Goal: Task Accomplishment & Management: Complete application form

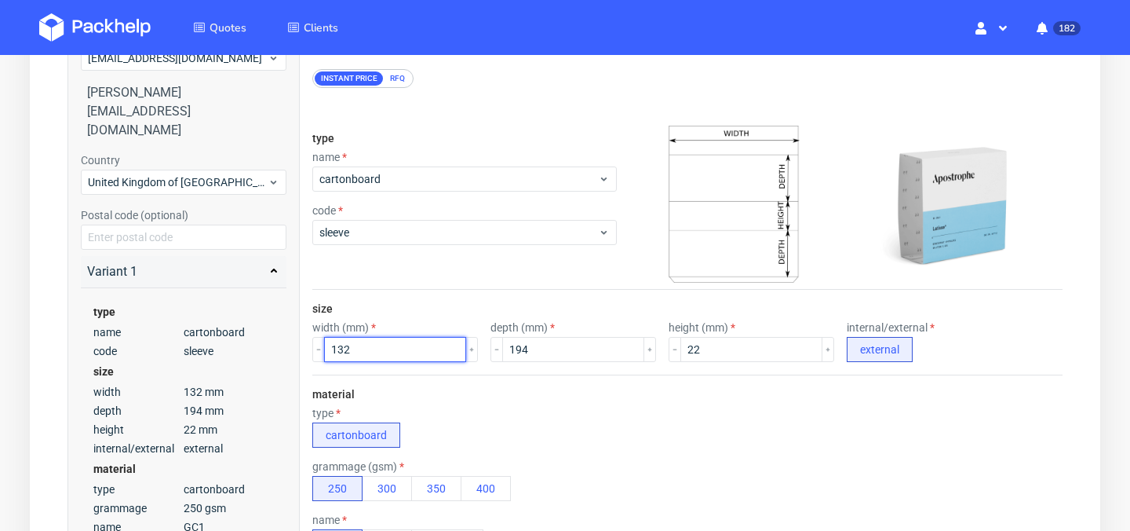
drag, startPoint x: 395, startPoint y: 348, endPoint x: 279, endPoint y: 348, distance: 116.1
click at [279, 348] on div "Summary Client kmhelstrip@yahoo.com Kayleigh Helstrip kmhelstrip@yahoo.com Coun…" at bounding box center [564, 534] width 995 height 1101
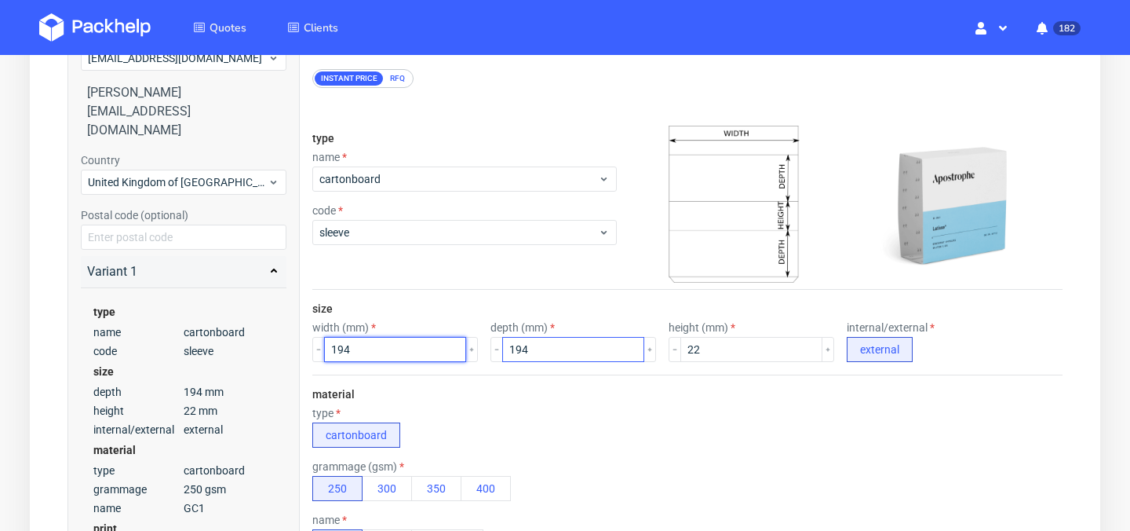
type input "194"
click at [543, 340] on input "194" at bounding box center [573, 349] width 142 height 25
click at [541, 343] on input "194" at bounding box center [573, 349] width 142 height 25
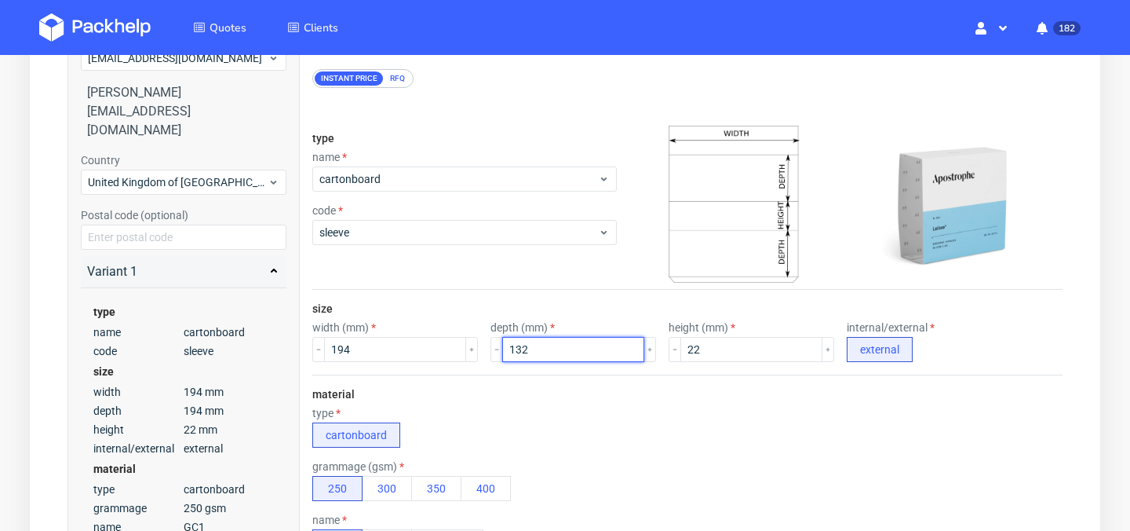
type input "132"
click at [565, 418] on div "type cartonboard" at bounding box center [687, 427] width 750 height 41
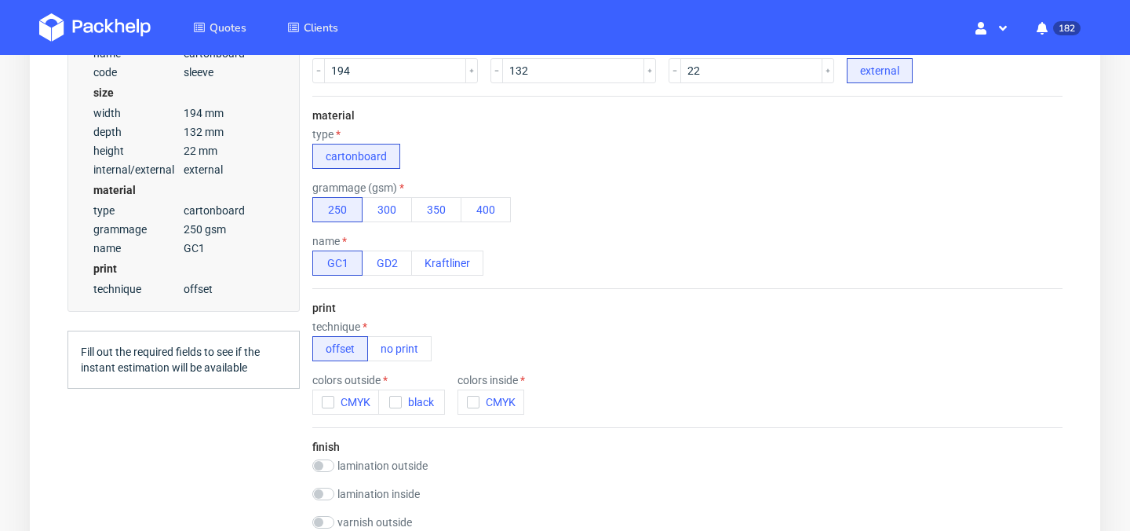
scroll to position [455, 0]
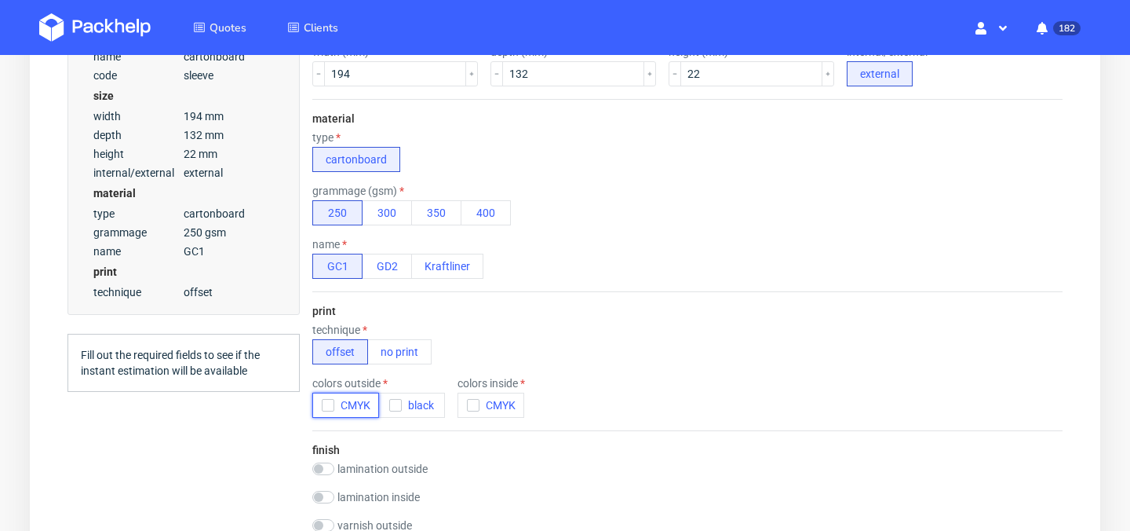
click at [328, 407] on icon "button" at bounding box center [328, 404] width 11 height 11
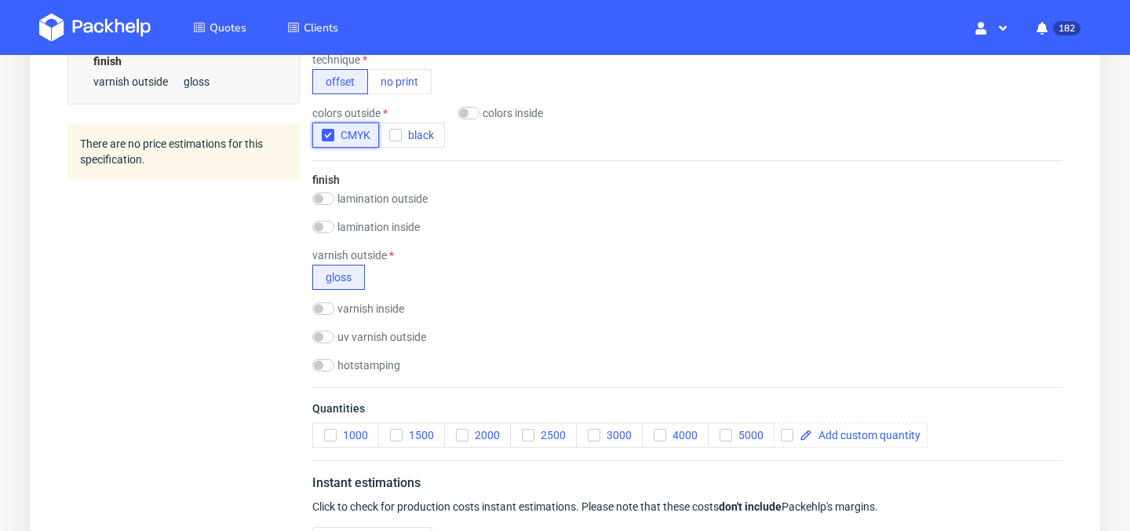
scroll to position [723, 0]
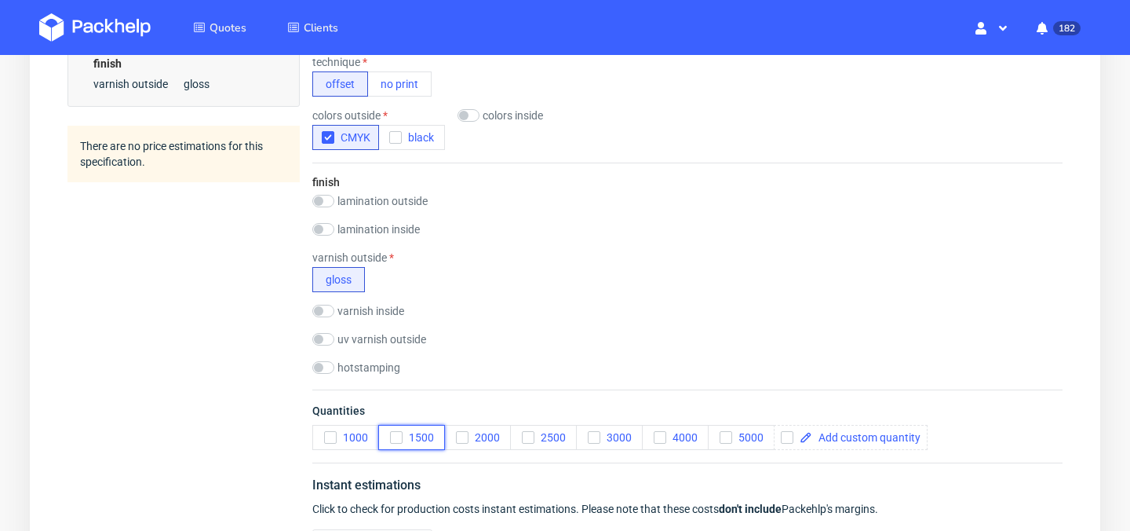
click at [400, 434] on icon "button" at bounding box center [396, 437] width 11 height 11
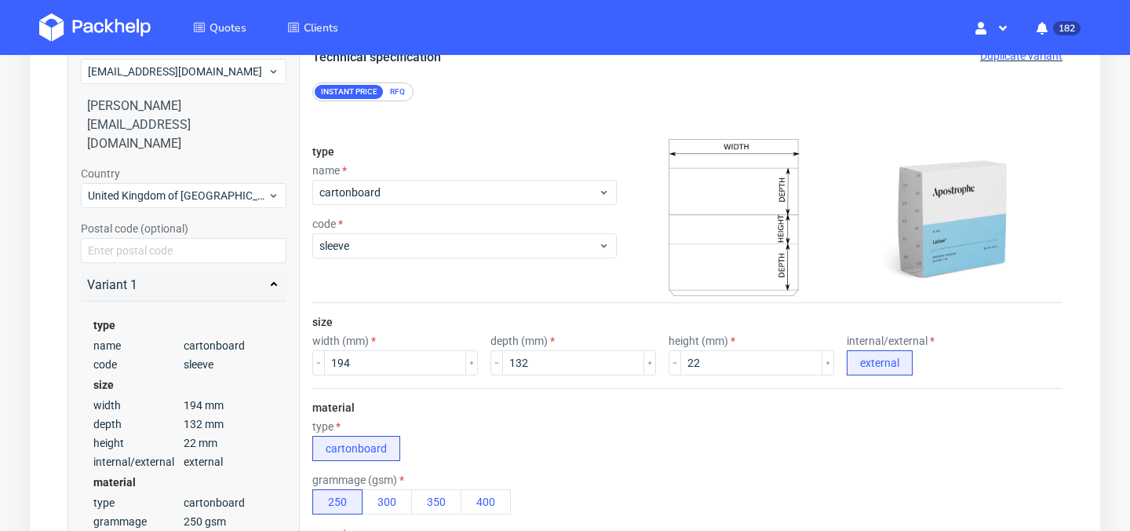
scroll to position [26, 0]
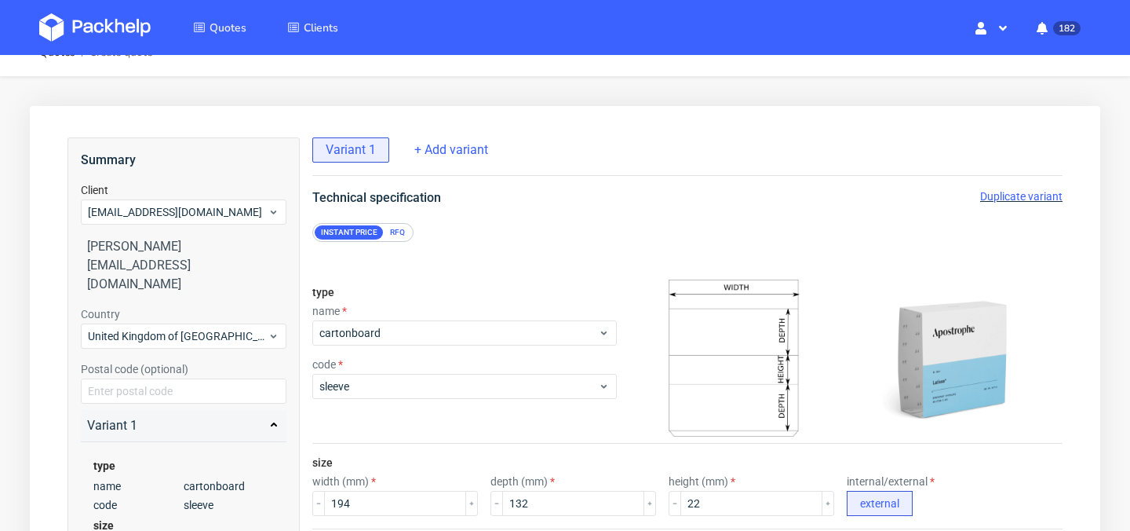
click at [396, 236] on div "RFQ" at bounding box center [397, 232] width 27 height 14
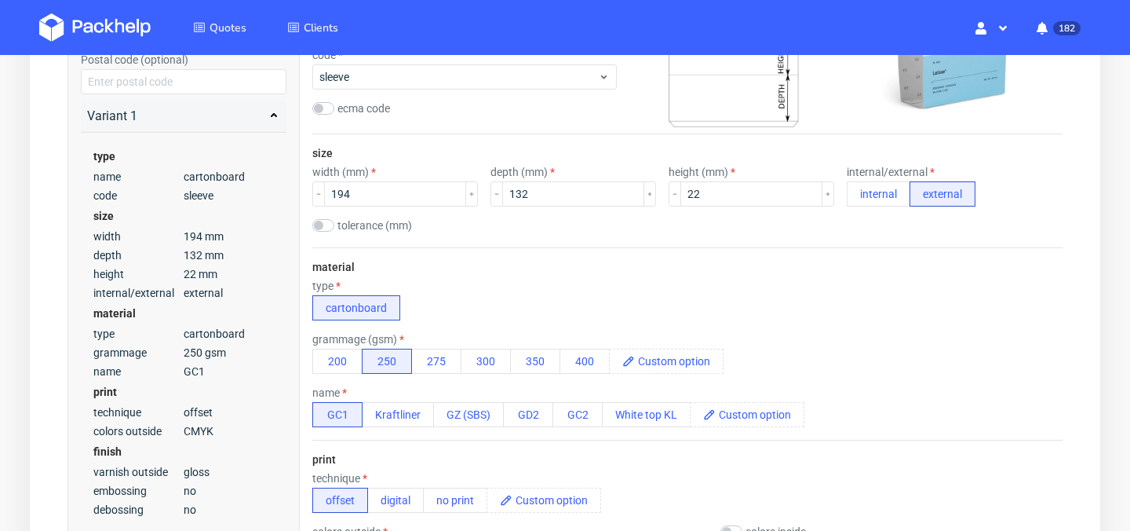
scroll to position [380, 0]
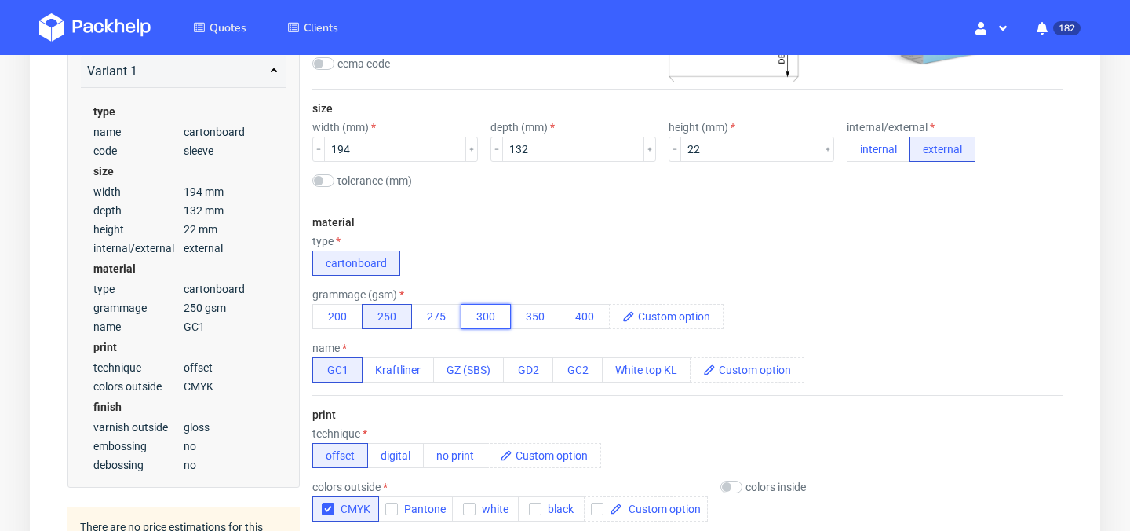
click at [480, 314] on button "300" at bounding box center [486, 316] width 50 height 25
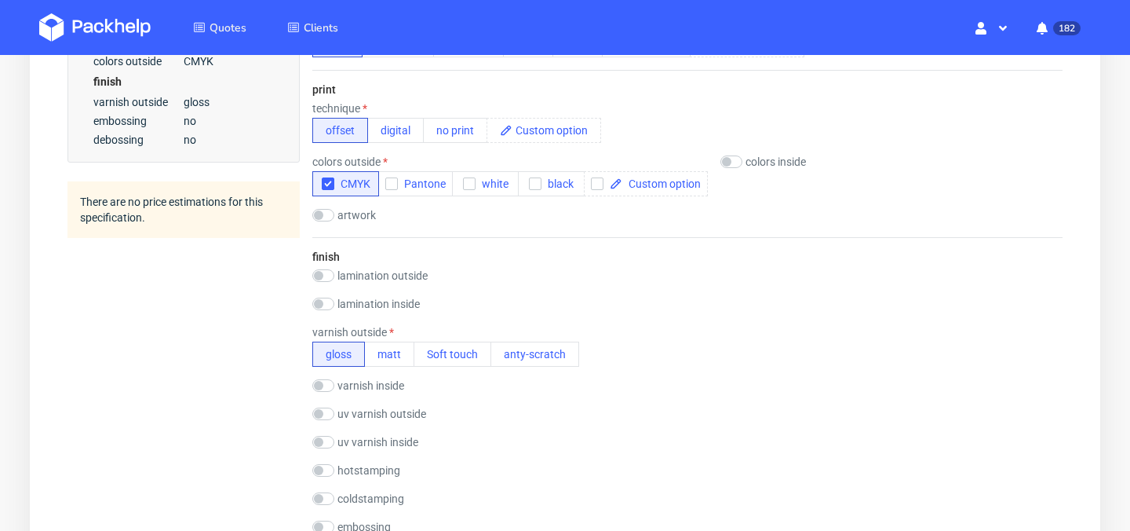
scroll to position [713, 0]
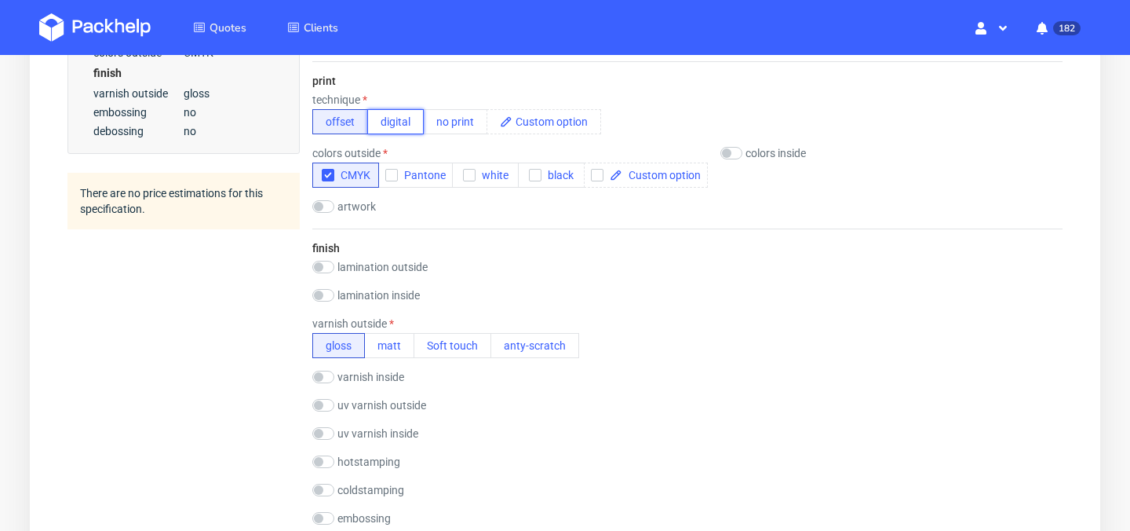
click at [400, 117] on button "digital" at bounding box center [395, 121] width 57 height 25
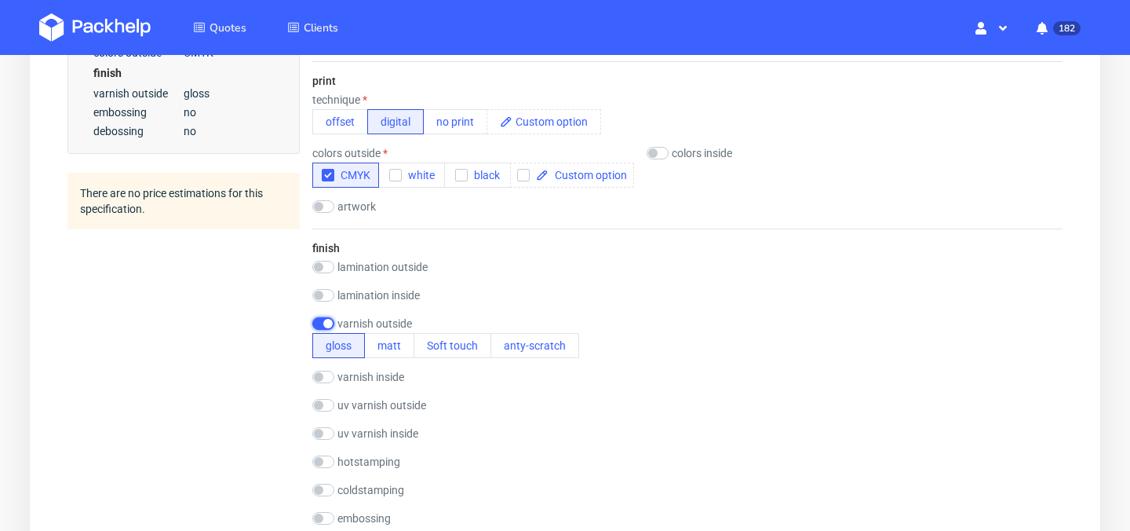
click at [326, 323] on input "checkbox" at bounding box center [323, 323] width 22 height 13
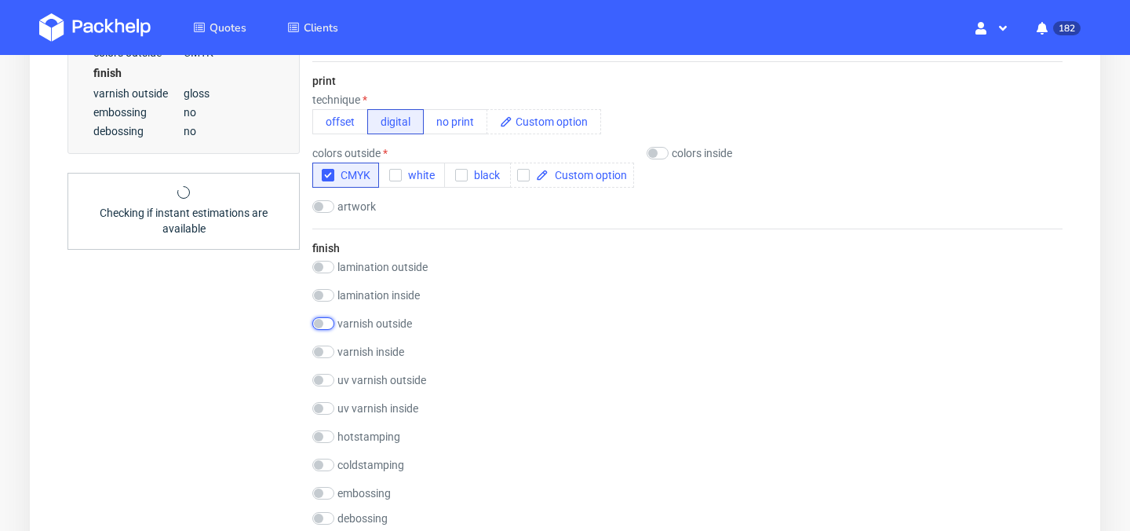
click at [326, 323] on input "checkbox" at bounding box center [323, 323] width 22 height 13
checkbox input "true"
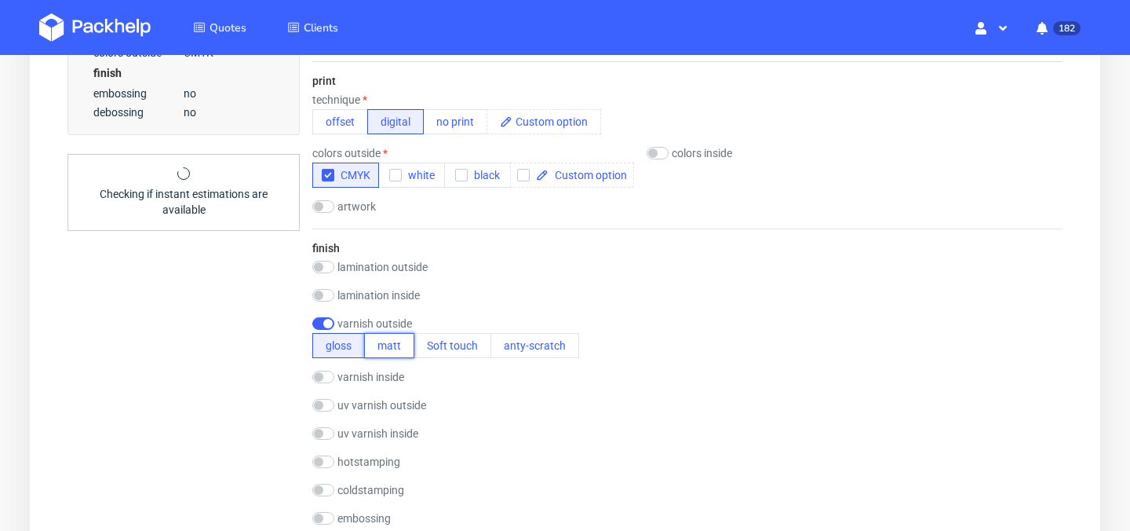
click at [379, 342] on button "matt" at bounding box center [389, 345] width 50 height 25
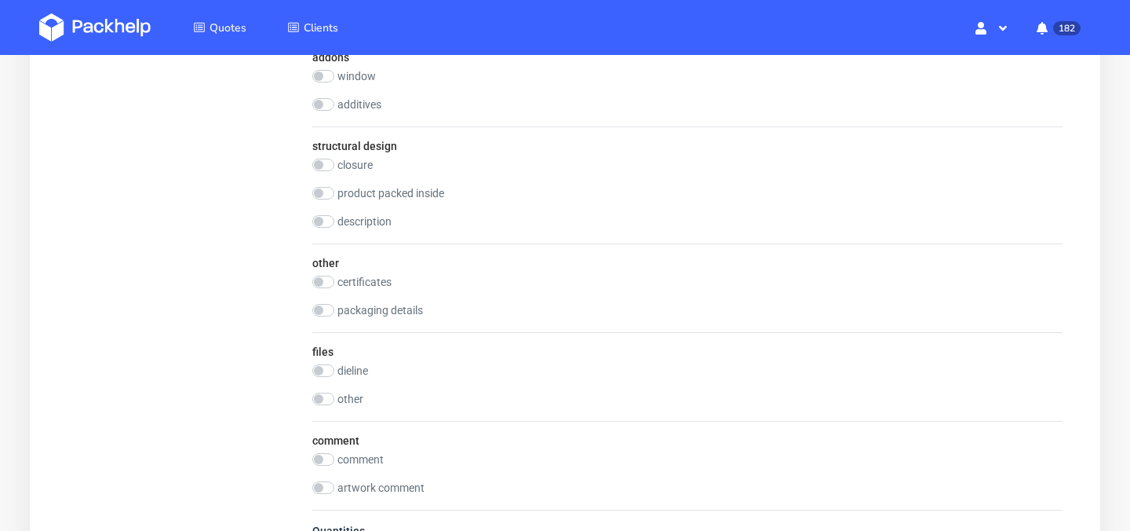
scroll to position [1380, 0]
click at [320, 458] on input "checkbox" at bounding box center [323, 458] width 22 height 13
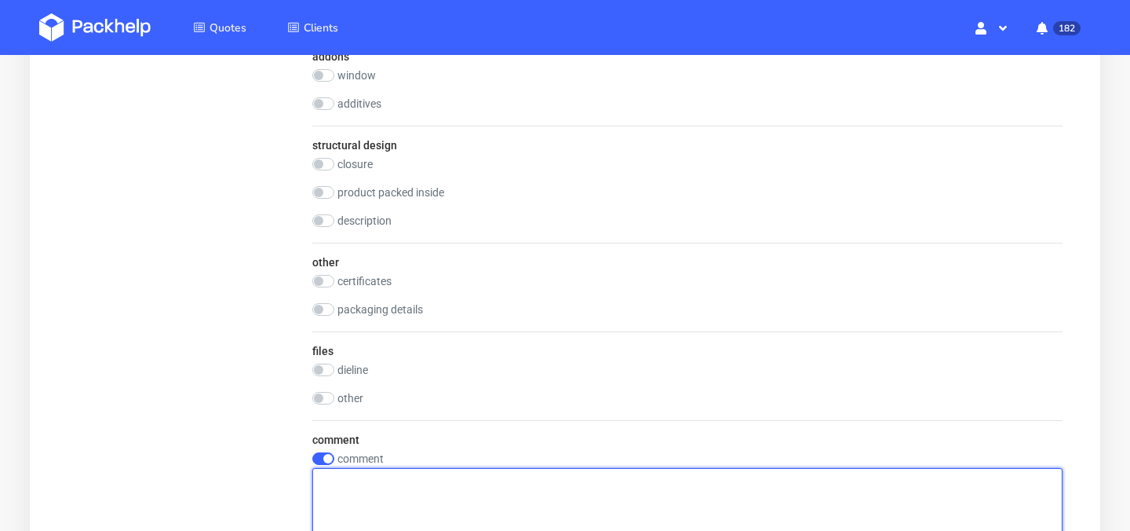
click at [425, 501] on textarea at bounding box center [687, 505] width 750 height 75
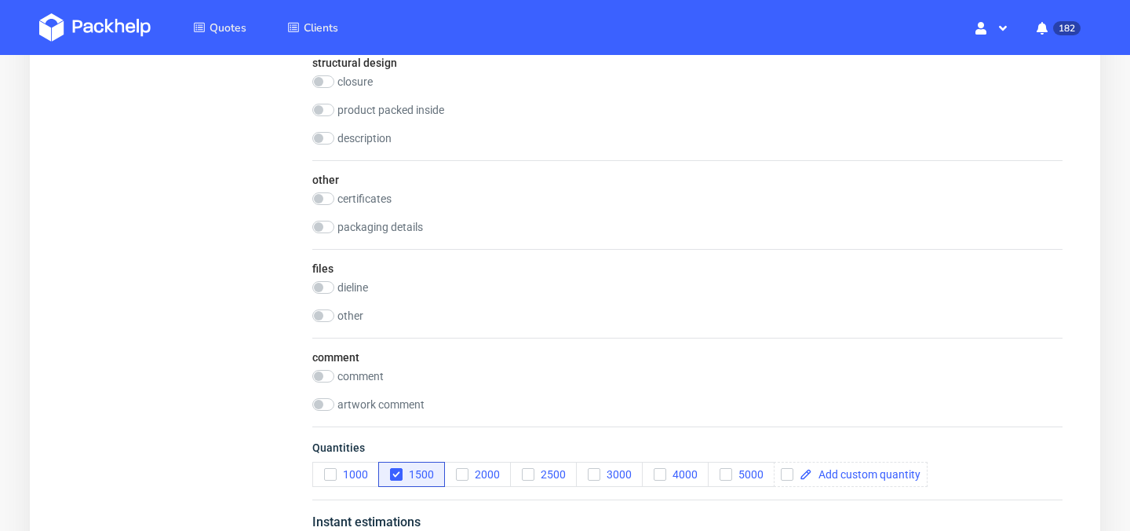
scroll to position [1495, 0]
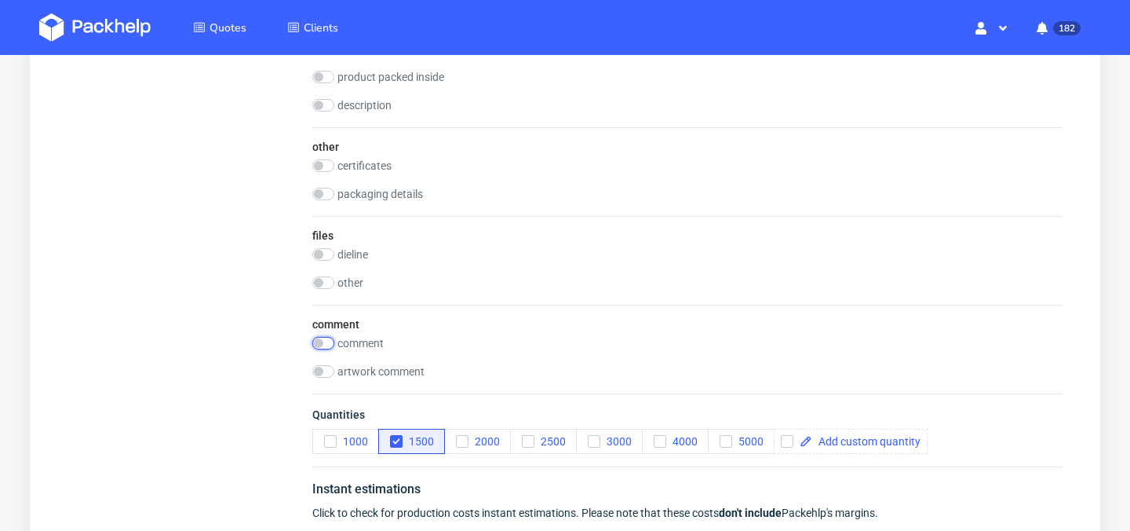
click at [326, 337] on input "checkbox" at bounding box center [323, 343] width 22 height 13
checkbox input "true"
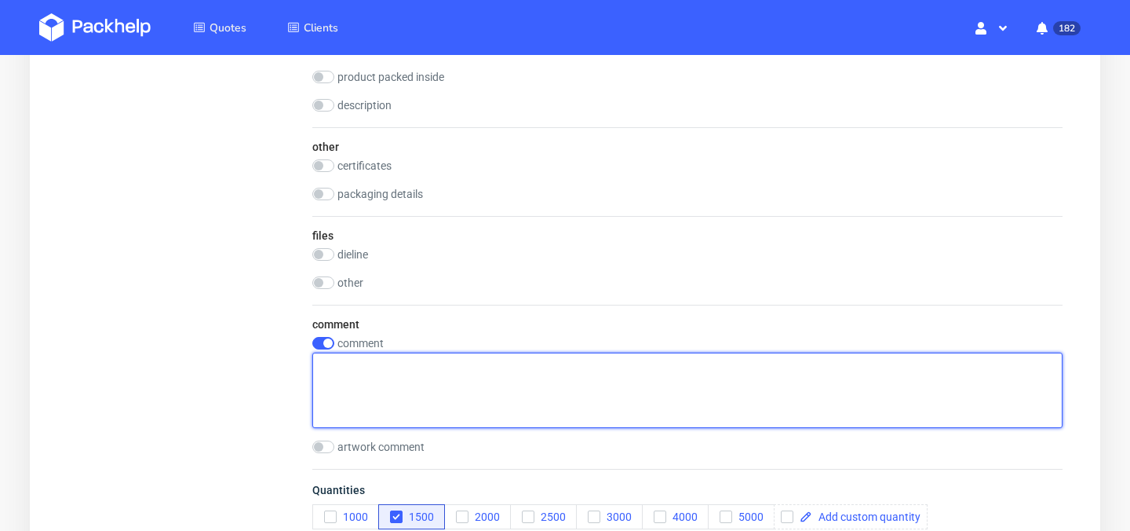
click at [394, 378] on textarea at bounding box center [687, 389] width 750 height 75
paste textarea "15 różnych wzorów (po 100 sztuk każdego) na rękawy."
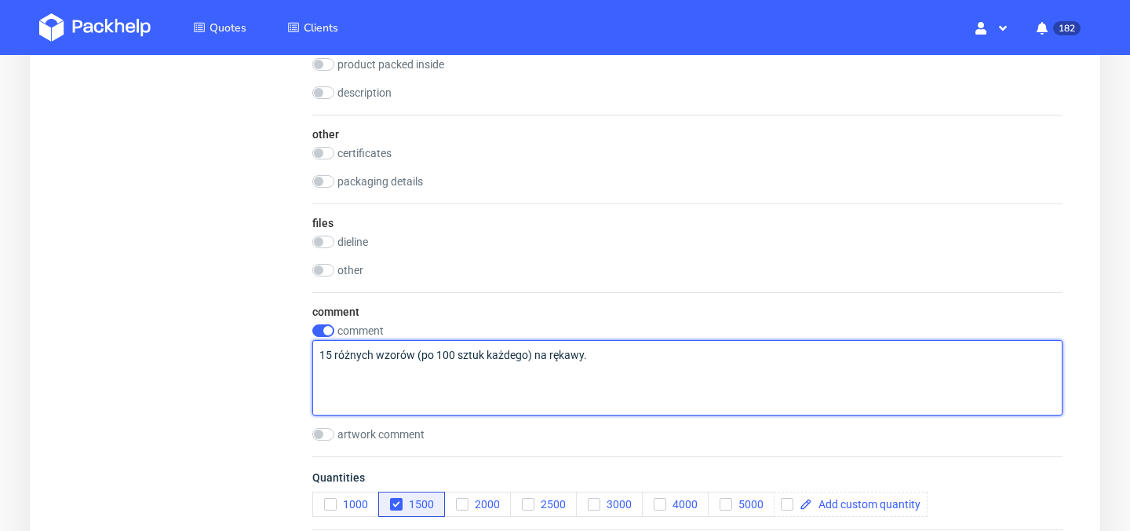
scroll to position [1507, 0]
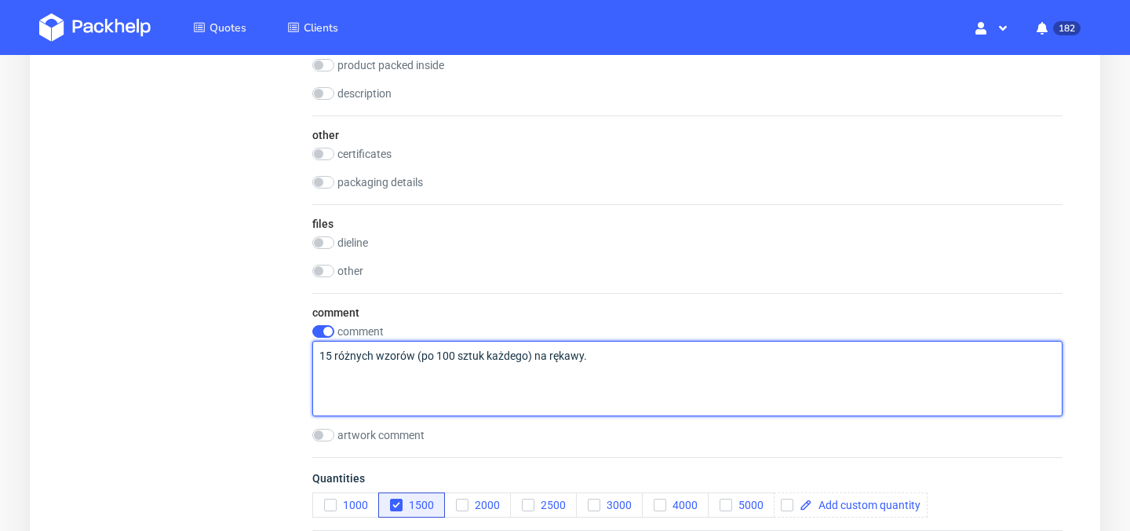
drag, startPoint x: 603, startPoint y: 364, endPoint x: 535, endPoint y: 358, distance: 68.6
click at [535, 358] on textarea "15 różnych wzorów (po 100 sztuk każdego) na rękawy." at bounding box center [687, 378] width 750 height 75
type textarea "15 różnych wzorów (po 100 sztuk każdego)"
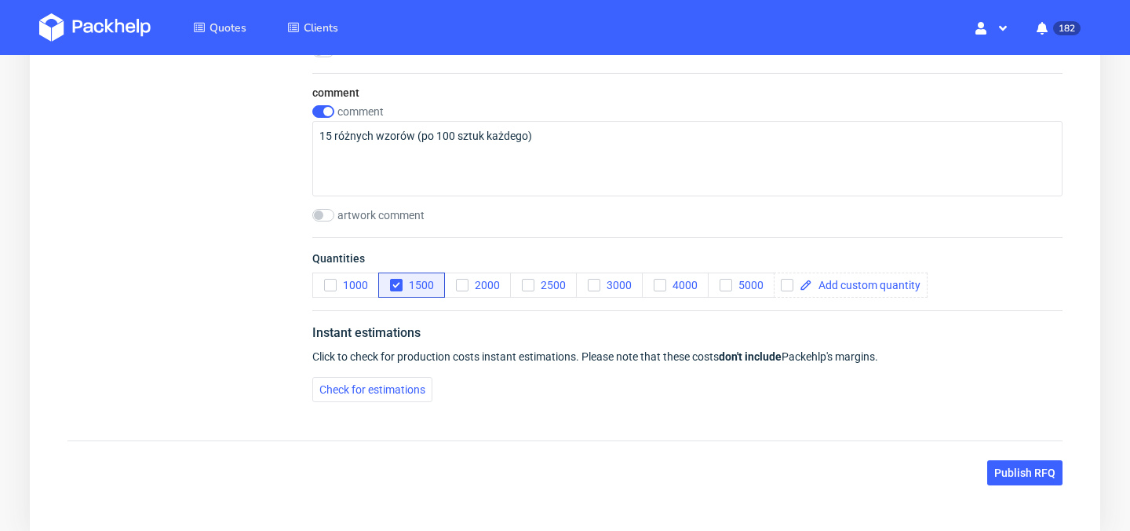
scroll to position [1733, 0]
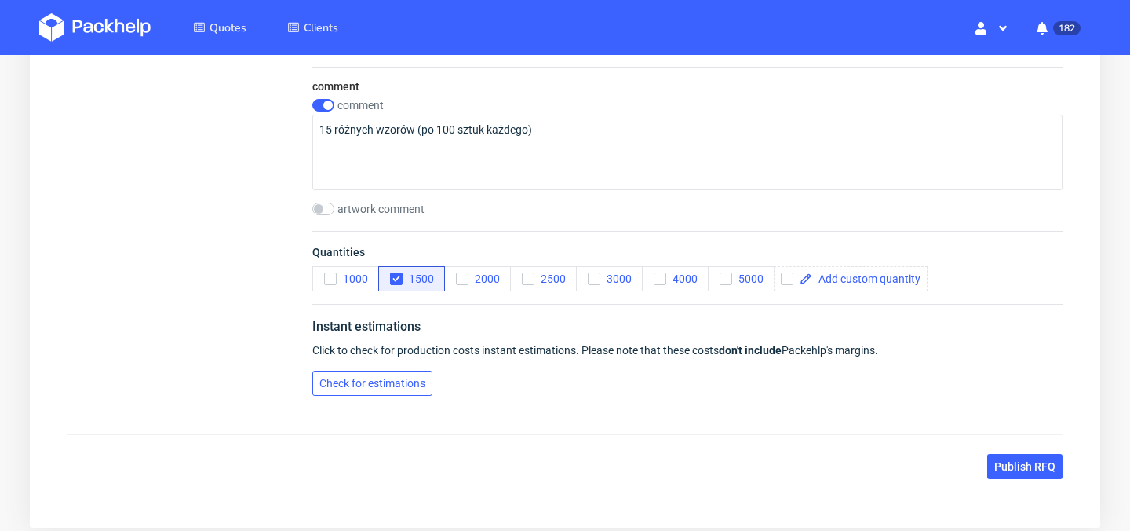
click at [385, 392] on button "Check for estimations" at bounding box center [372, 382] width 120 height 25
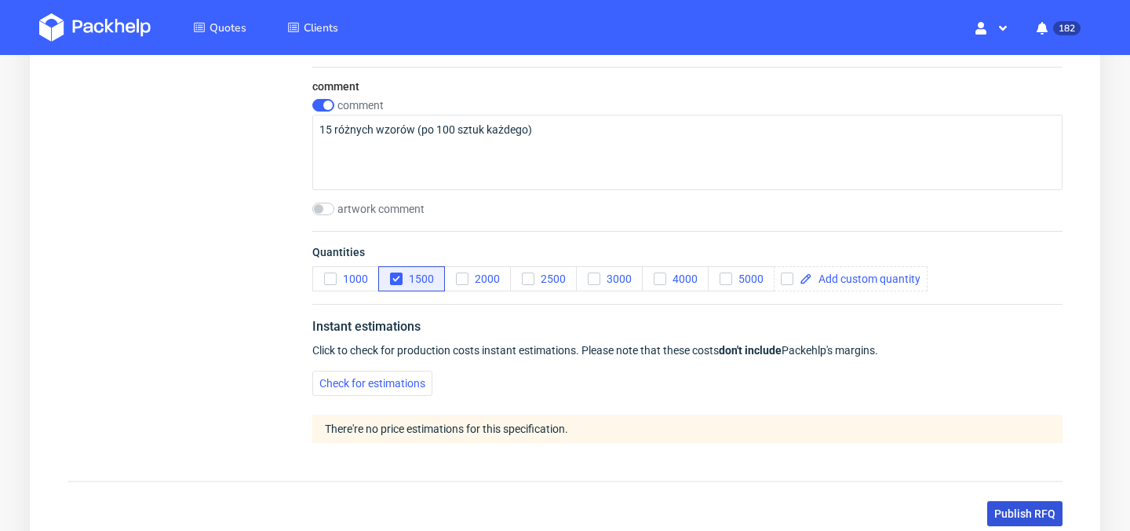
click at [1014, 509] on span "Publish RFQ" at bounding box center [1024, 513] width 61 height 11
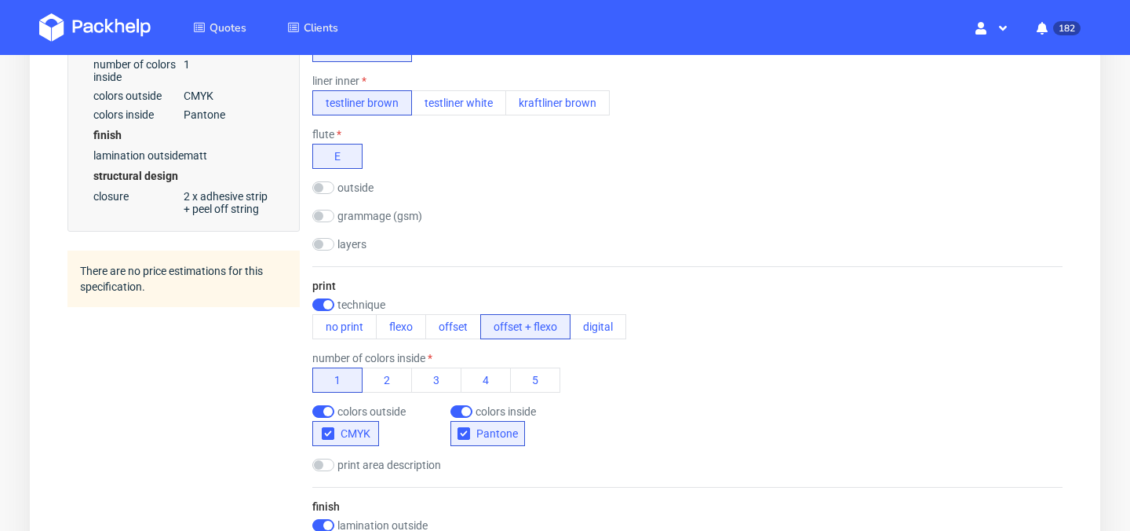
scroll to position [621, 0]
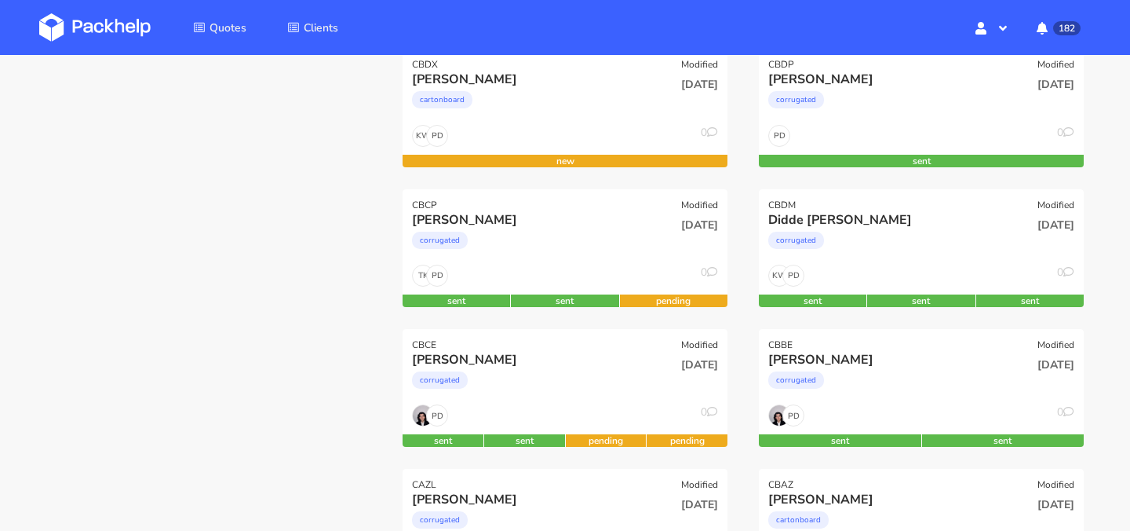
scroll to position [261, 0]
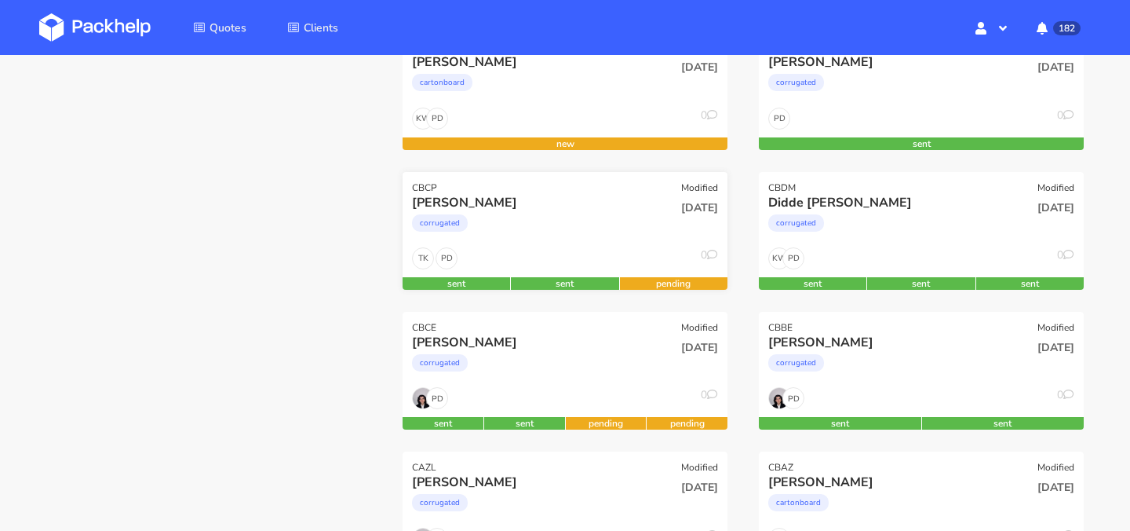
click at [609, 230] on div "corrugated" at bounding box center [516, 226] width 208 height 31
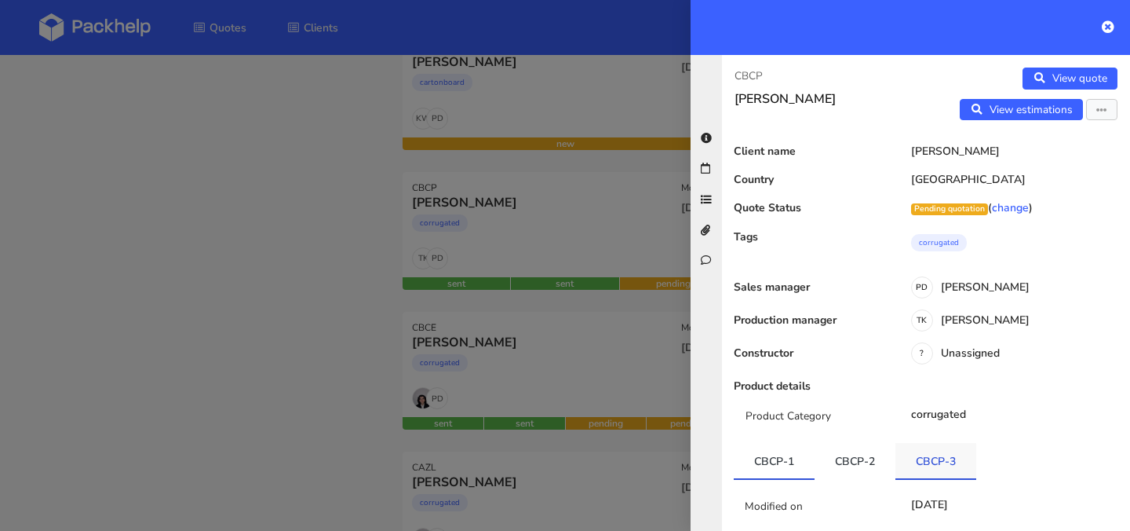
click at [915, 451] on link "CBCP-3" at bounding box center [935, 460] width 81 height 35
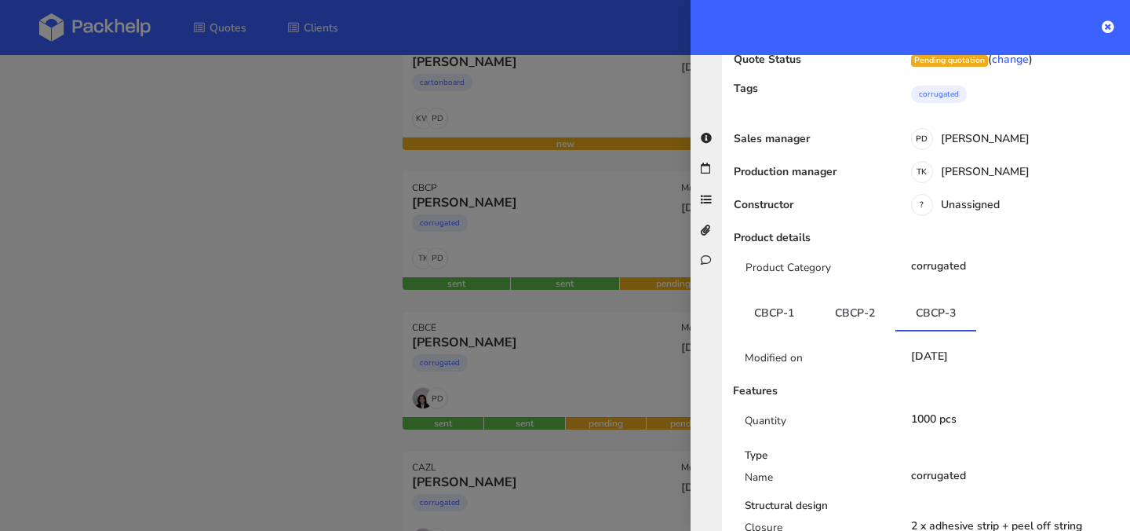
scroll to position [0, 0]
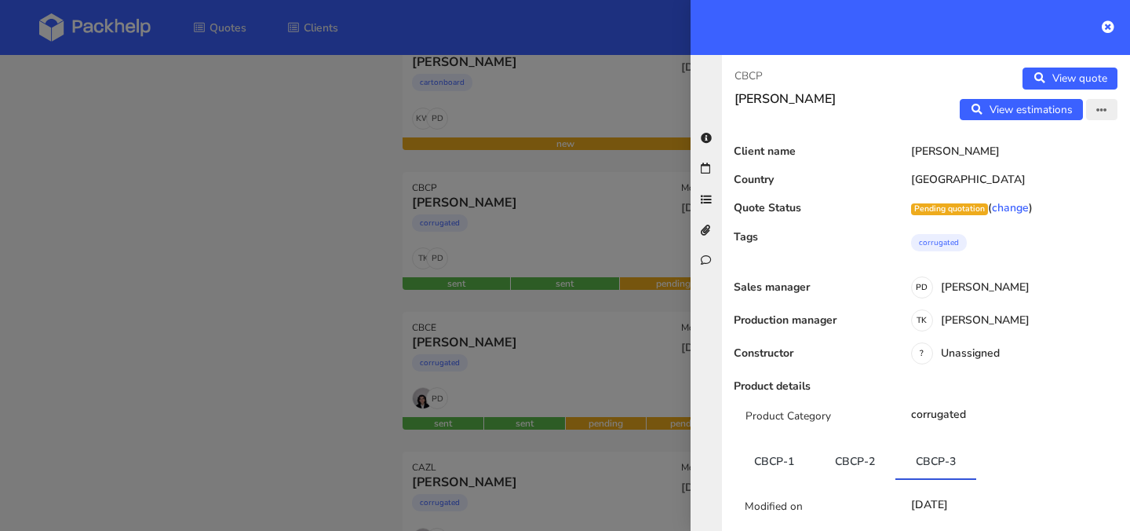
click at [1102, 108] on icon "button" at bounding box center [1101, 110] width 11 height 11
click at [1065, 148] on link "Edit quote" at bounding box center [1051, 142] width 138 height 26
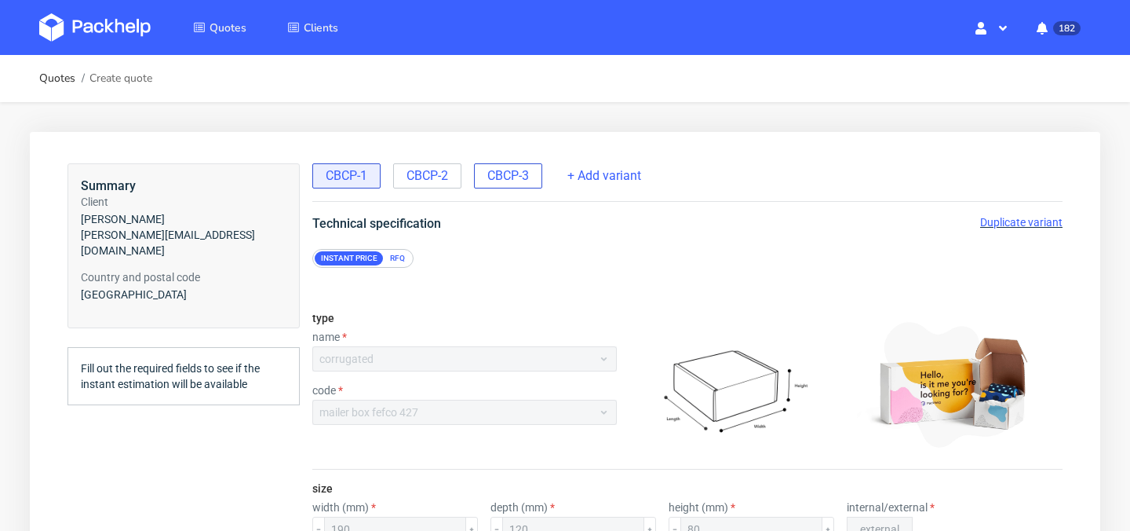
click at [519, 182] on span "CBCP-3" at bounding box center [508, 175] width 42 height 17
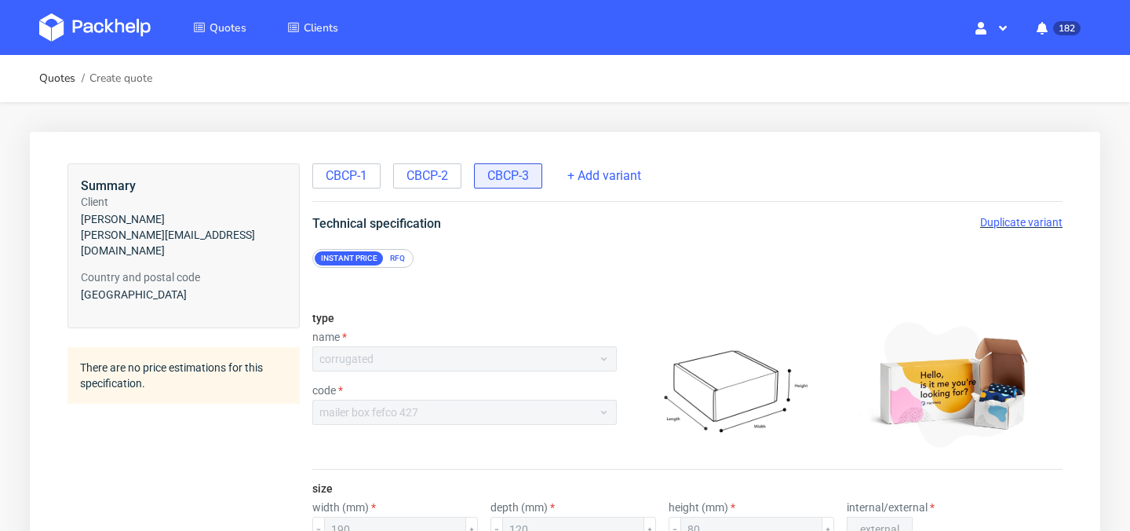
click at [1023, 223] on span "Duplicate variant" at bounding box center [1021, 222] width 82 height 13
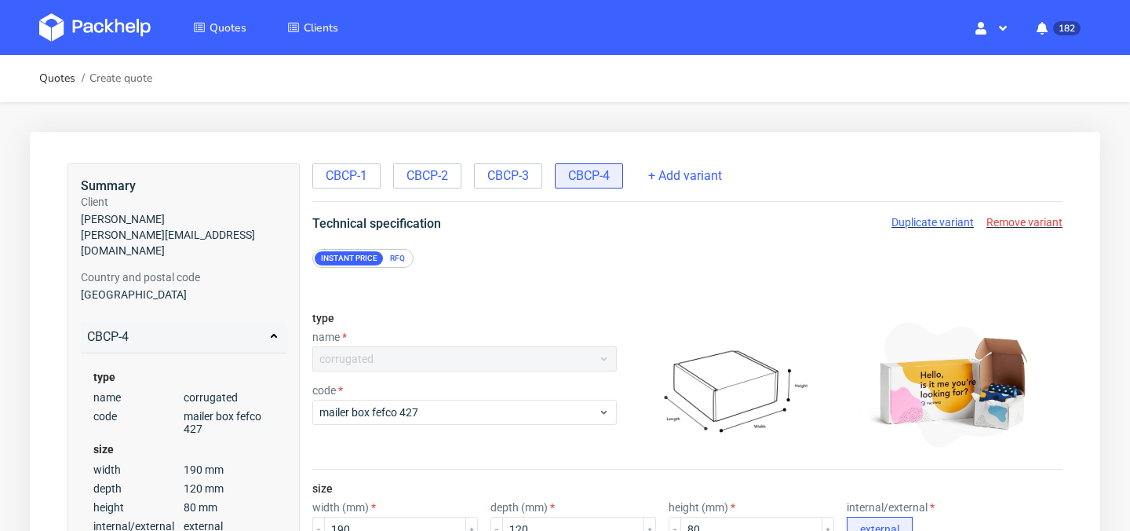
click at [1034, 221] on span "Remove variant" at bounding box center [1024, 222] width 76 height 13
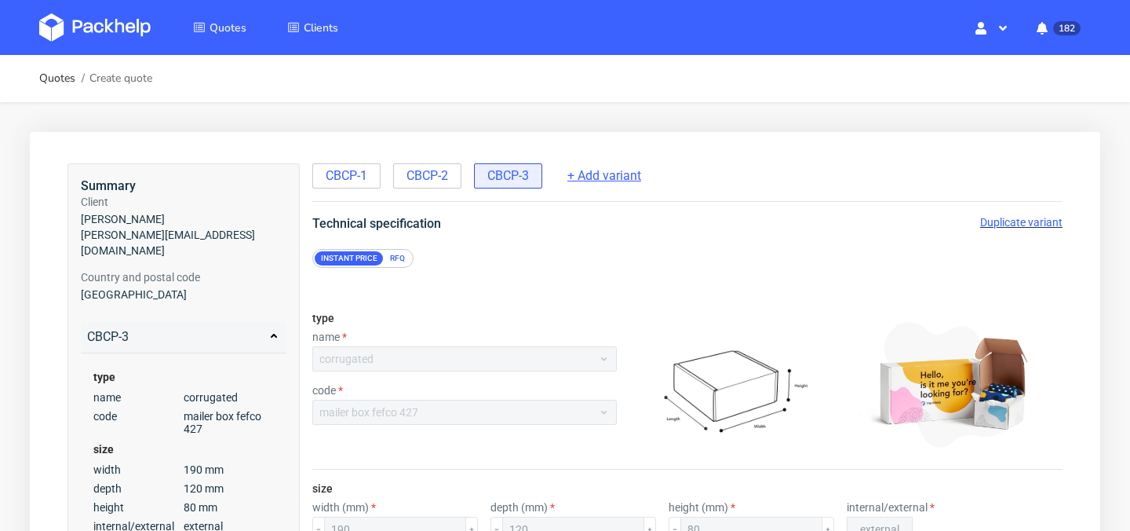
click at [611, 181] on span "+ Add variant" at bounding box center [604, 175] width 74 height 17
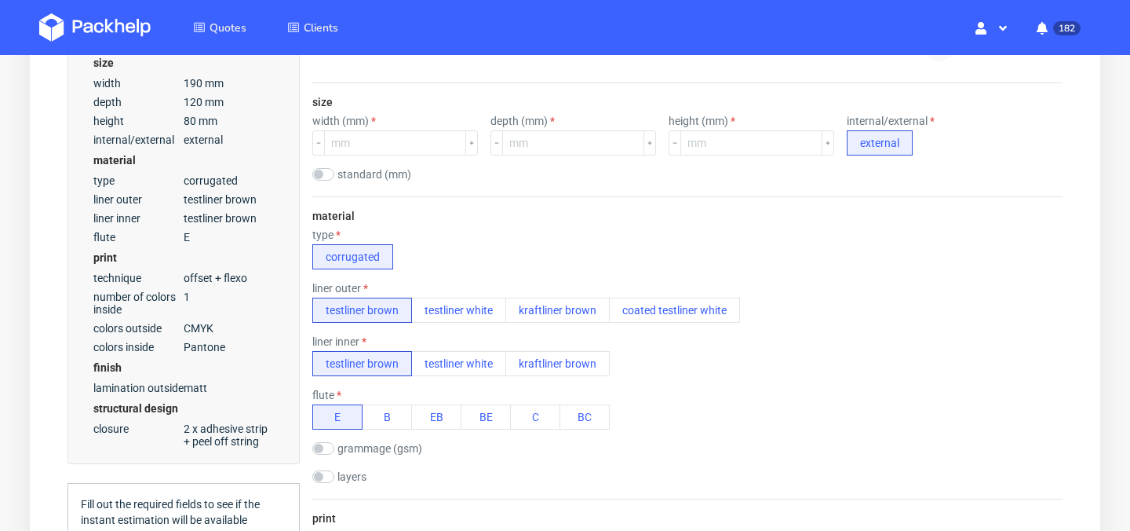
scroll to position [436, 0]
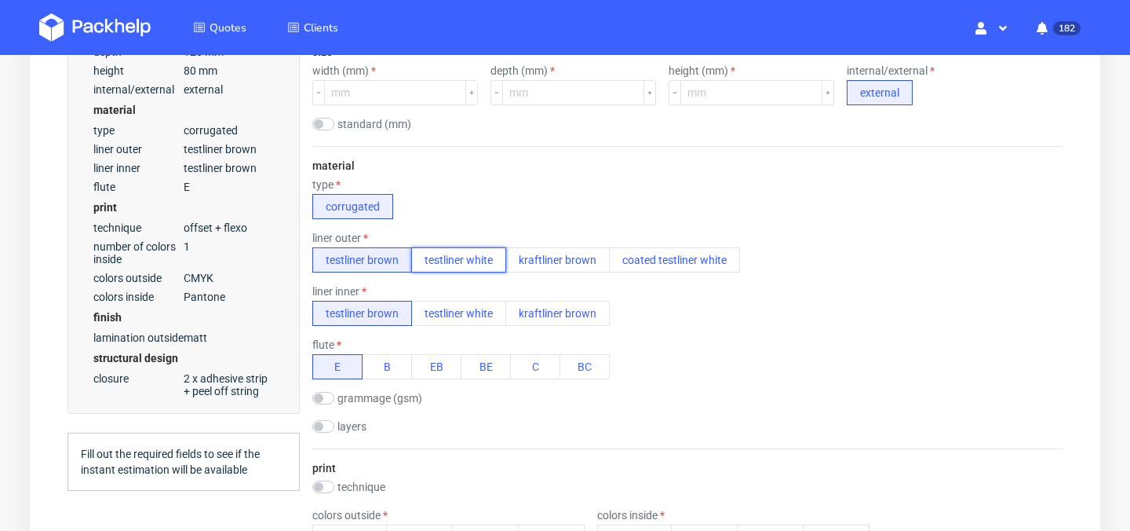
click at [483, 262] on button "testliner white" at bounding box center [458, 259] width 95 height 25
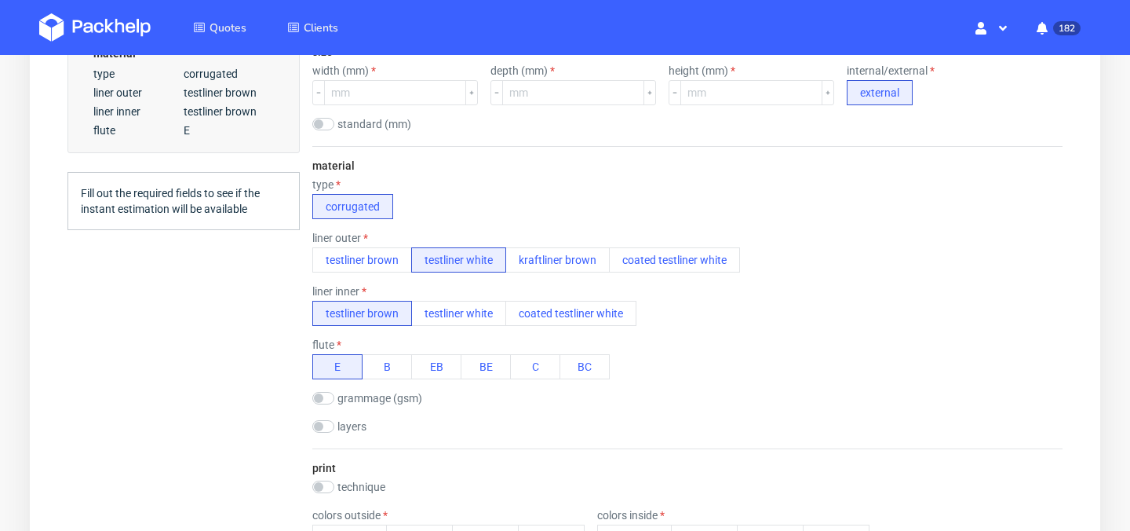
click at [470, 326] on div "material type corrugated liner outer testliner brown testliner white kraftliner…" at bounding box center [687, 297] width 750 height 302
click at [475, 312] on button "testliner white" at bounding box center [458, 313] width 95 height 25
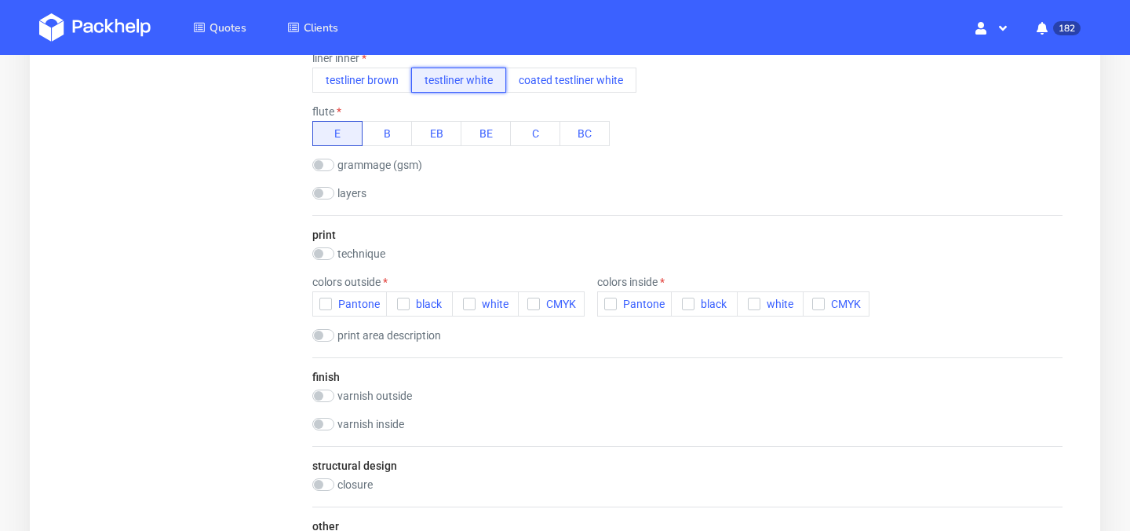
scroll to position [668, 0]
click at [324, 260] on input "checkbox" at bounding box center [323, 255] width 22 height 13
checkbox input "true"
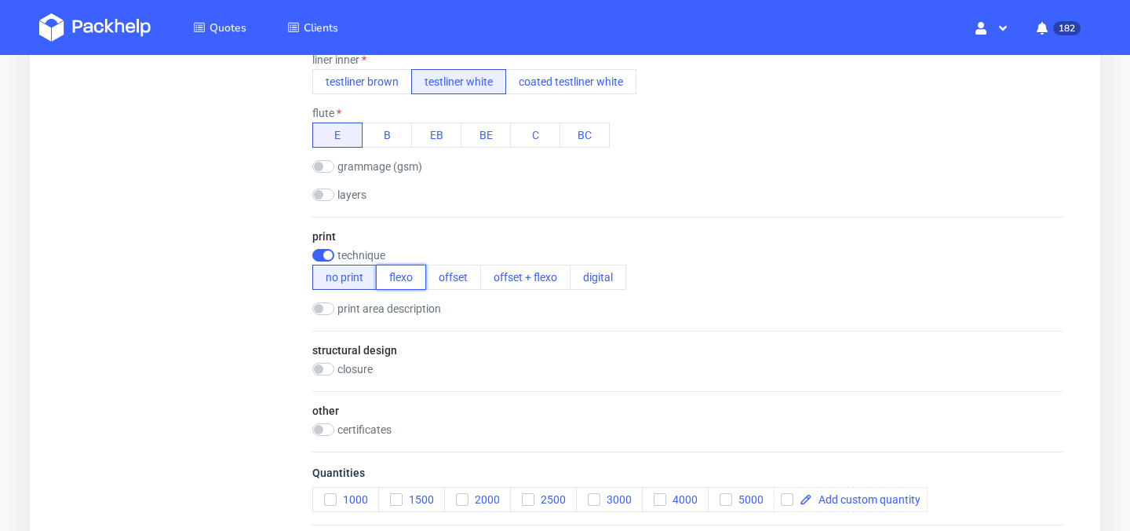
click at [407, 279] on button "flexo" at bounding box center [401, 276] width 50 height 25
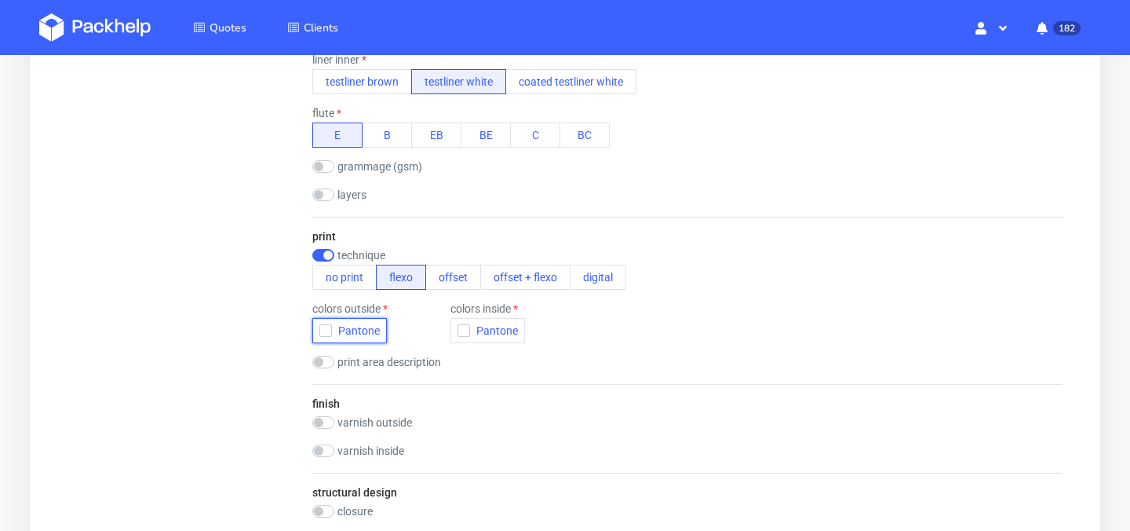
click at [332, 330] on span "Pantone" at bounding box center [356, 330] width 48 height 13
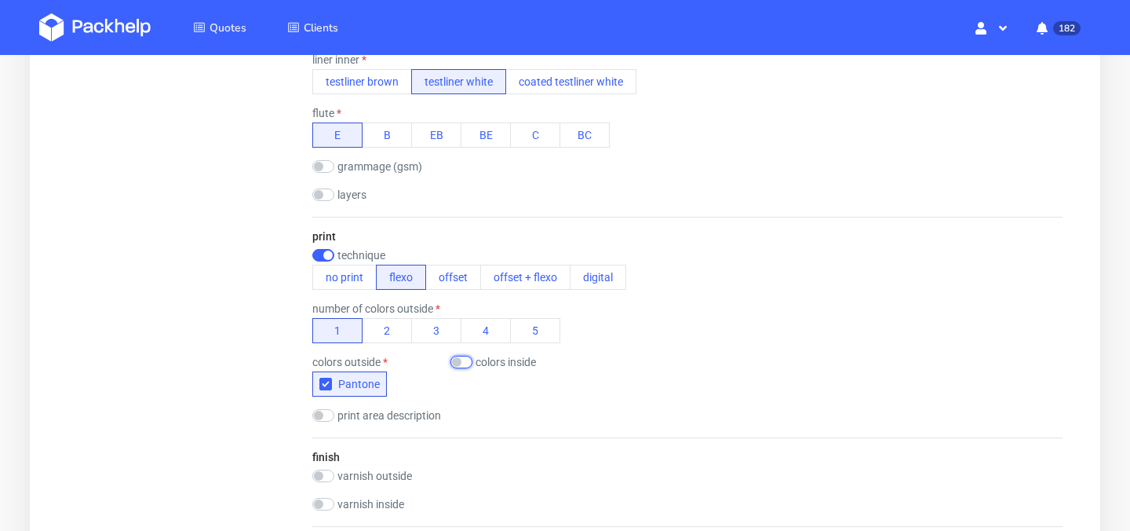
click at [462, 362] on input "checkbox" at bounding box center [461, 362] width 22 height 13
checkbox input "true"
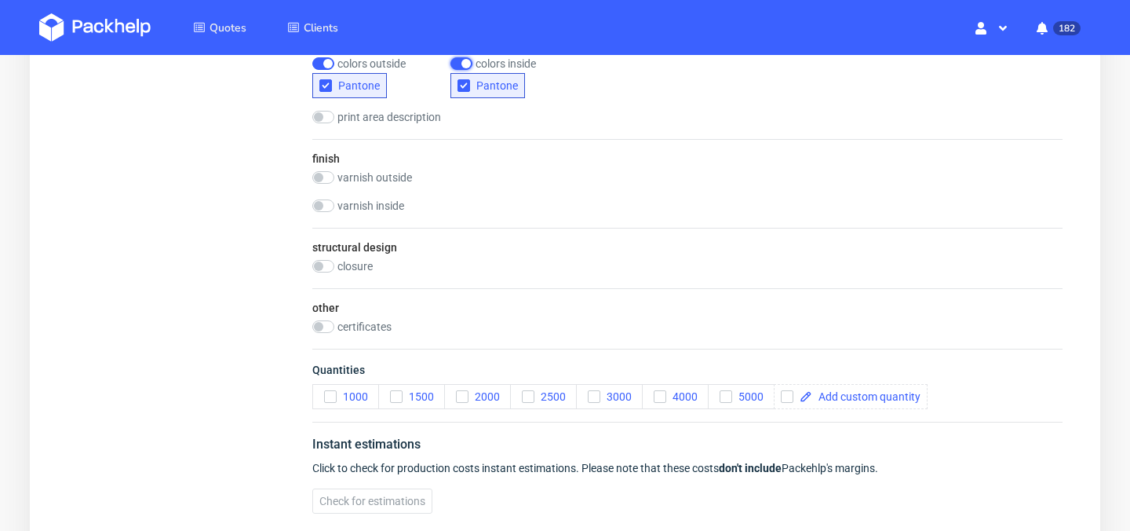
scroll to position [972, 0]
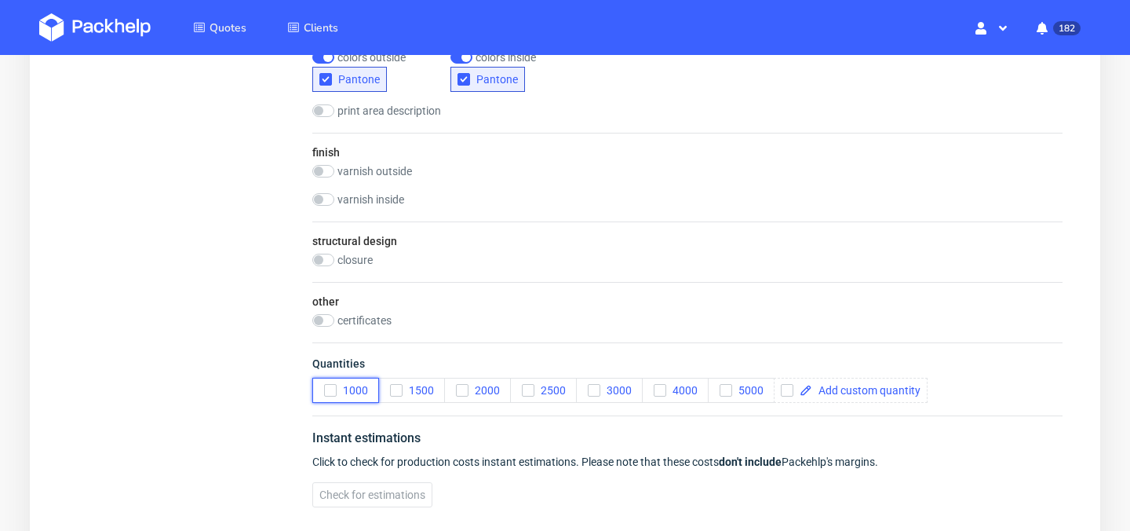
click at [345, 388] on span "1000" at bounding box center [352, 390] width 31 height 13
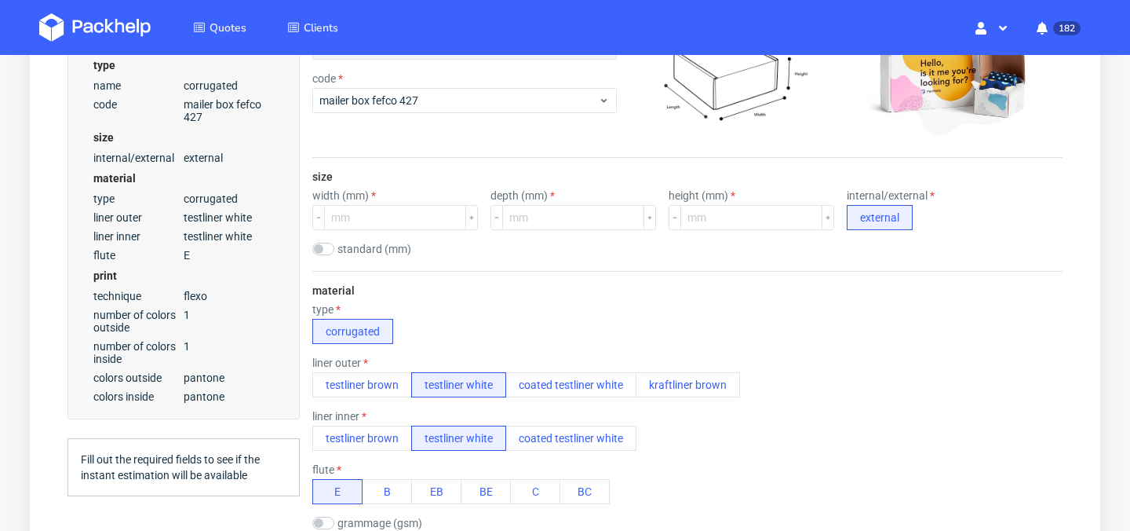
scroll to position [294, 0]
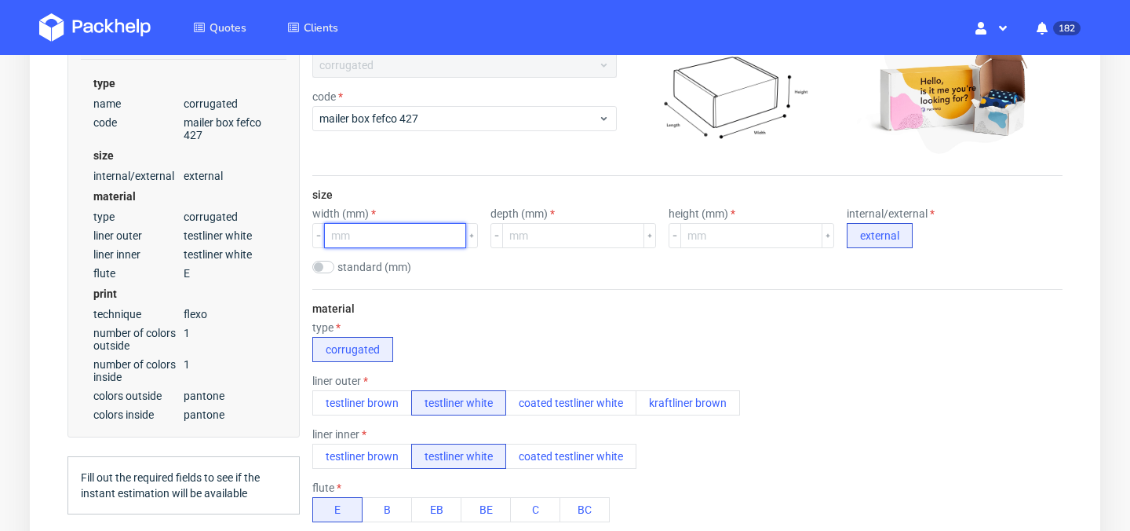
click at [403, 242] on input "number" at bounding box center [395, 235] width 142 height 25
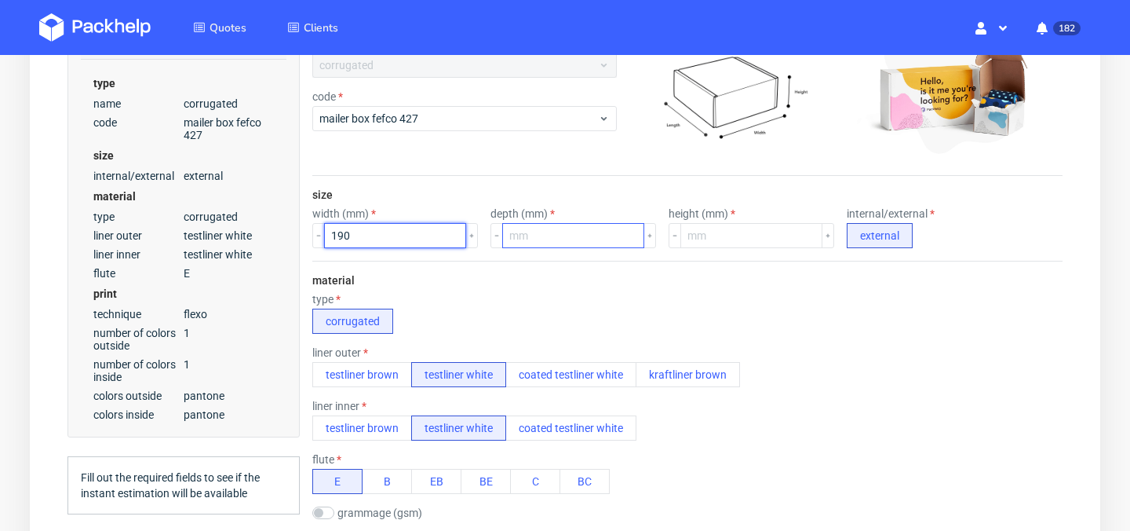
type input "190"
click at [558, 241] on input "number" at bounding box center [573, 235] width 142 height 25
type input "120"
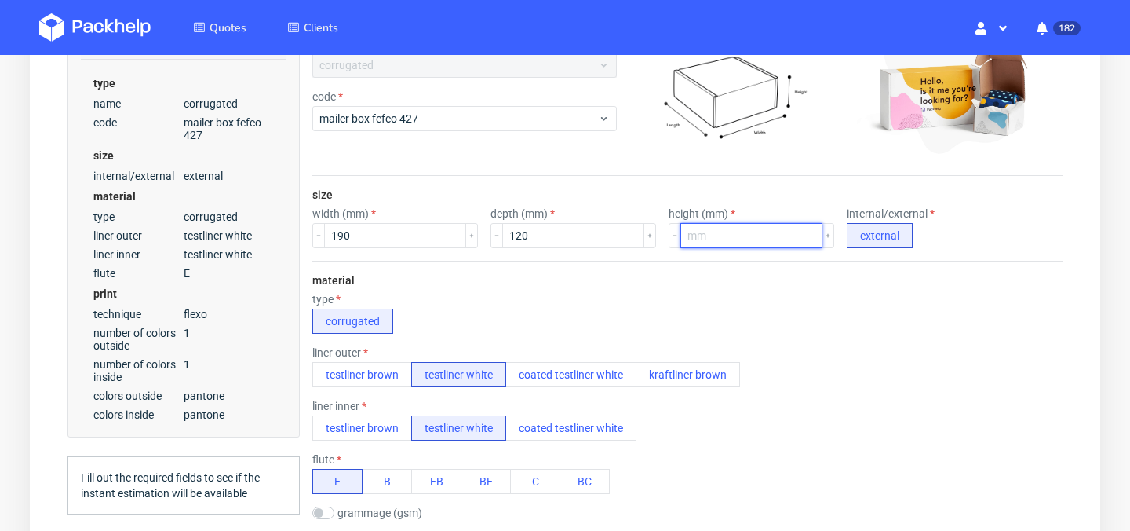
click at [680, 230] on input "number" at bounding box center [751, 235] width 142 height 25
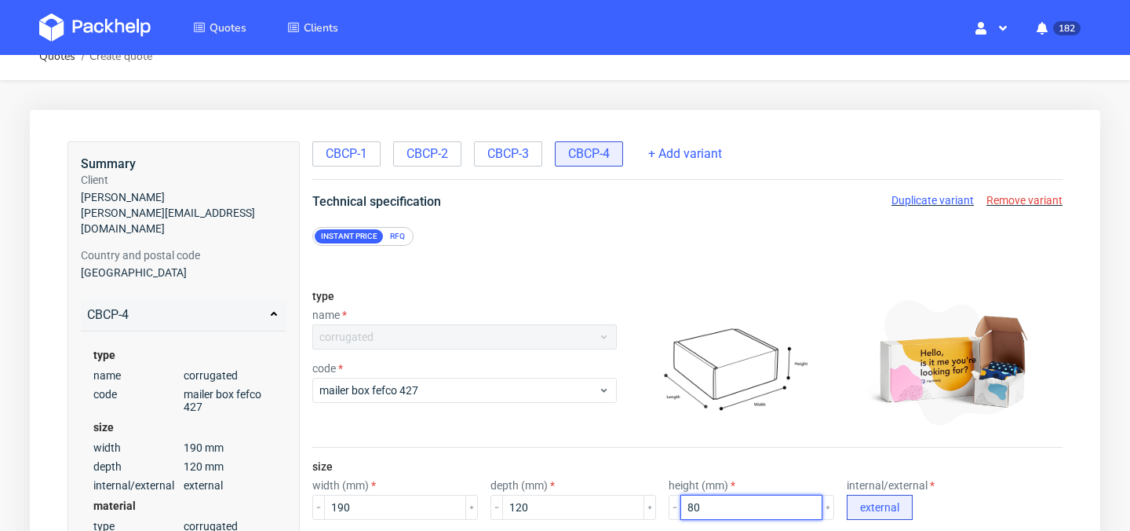
scroll to position [13, 0]
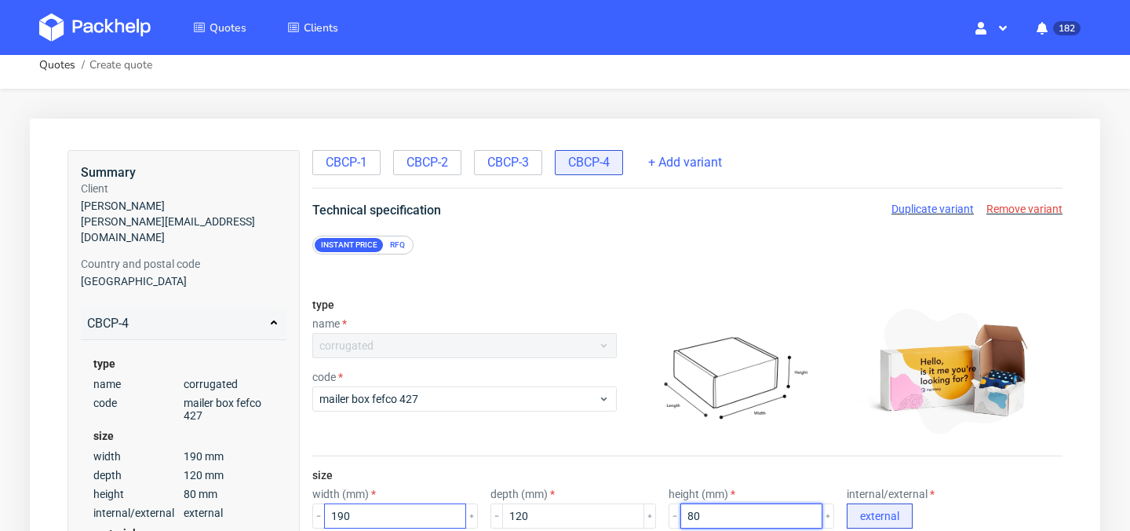
type input "80"
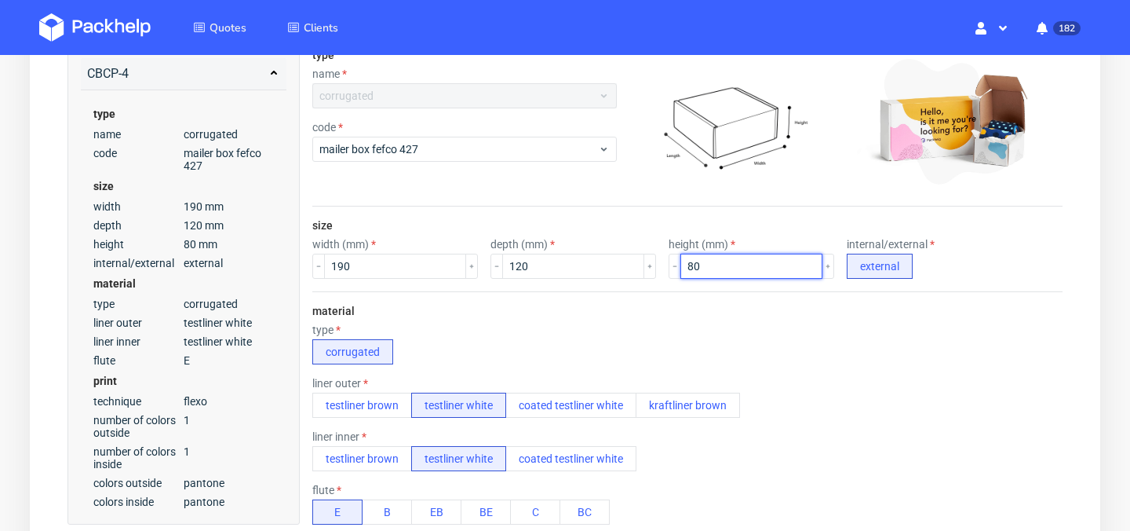
scroll to position [264, 0]
click at [517, 341] on div "type corrugated" at bounding box center [687, 343] width 750 height 41
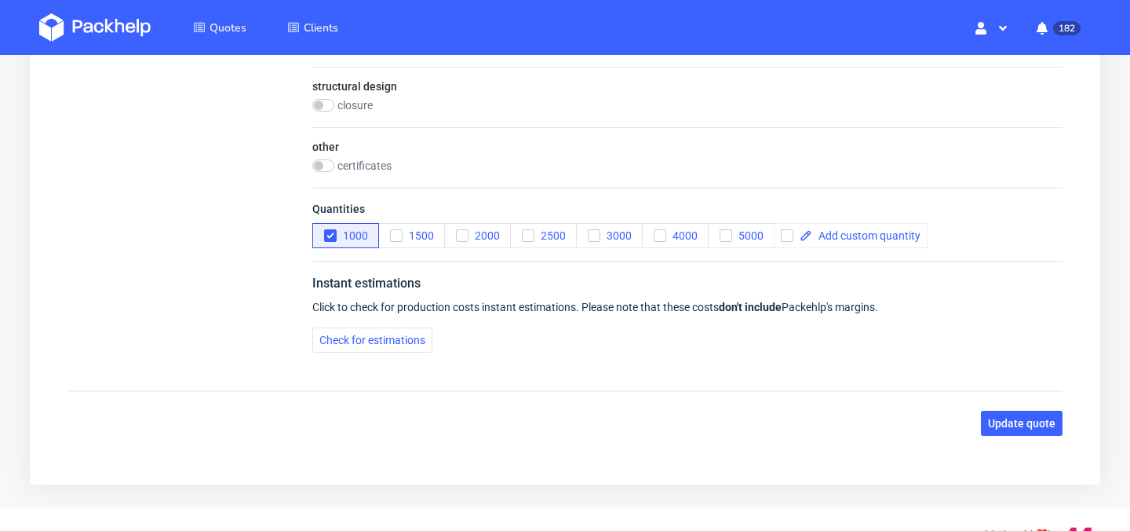
scroll to position [1130, 0]
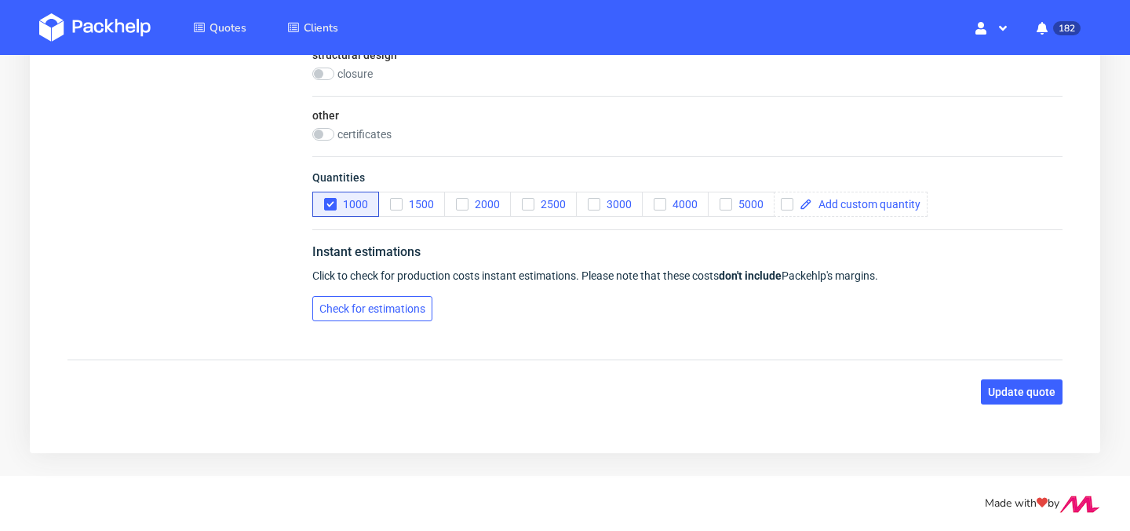
click at [371, 303] on span "Check for estimations" at bounding box center [372, 308] width 106 height 11
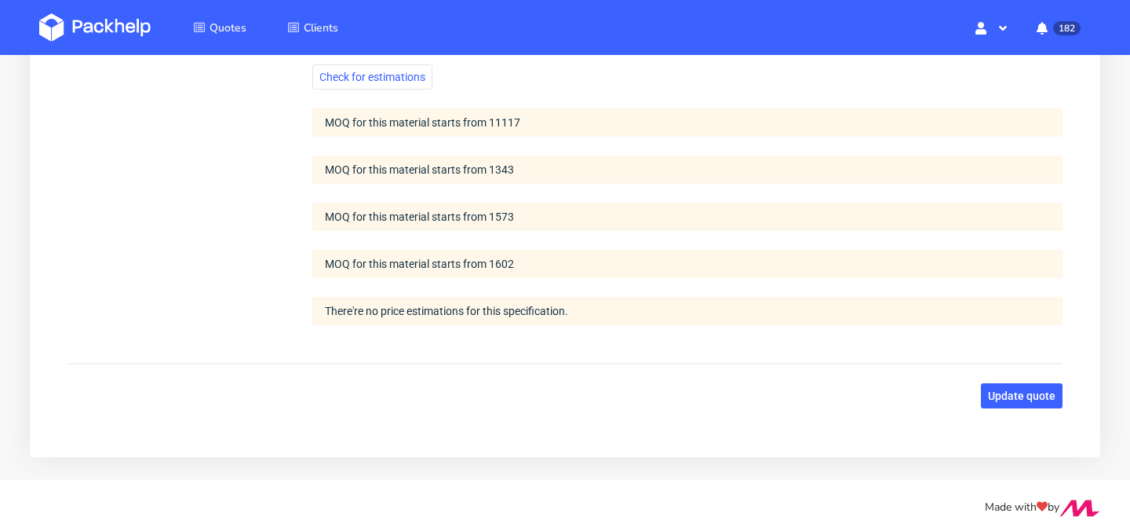
scroll to position [1366, 0]
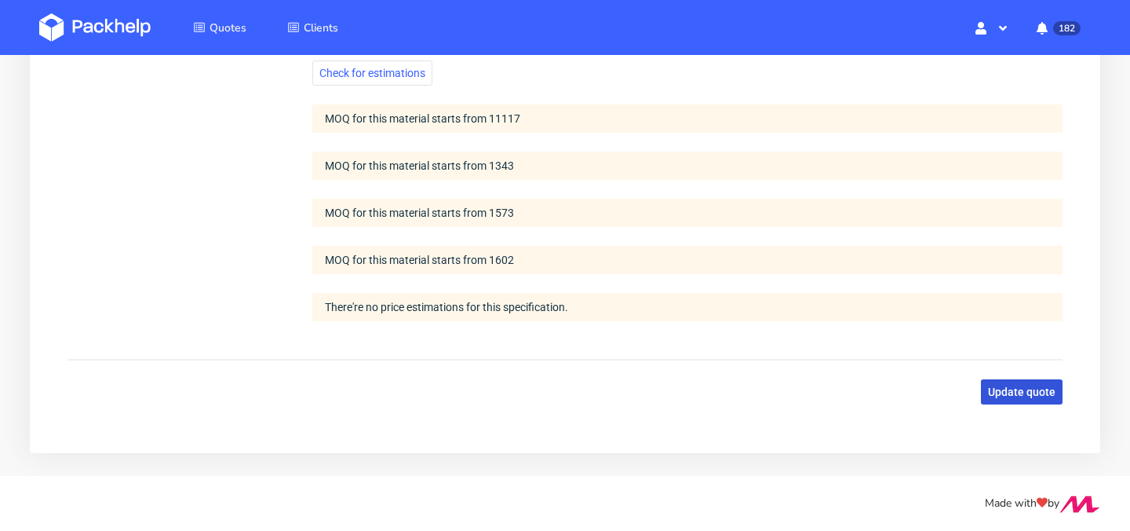
click at [1019, 399] on button "Update quote" at bounding box center [1022, 391] width 82 height 25
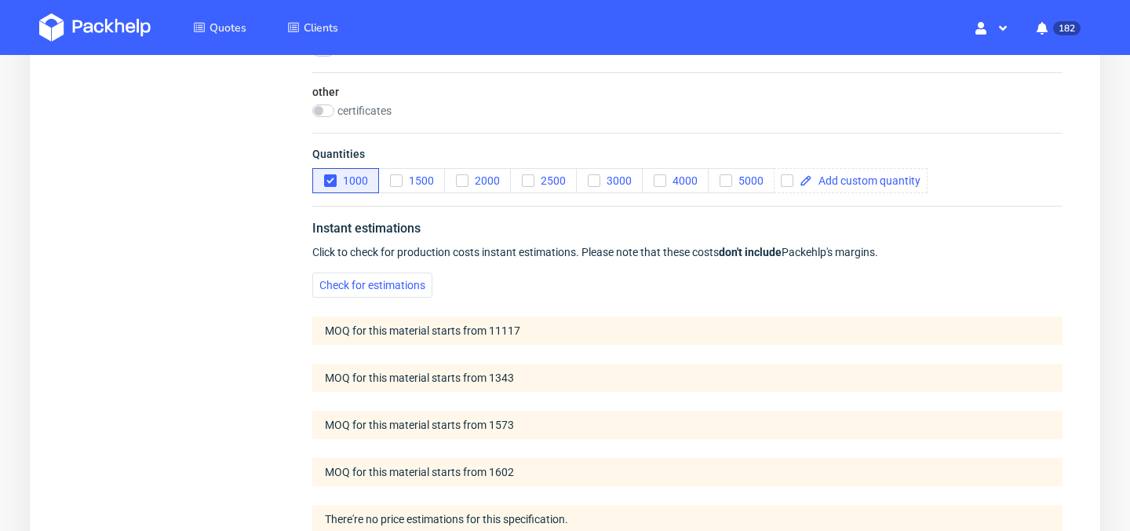
scroll to position [1129, 0]
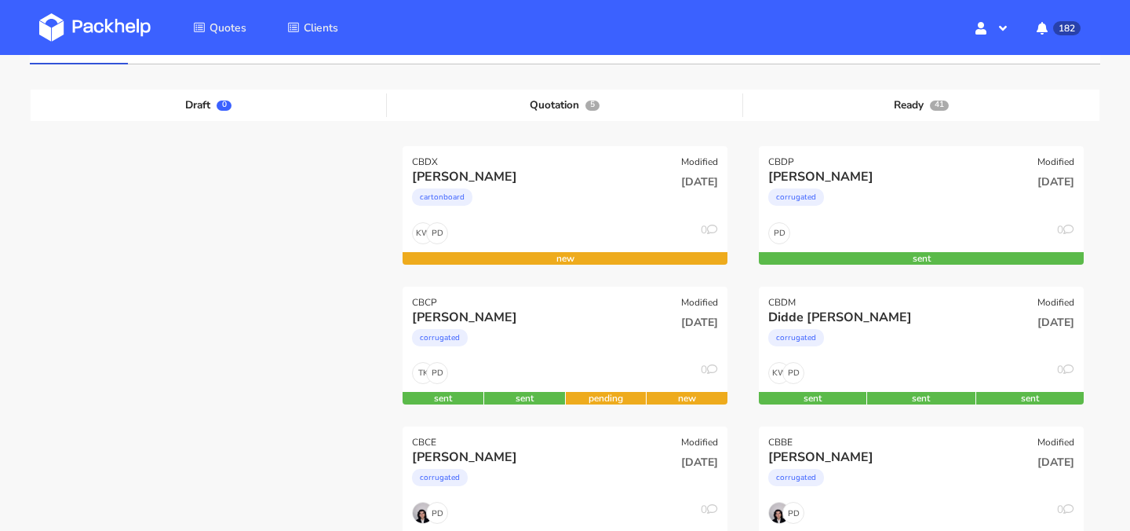
scroll to position [140, 0]
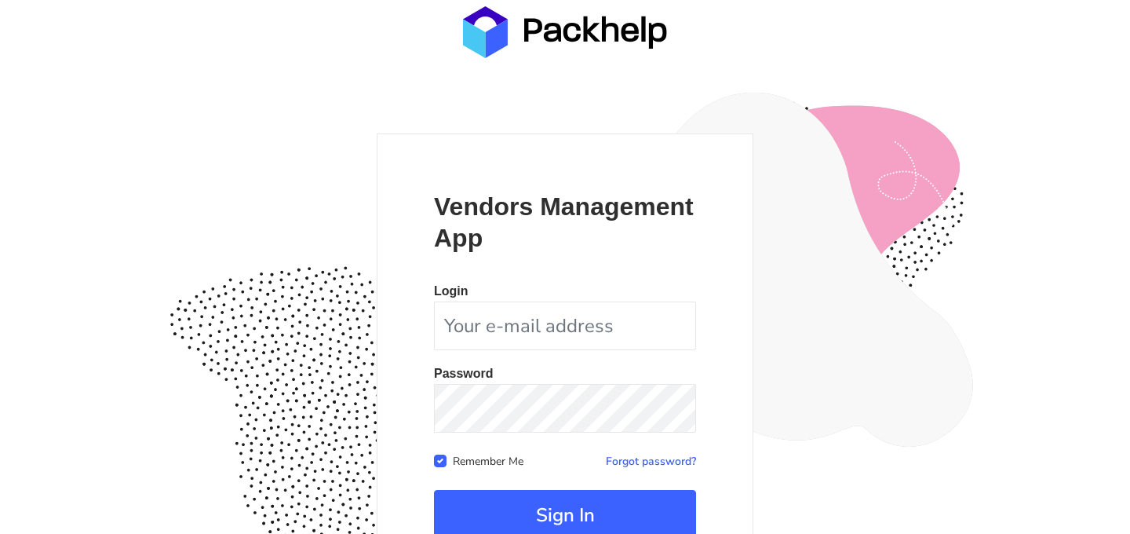
scroll to position [144, 0]
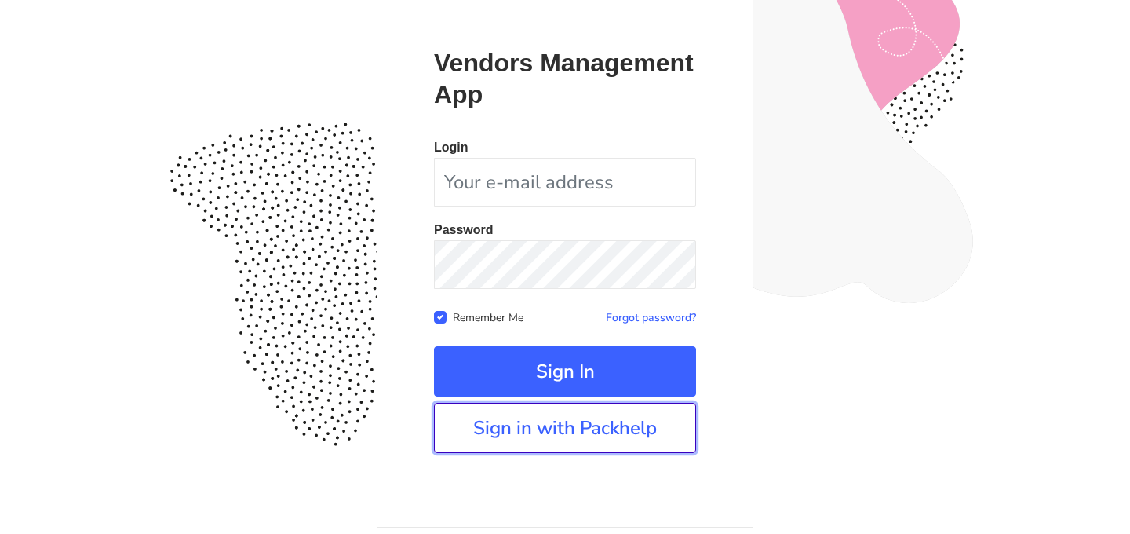
click at [601, 428] on link "Sign in with Packhelp" at bounding box center [565, 428] width 262 height 50
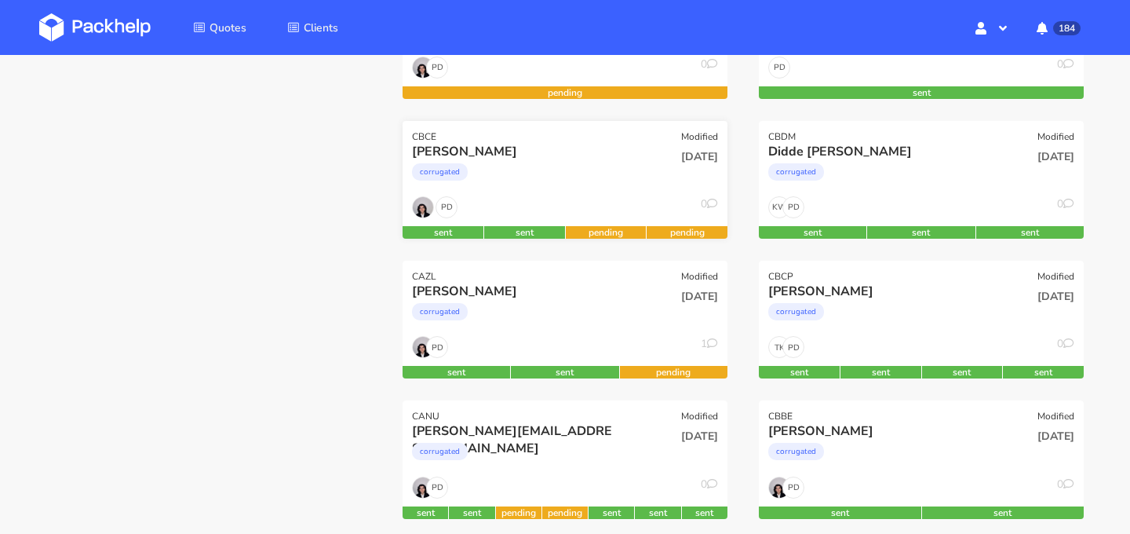
scroll to position [313, 0]
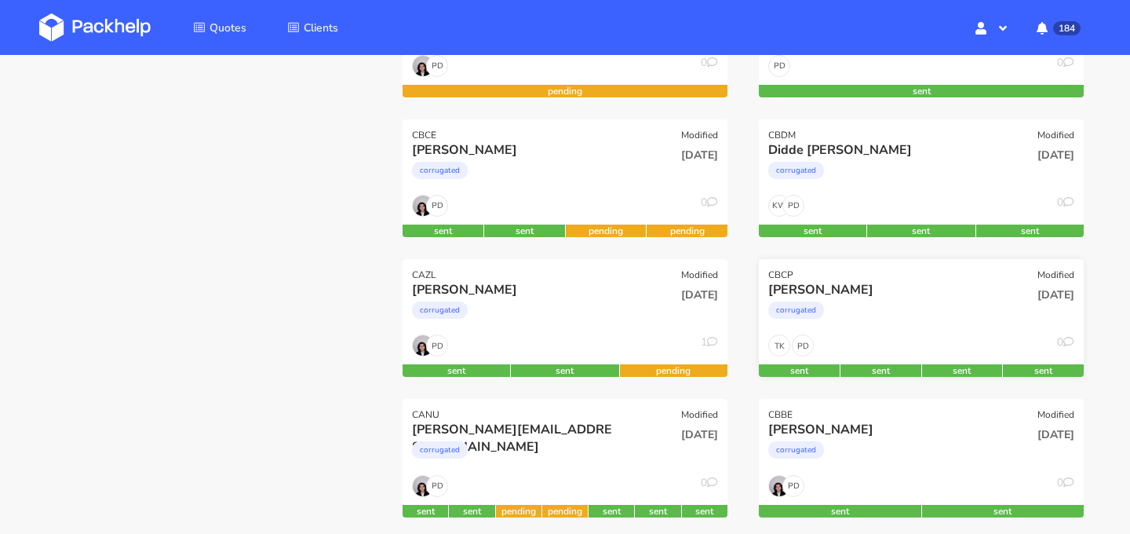
click at [902, 296] on div "[PERSON_NAME]" at bounding box center [872, 289] width 208 height 17
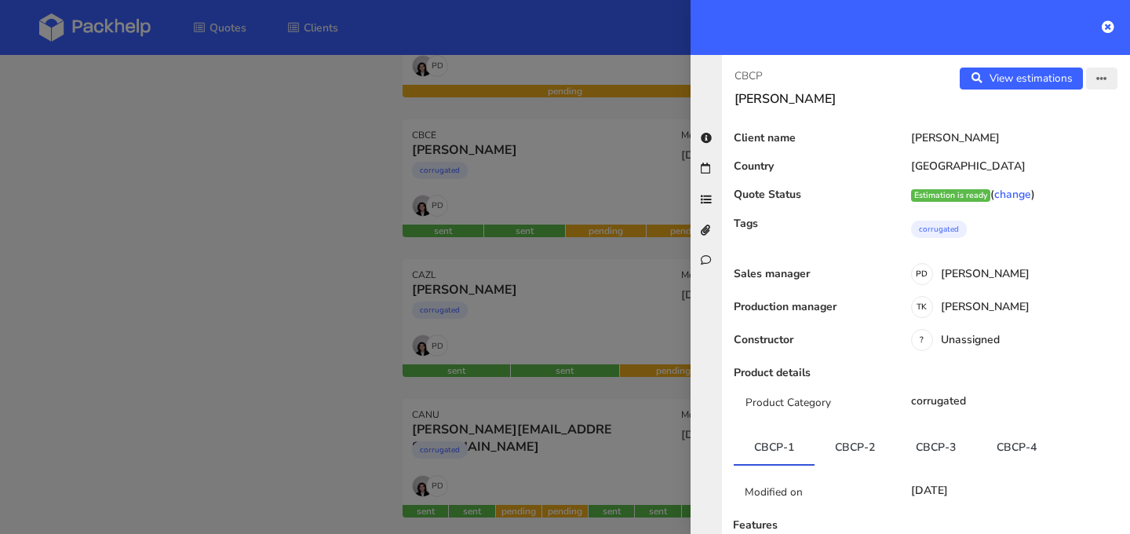
click at [1099, 74] on icon "button" at bounding box center [1101, 79] width 11 height 11
click at [1045, 119] on link "View quote" at bounding box center [1051, 111] width 138 height 26
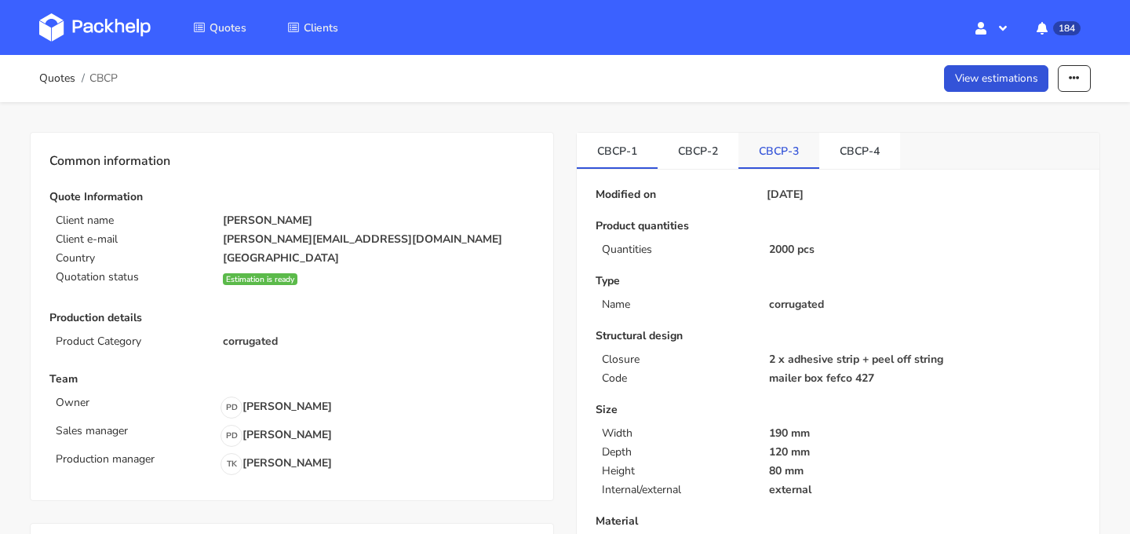
click at [777, 159] on link "CBCP-3" at bounding box center [778, 150] width 81 height 35
click at [985, 75] on link "View estimations" at bounding box center [996, 78] width 105 height 27
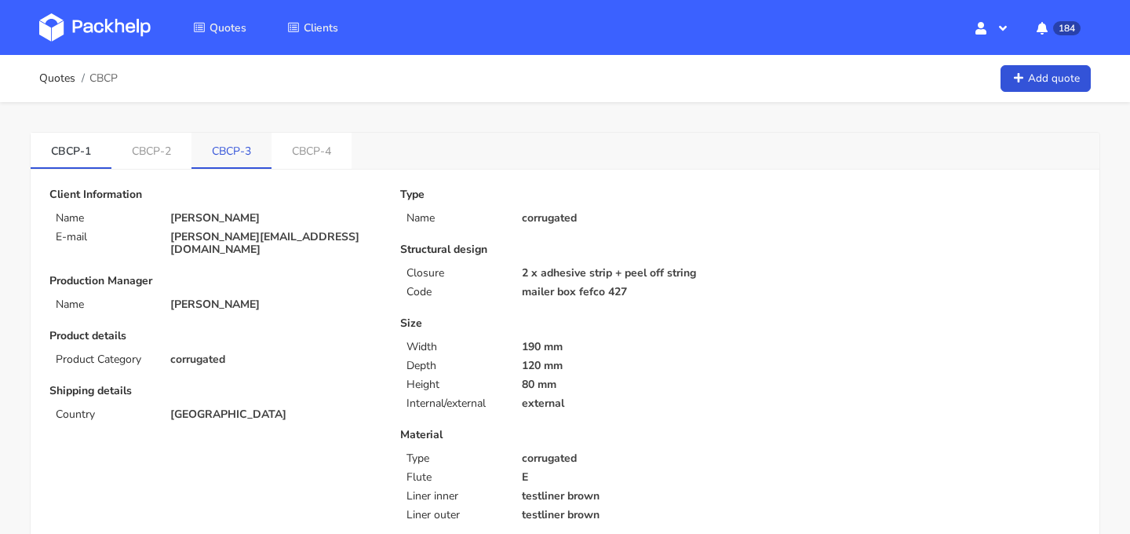
click at [236, 162] on link "CBCP-3" at bounding box center [231, 150] width 80 height 35
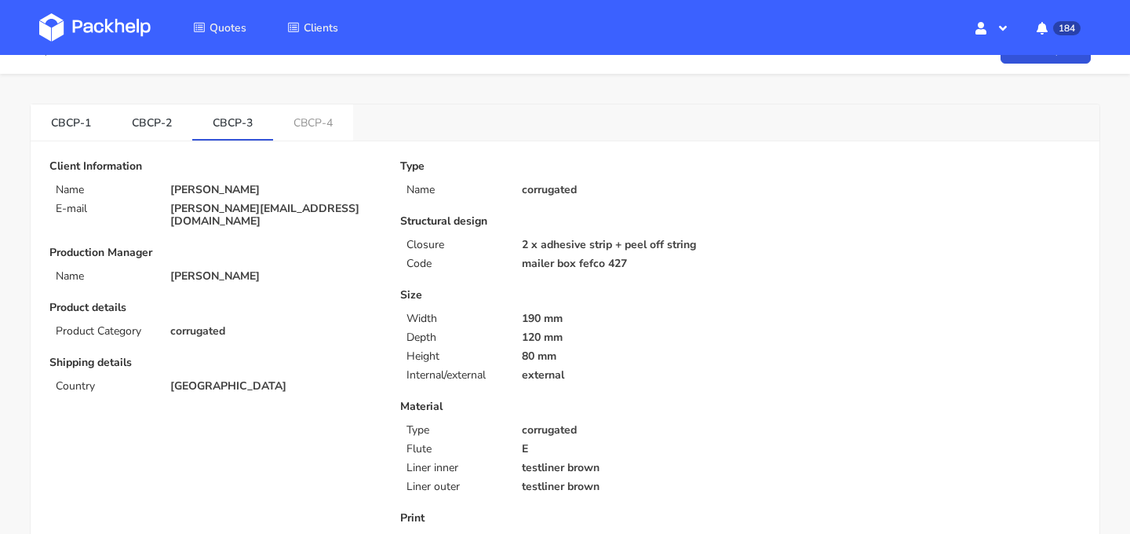
scroll to position [17, 0]
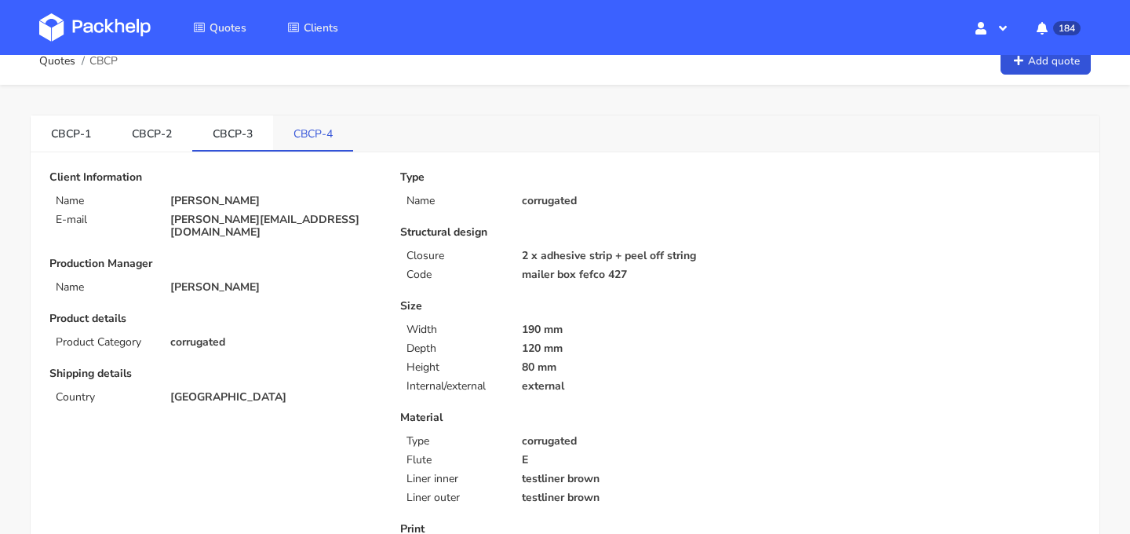
click at [307, 139] on link "CBCP-4" at bounding box center [313, 132] width 80 height 35
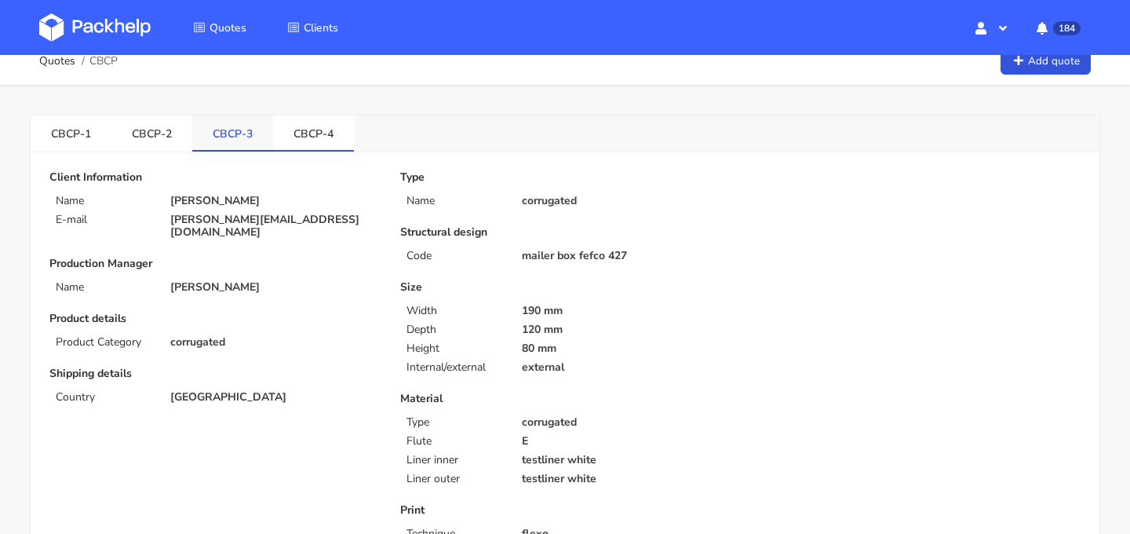
click at [237, 138] on link "CBCP-3" at bounding box center [232, 132] width 81 height 35
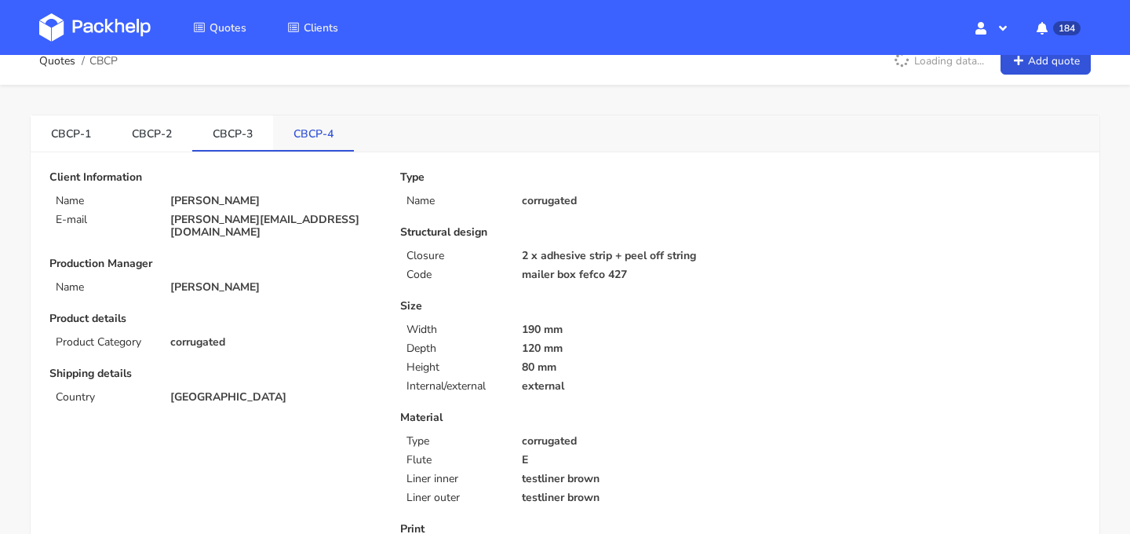
click at [308, 138] on link "CBCP-4" at bounding box center [313, 132] width 81 height 35
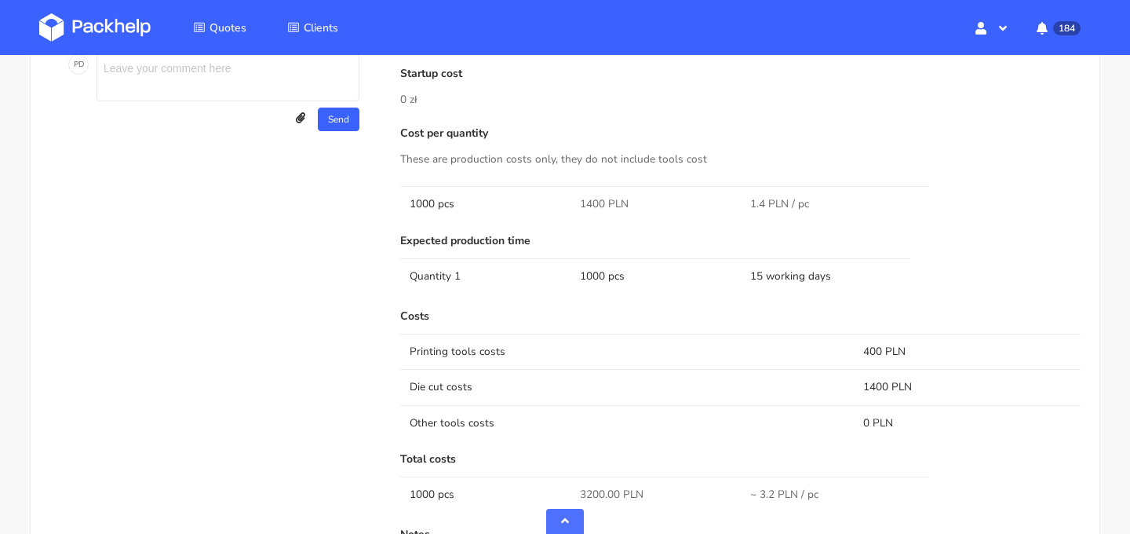
scroll to position [806, 0]
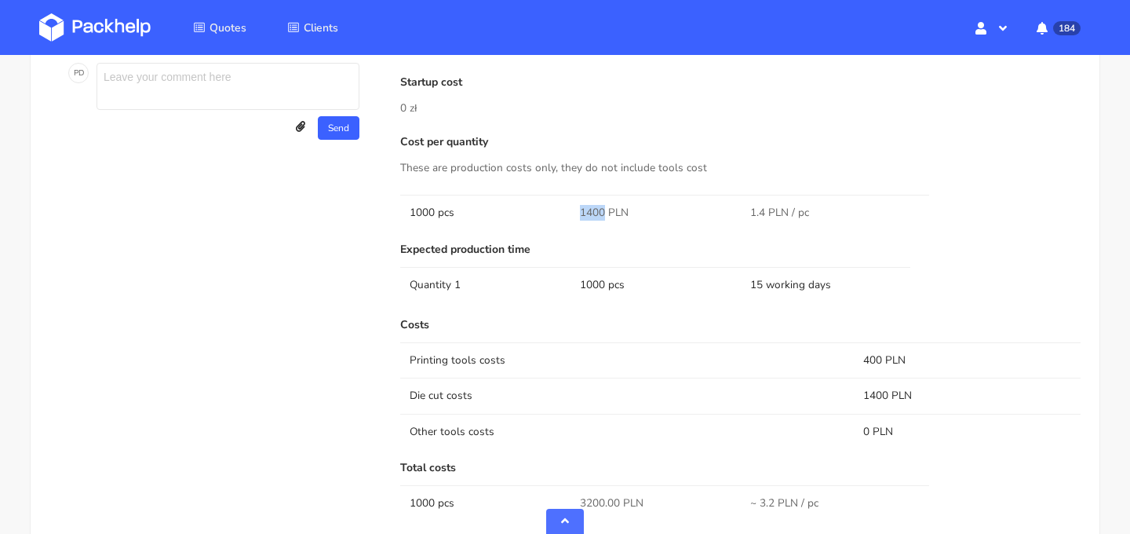
drag, startPoint x: 603, startPoint y: 210, endPoint x: 566, endPoint y: 210, distance: 36.9
click at [566, 210] on tr "1000 pcs 1400 PLN 1.4 PLN / pc" at bounding box center [740, 212] width 680 height 35
copy tr "1400"
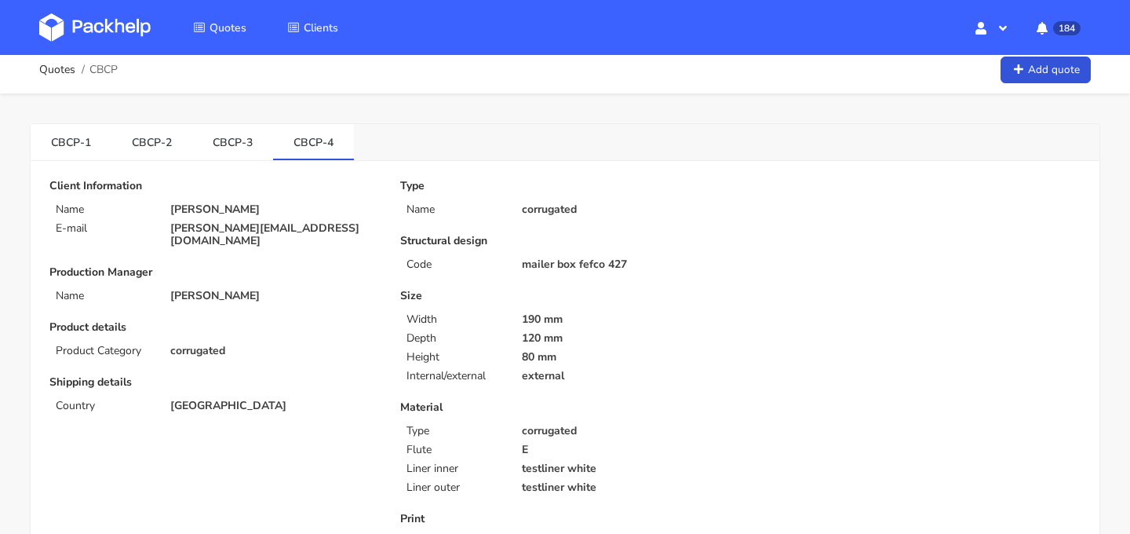
scroll to position [0, 0]
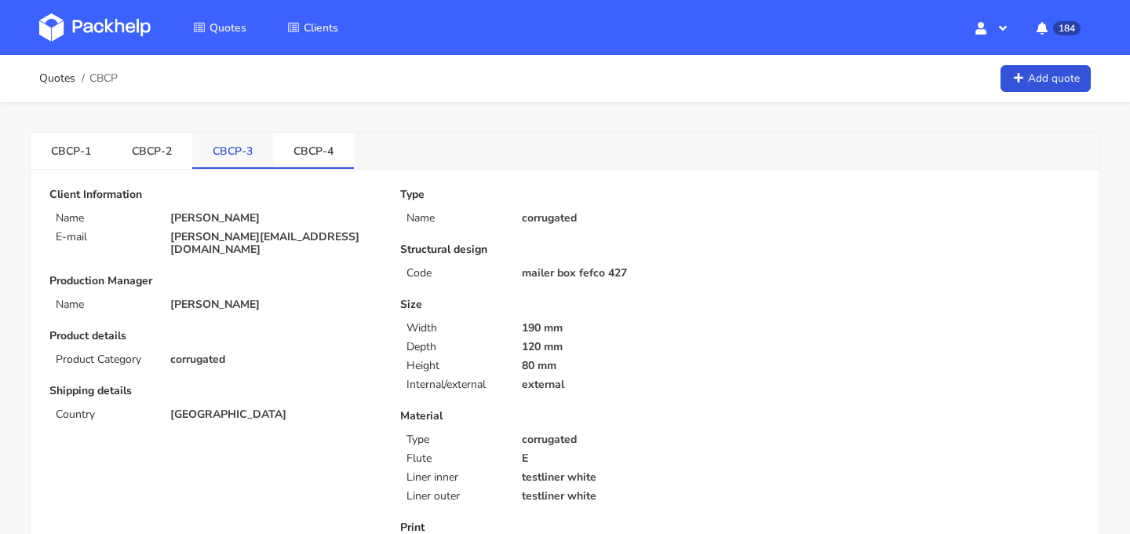
click at [243, 163] on link "CBCP-3" at bounding box center [232, 150] width 81 height 35
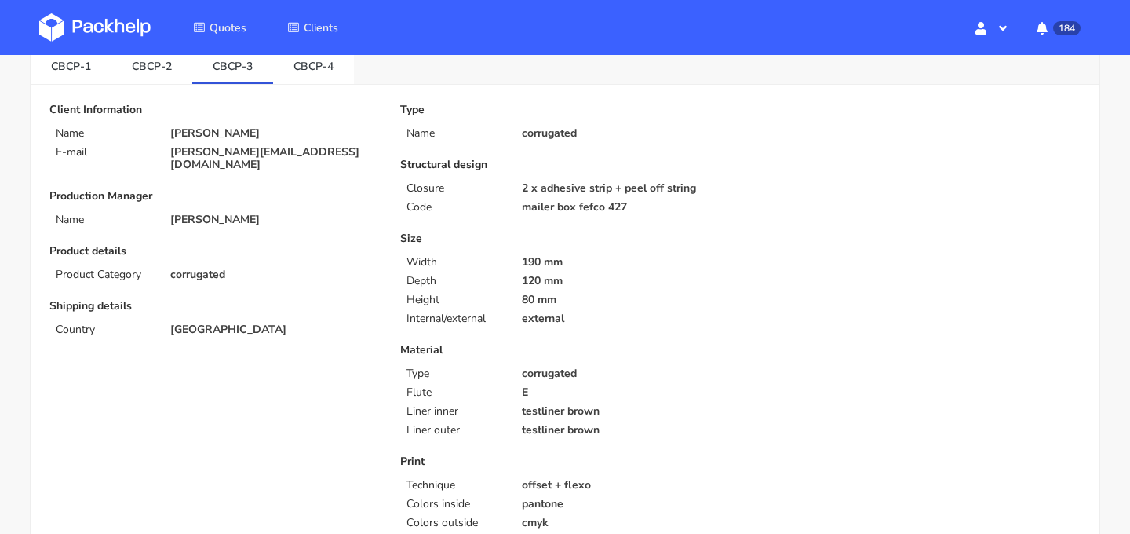
scroll to position [64, 0]
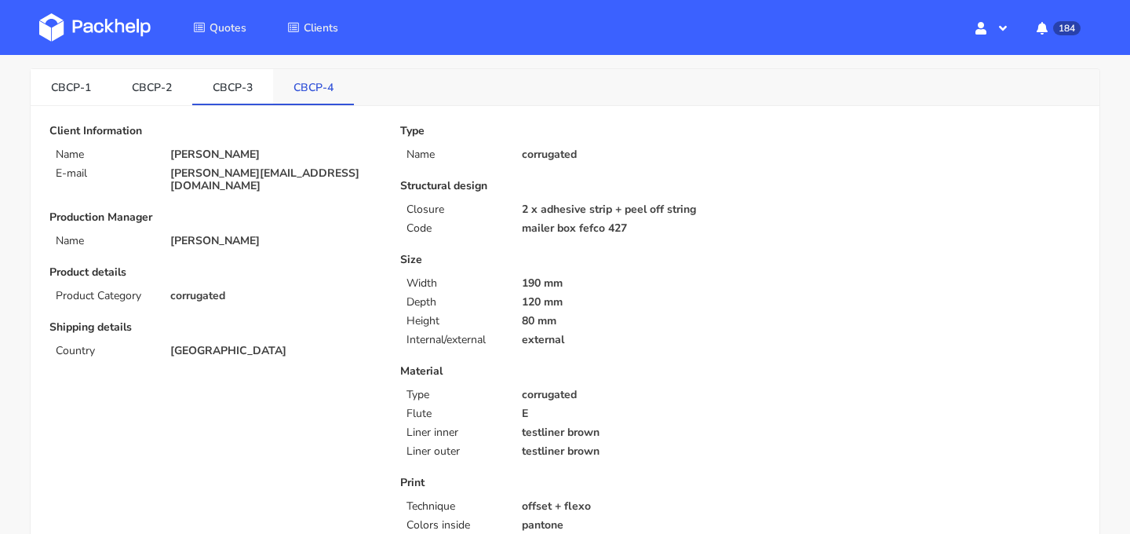
click at [315, 90] on link "CBCP-4" at bounding box center [313, 86] width 81 height 35
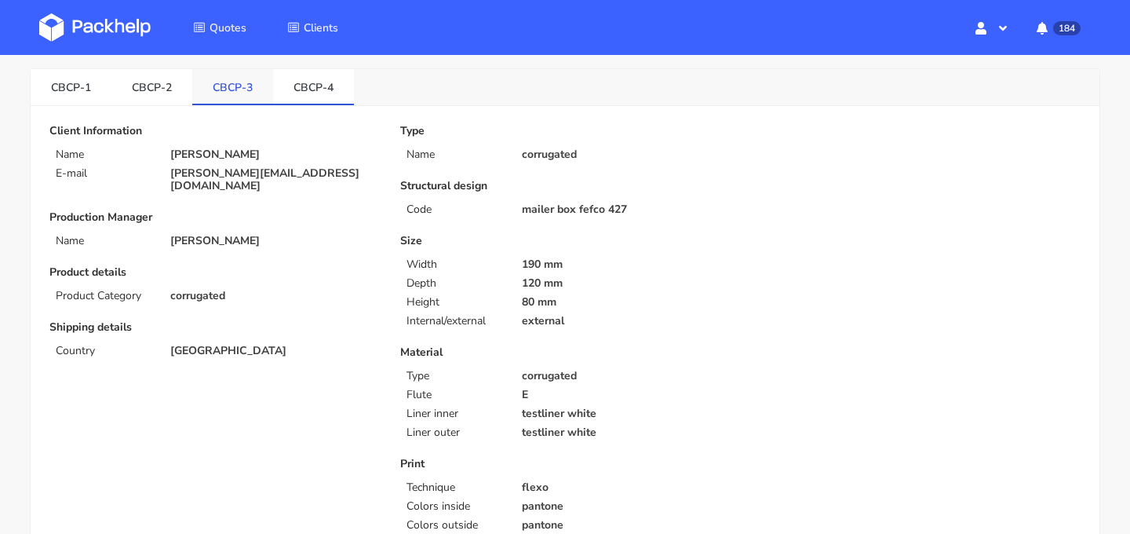
click at [235, 92] on link "CBCP-3" at bounding box center [232, 86] width 81 height 35
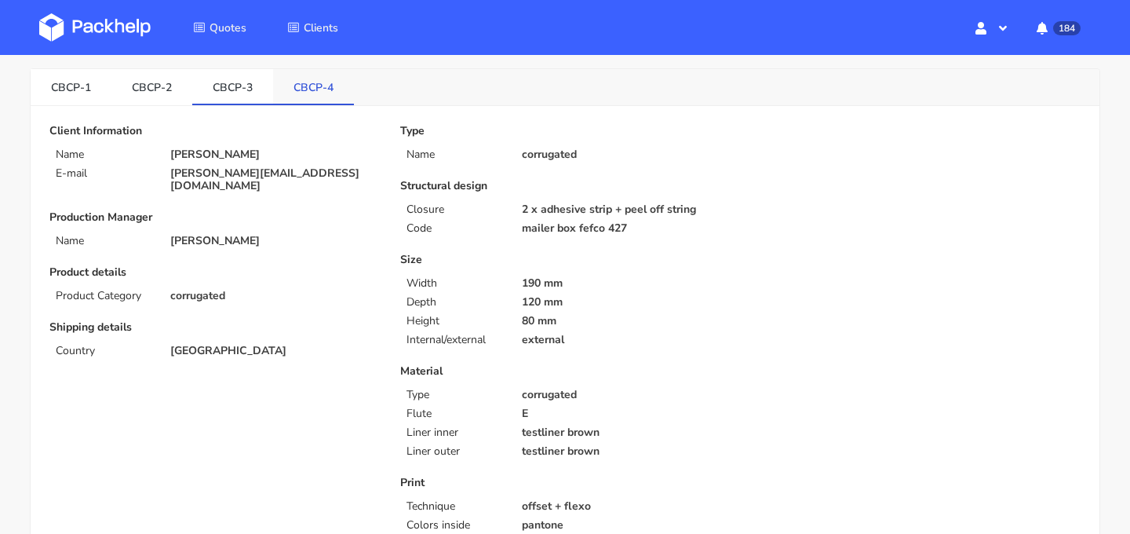
click at [314, 87] on link "CBCP-4" at bounding box center [313, 86] width 81 height 35
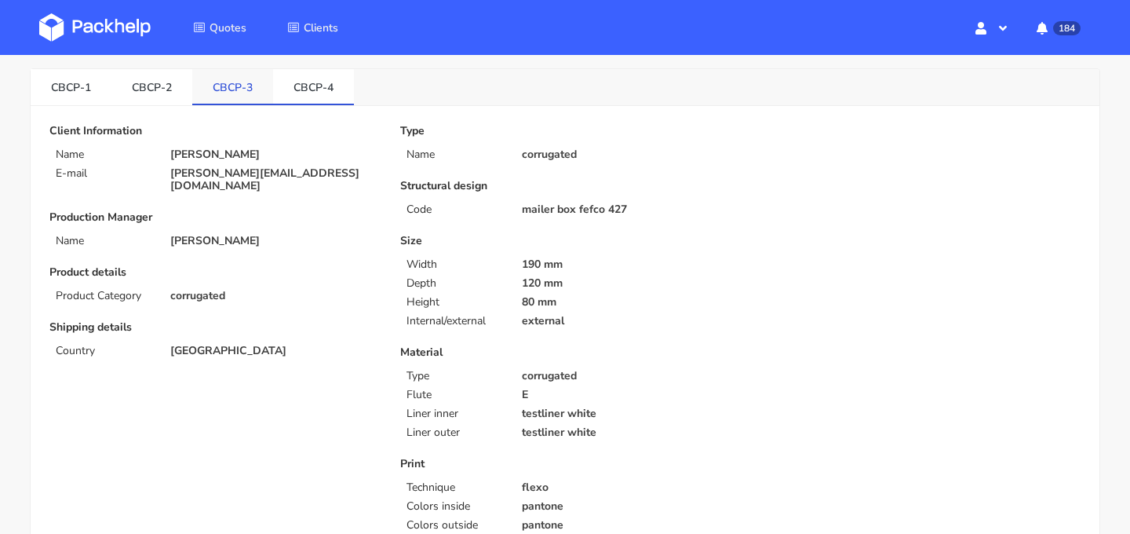
click at [234, 86] on link "CBCP-3" at bounding box center [232, 86] width 81 height 35
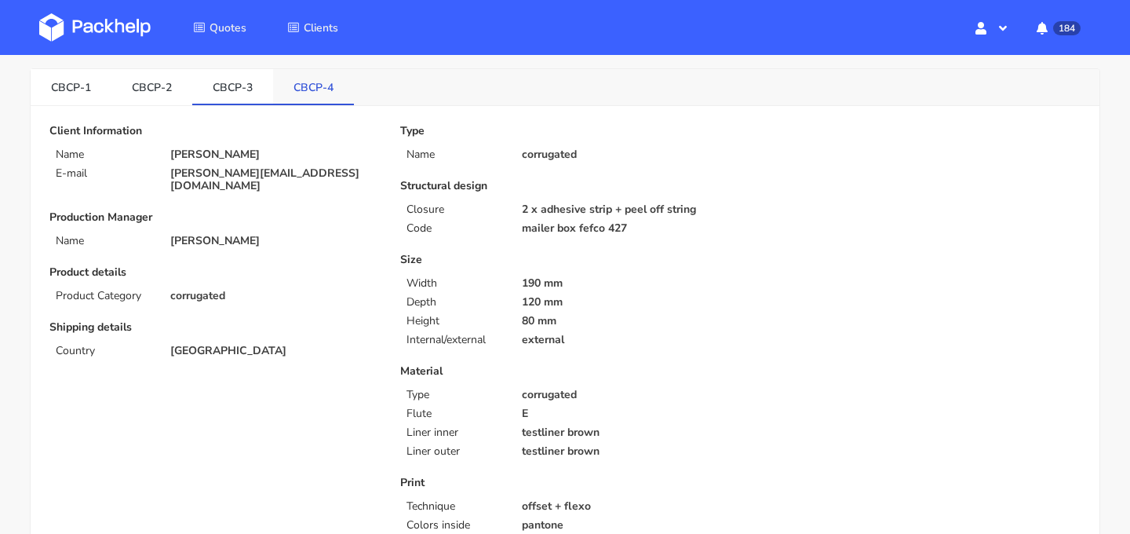
click at [322, 86] on link "CBCP-4" at bounding box center [313, 86] width 81 height 35
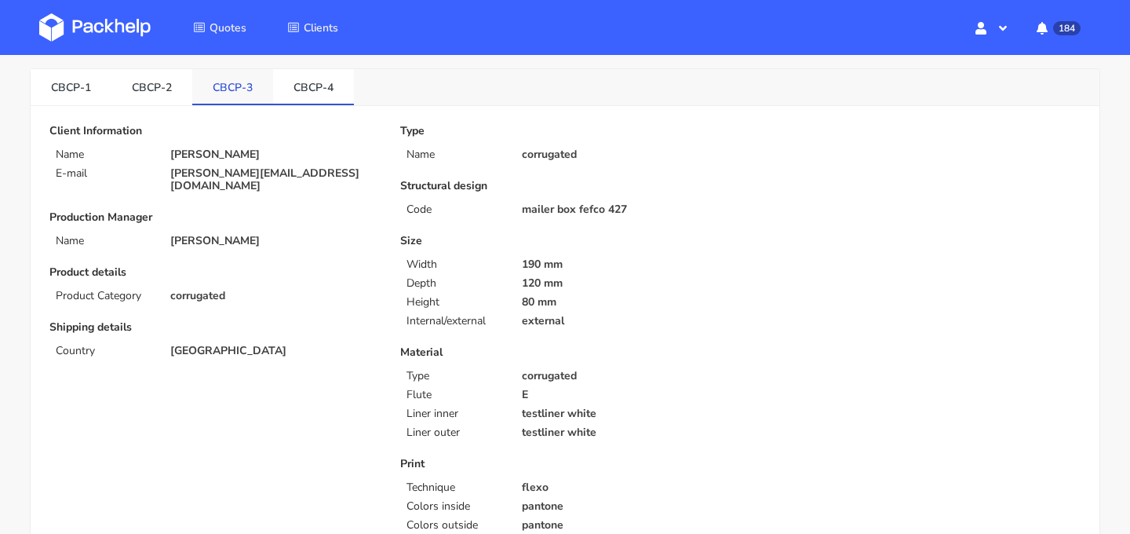
click at [226, 86] on link "CBCP-3" at bounding box center [232, 86] width 81 height 35
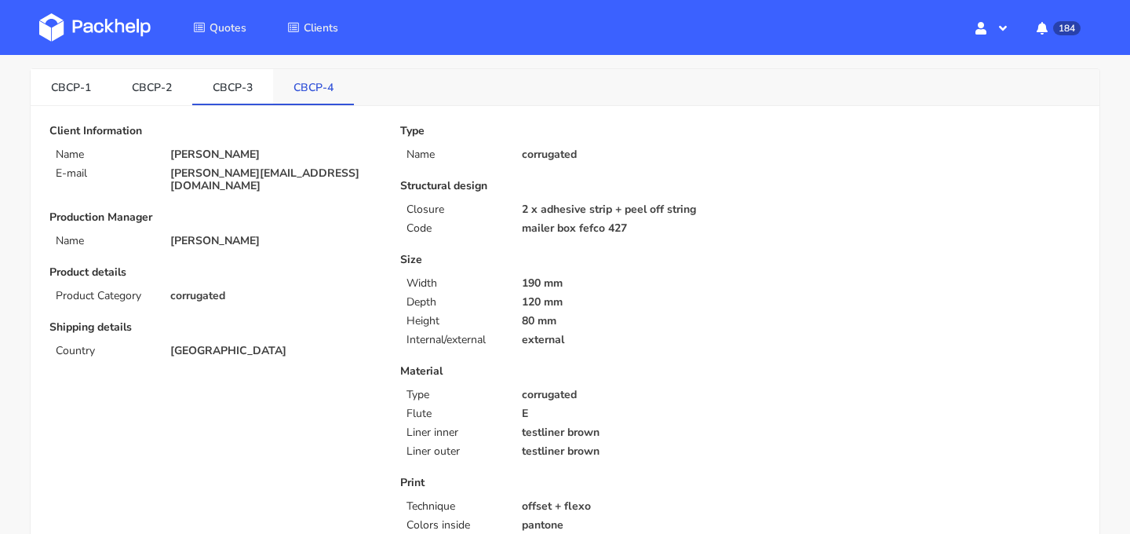
click at [307, 84] on link "CBCP-4" at bounding box center [313, 86] width 81 height 35
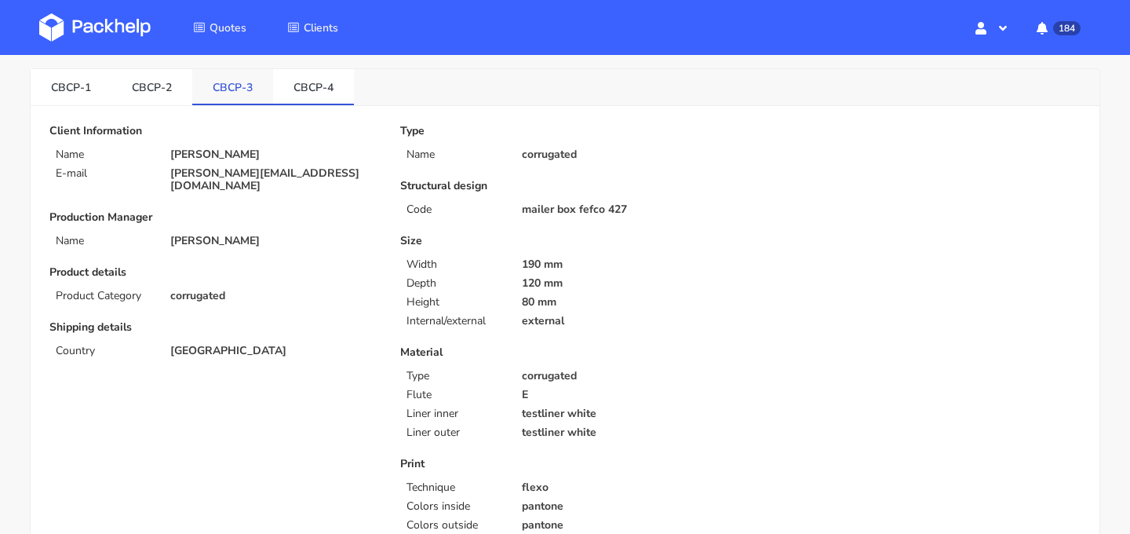
click at [223, 86] on link "CBCP-3" at bounding box center [232, 86] width 81 height 35
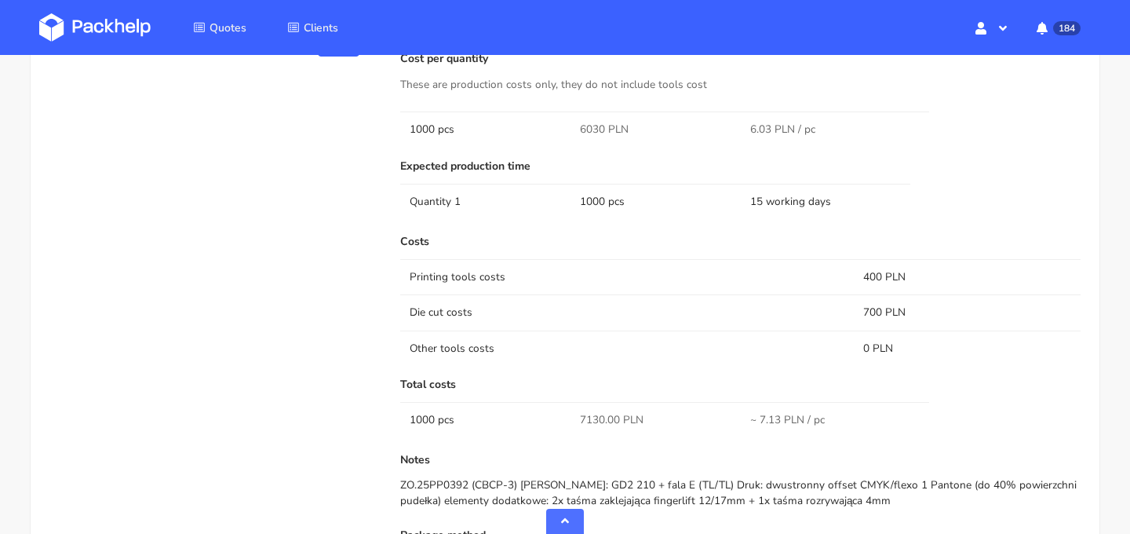
scroll to position [949, 0]
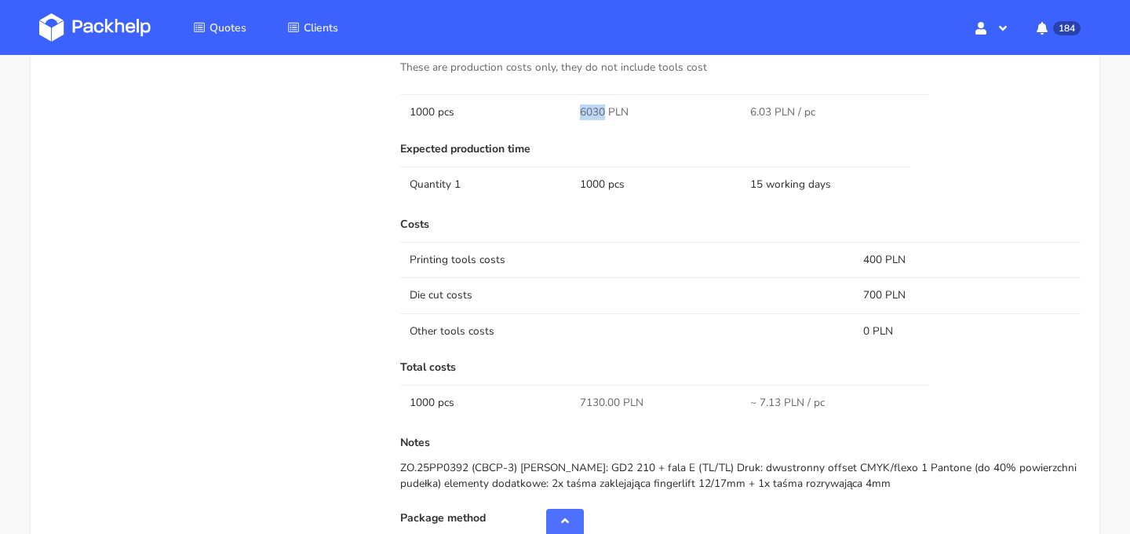
drag, startPoint x: 603, startPoint y: 114, endPoint x: 545, endPoint y: 108, distance: 58.4
click at [545, 108] on tr "1000 pcs 6030 PLN 6.03 PLN / pc" at bounding box center [740, 111] width 680 height 35
copy tr "6030"
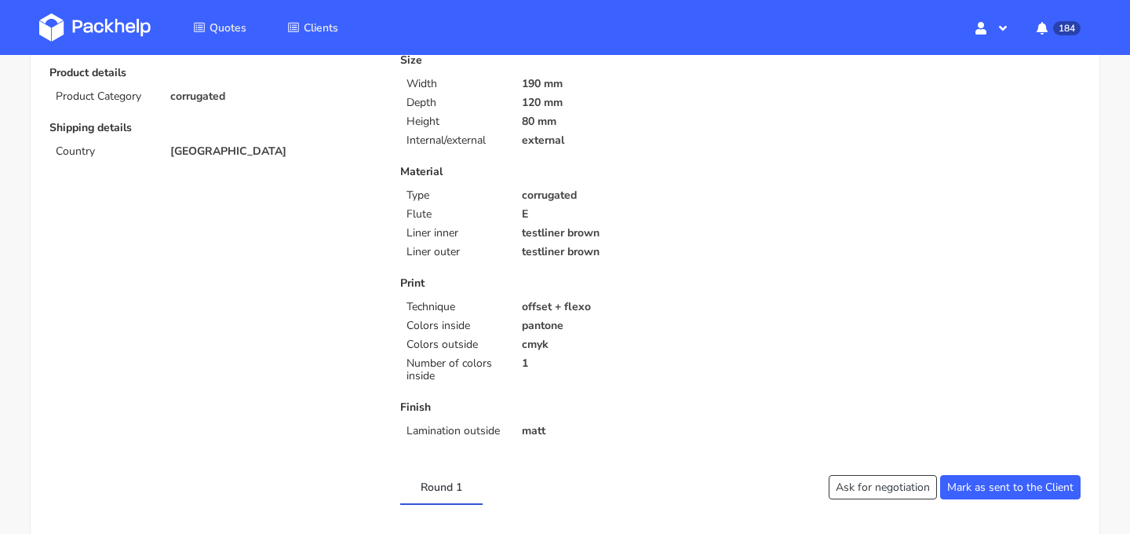
scroll to position [0, 0]
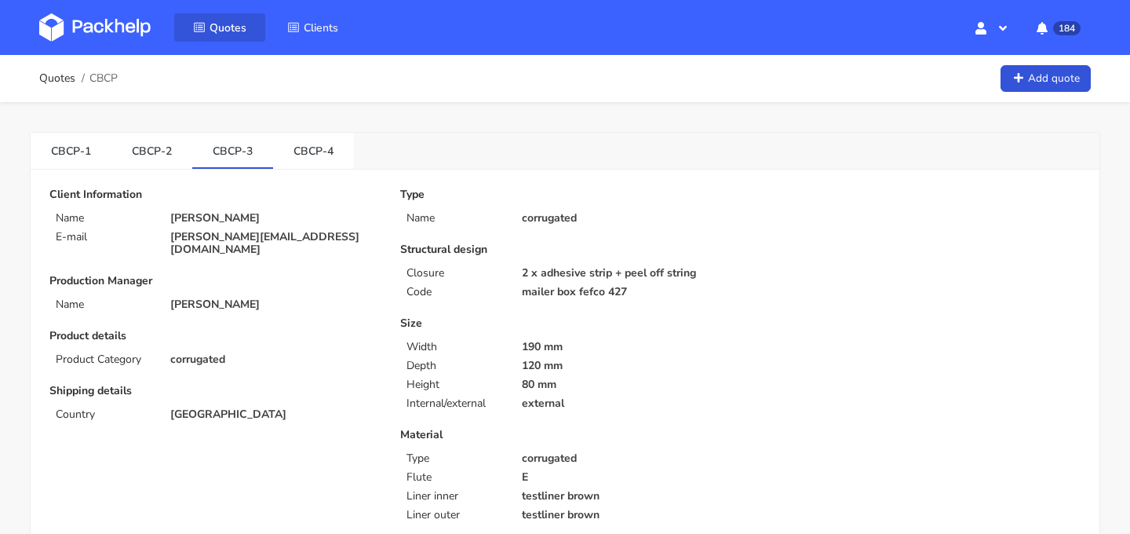
click at [213, 40] on link "Quotes" at bounding box center [219, 27] width 91 height 28
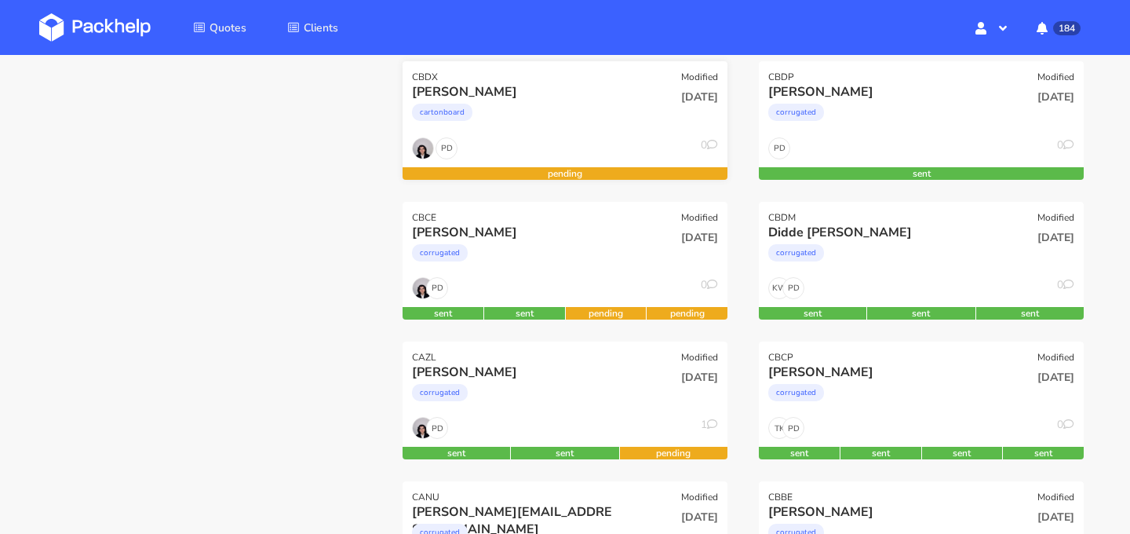
scroll to position [230, 0]
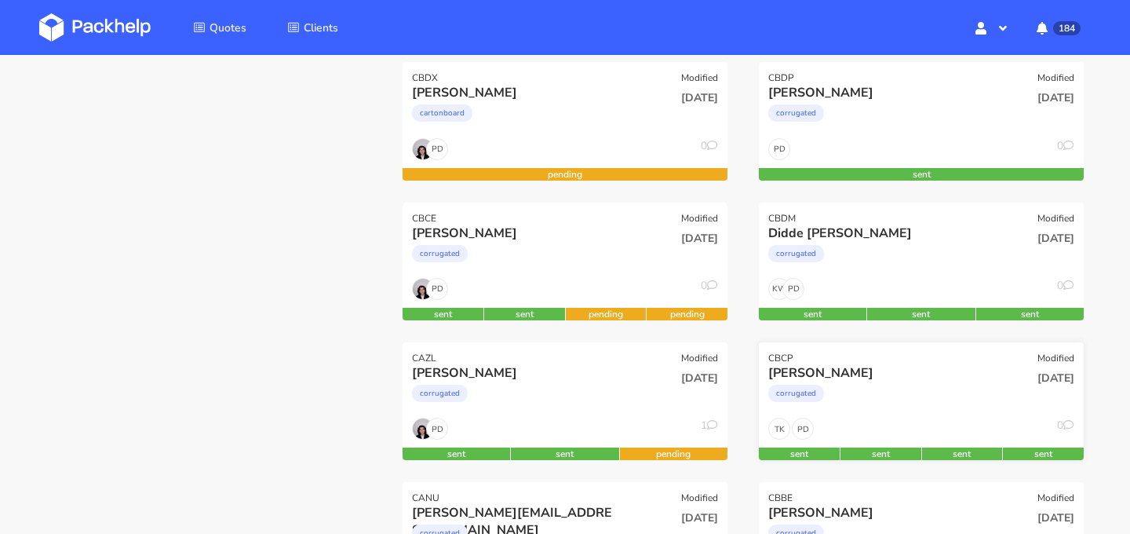
click at [939, 403] on div "corrugated" at bounding box center [872, 396] width 208 height 31
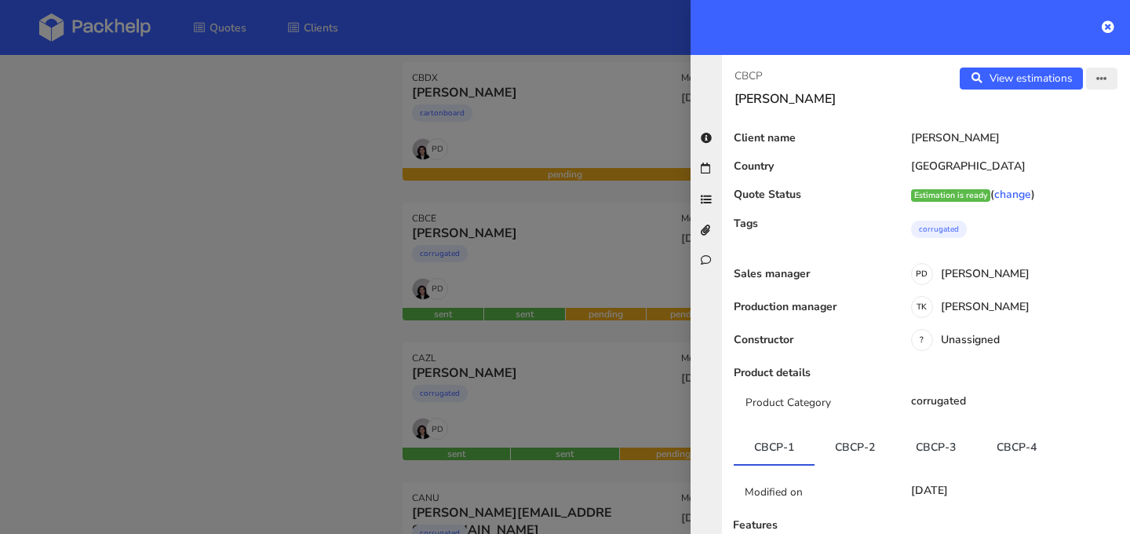
click at [1108, 89] on button "button" at bounding box center [1101, 78] width 31 height 22
click at [1053, 136] on link "Edit quote" at bounding box center [1051, 140] width 138 height 26
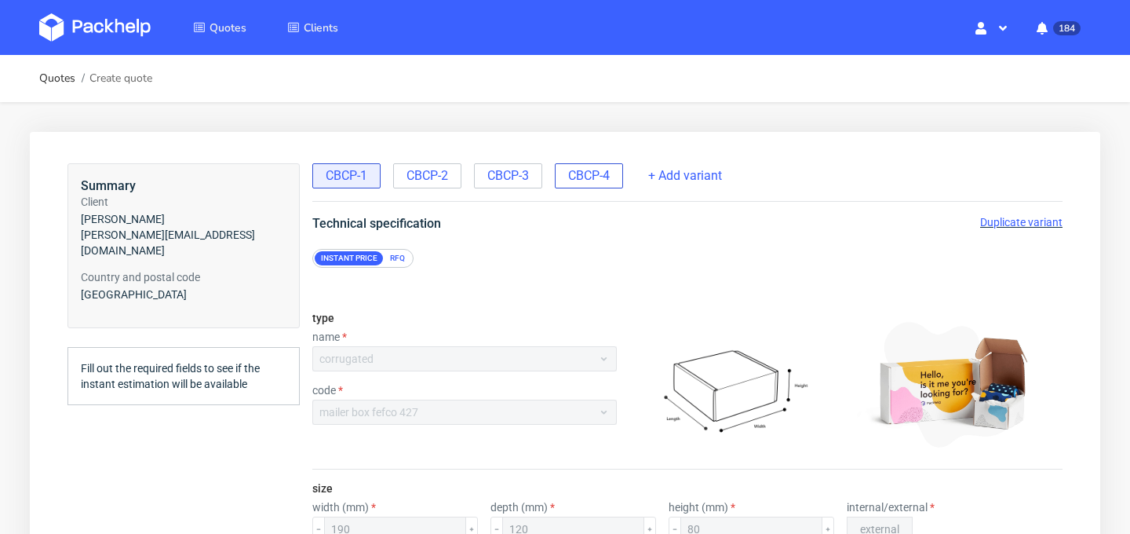
click at [579, 184] on div "CBCP-4" at bounding box center [589, 175] width 68 height 25
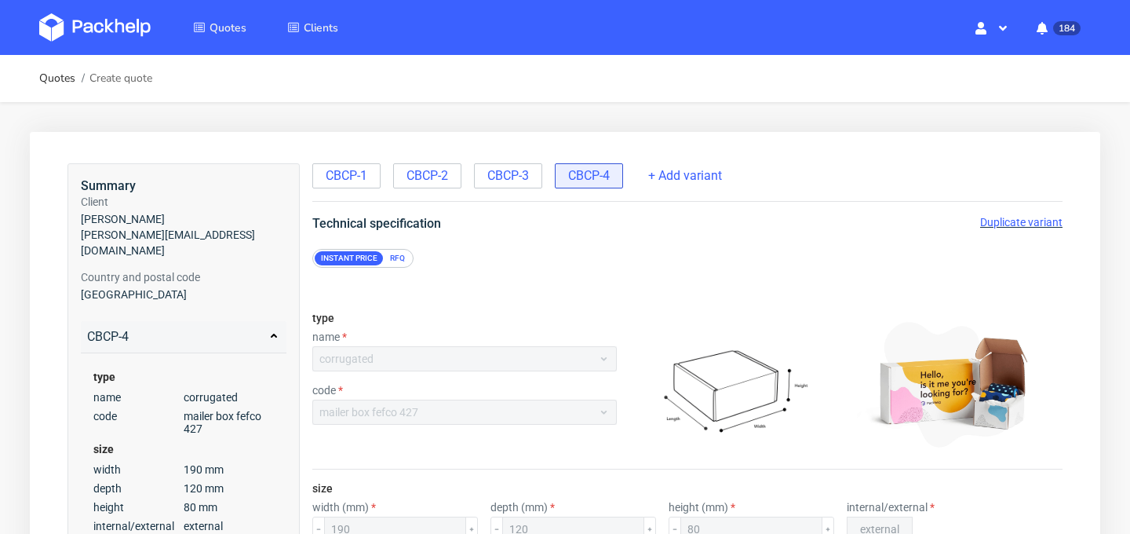
click at [1005, 224] on span "Duplicate variant" at bounding box center [1021, 222] width 82 height 13
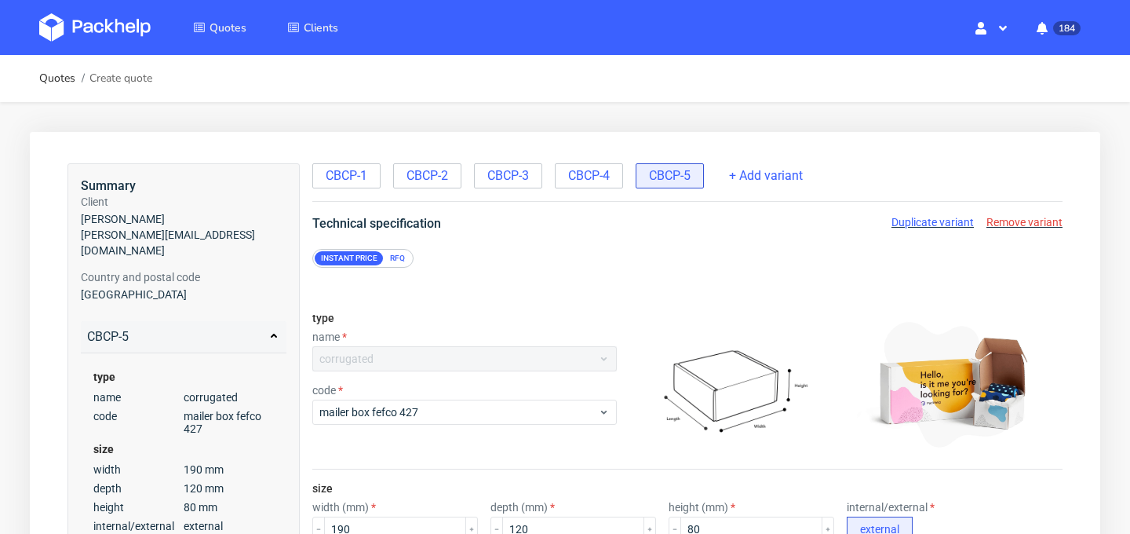
click at [1012, 224] on span "Remove variant" at bounding box center [1024, 222] width 76 height 13
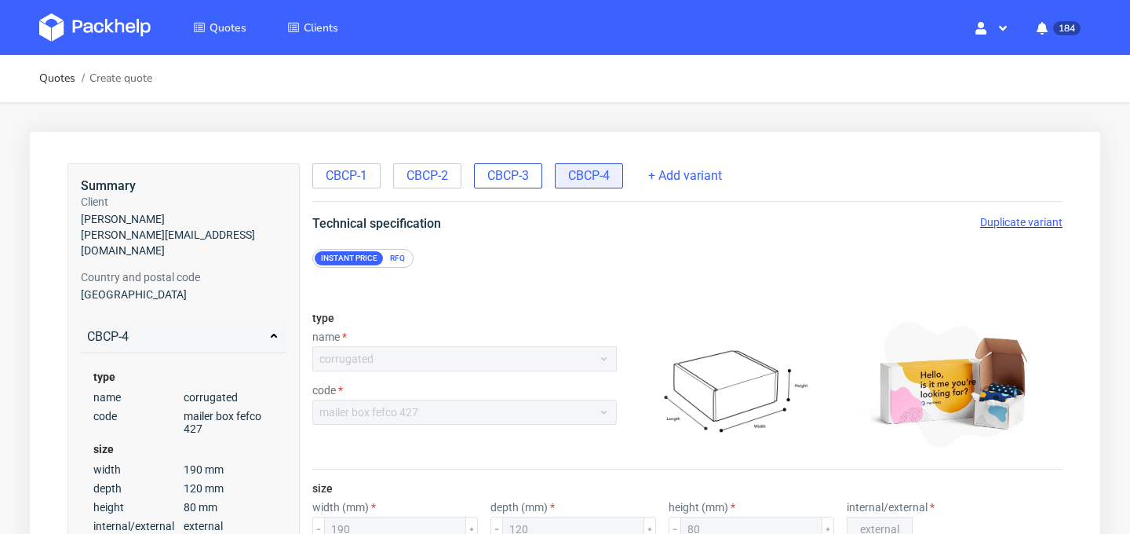
click at [529, 183] on span "CBCP-3" at bounding box center [508, 175] width 42 height 17
click at [596, 183] on span "CBCP-4" at bounding box center [589, 175] width 42 height 17
click at [1013, 223] on span "Duplicate variant" at bounding box center [1021, 222] width 82 height 13
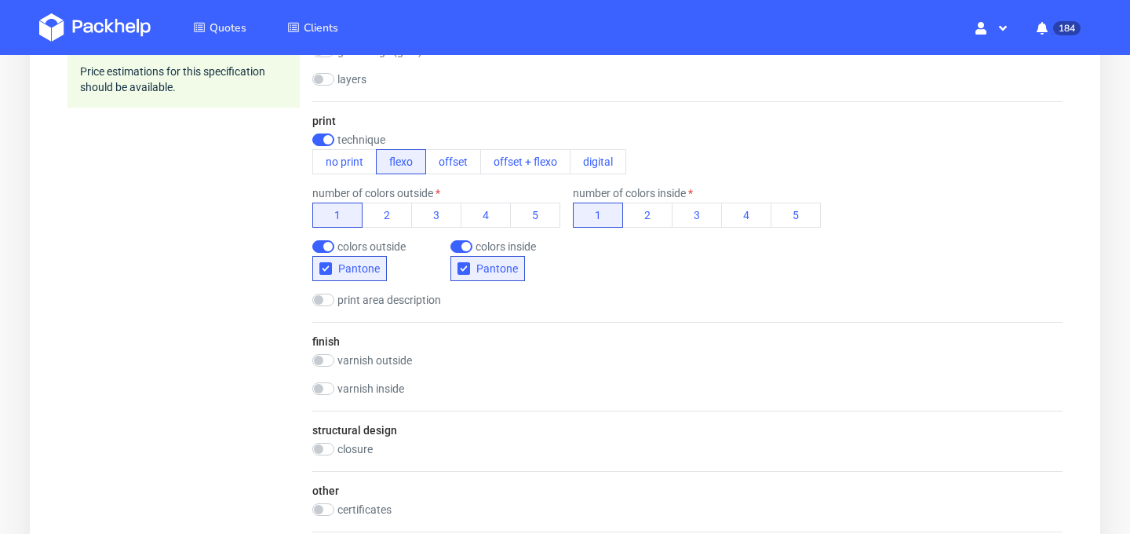
scroll to position [754, 0]
click at [319, 440] on div "structural design closure 1 x adhesive strip + peel off string 2 x adhesive str…" at bounding box center [687, 441] width 750 height 60
click at [319, 448] on input "checkbox" at bounding box center [323, 449] width 22 height 13
checkbox input "true"
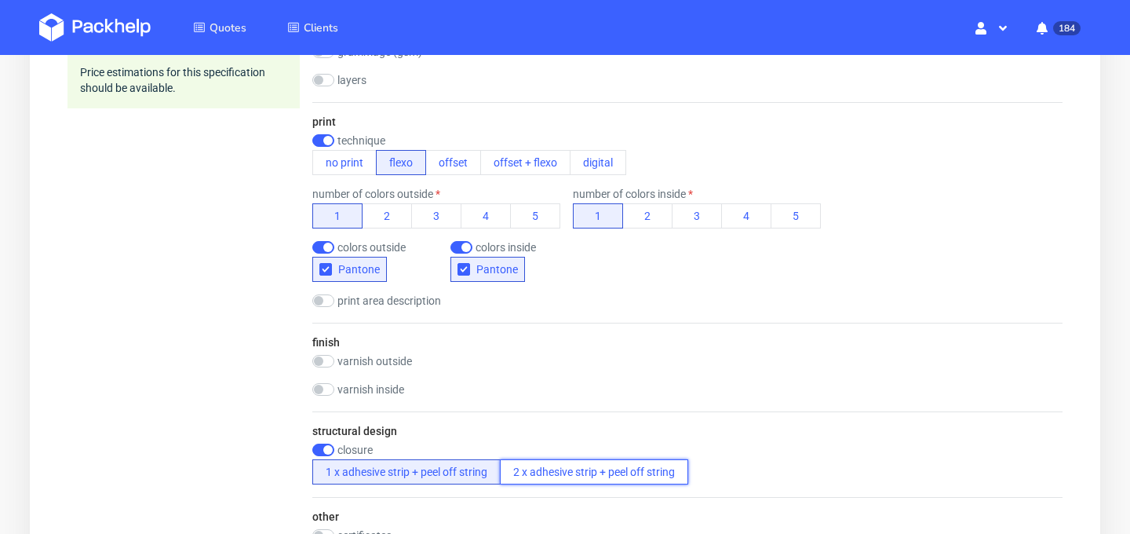
click at [552, 461] on button "2 x adhesive strip + peel off string" at bounding box center [594, 471] width 188 height 25
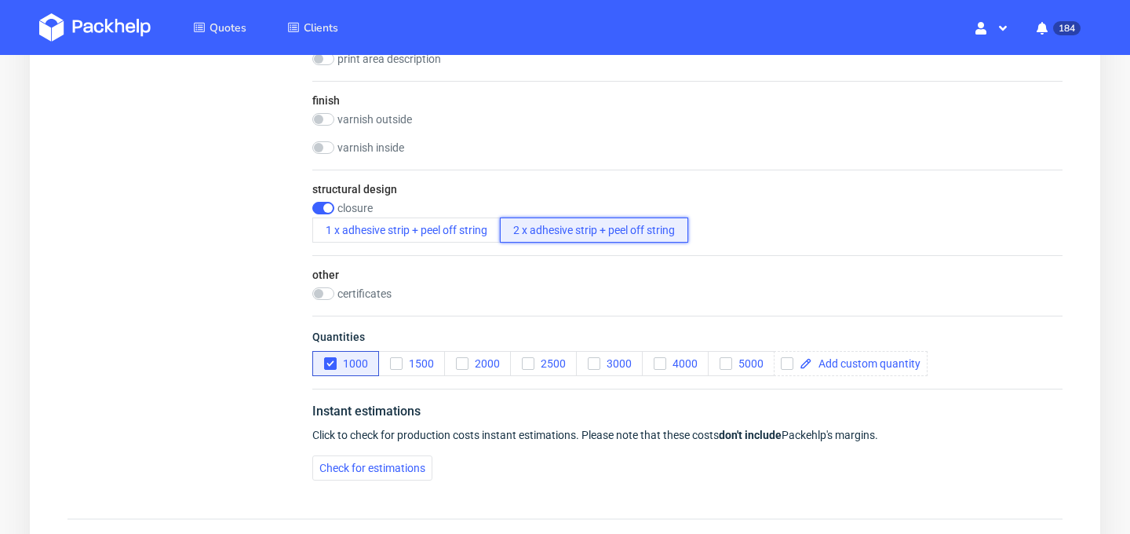
scroll to position [1114, 0]
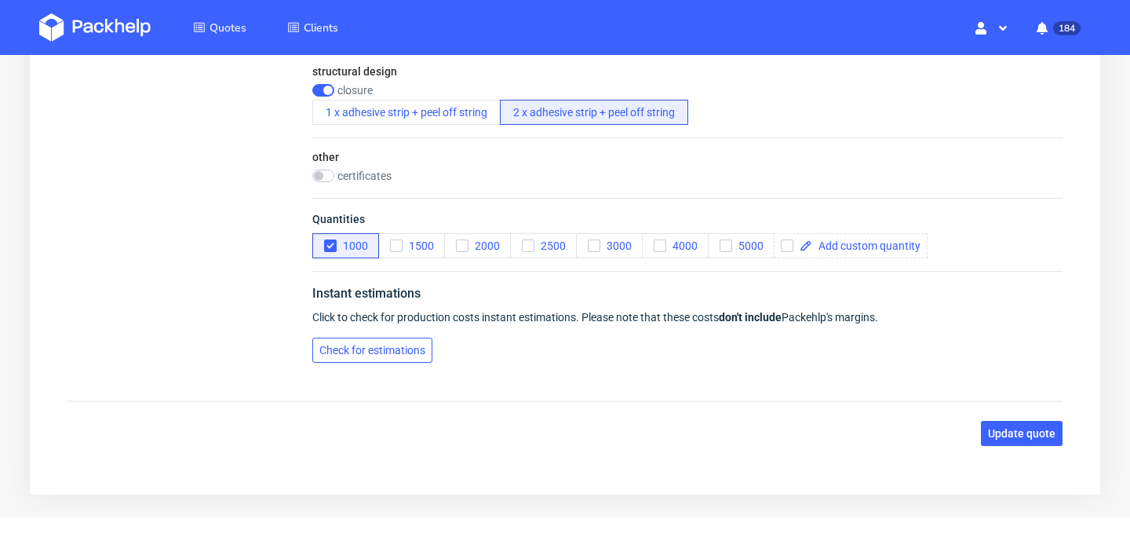
click at [391, 358] on button "Check for estimations" at bounding box center [372, 349] width 120 height 25
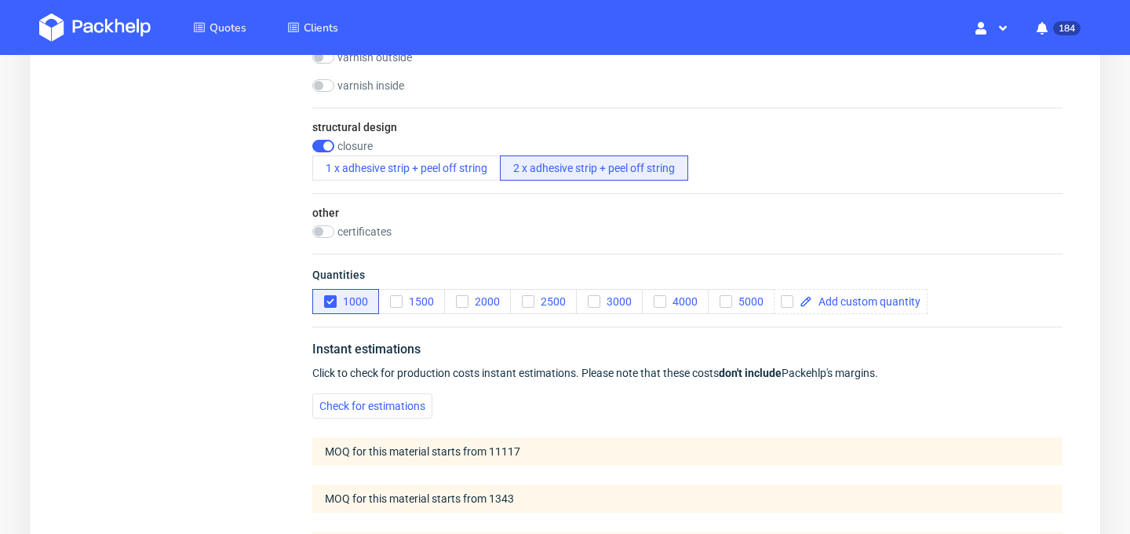
scroll to position [1340, 0]
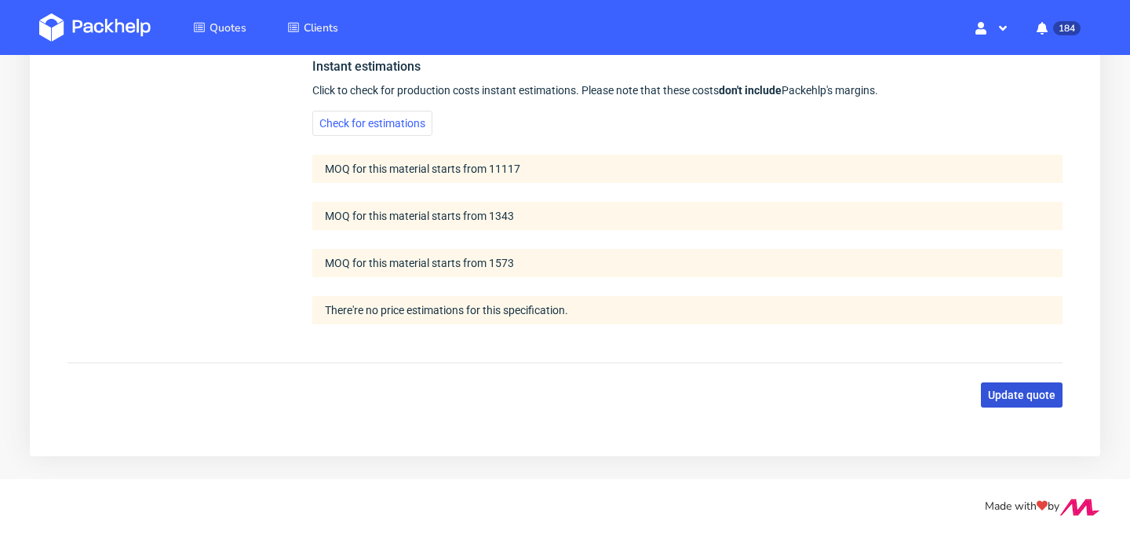
click at [1039, 393] on span "Update quote" at bounding box center [1021, 394] width 67 height 11
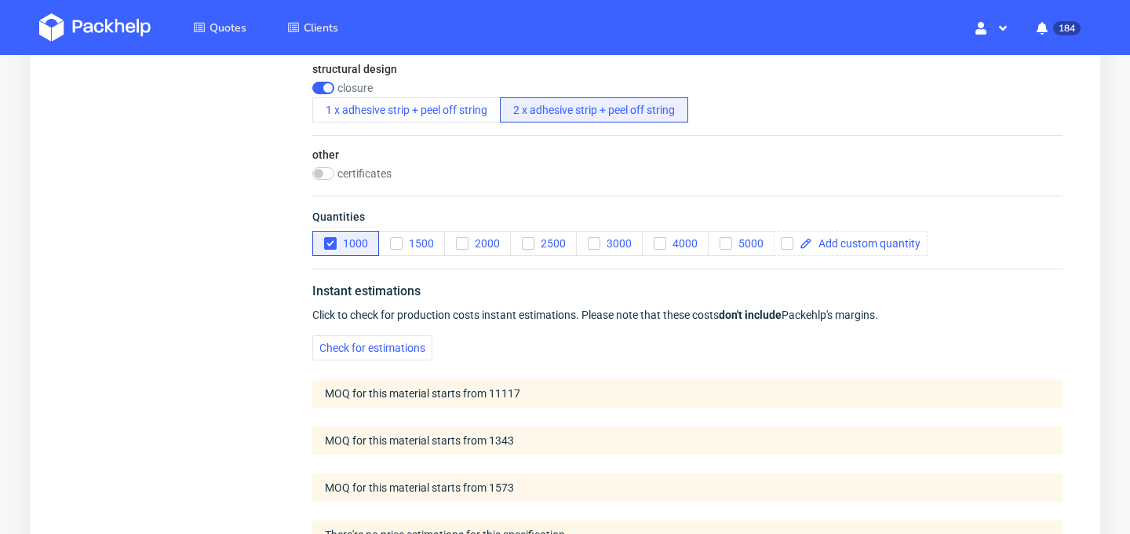
scroll to position [1105, 0]
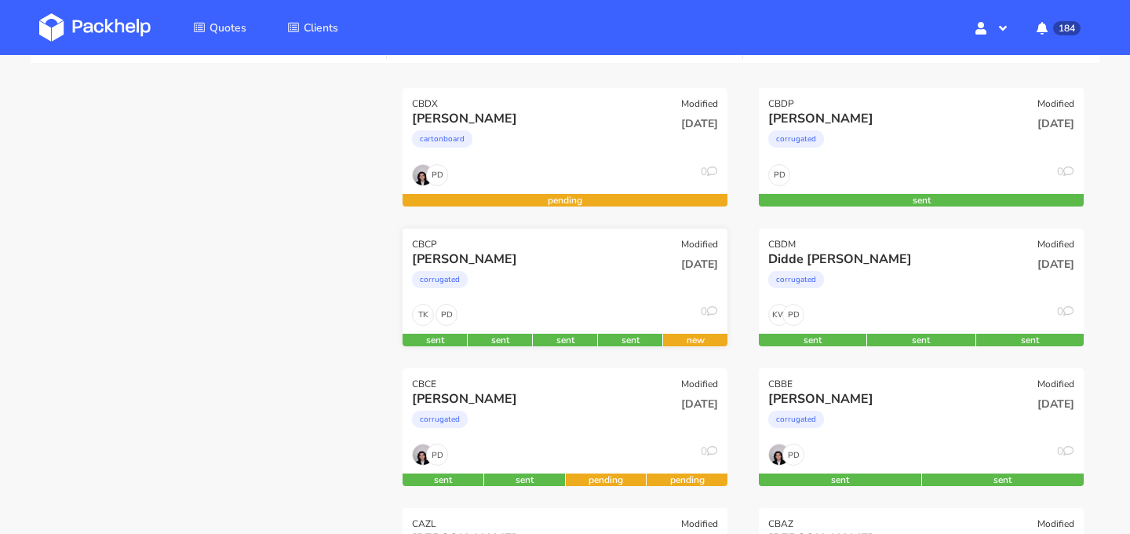
scroll to position [245, 0]
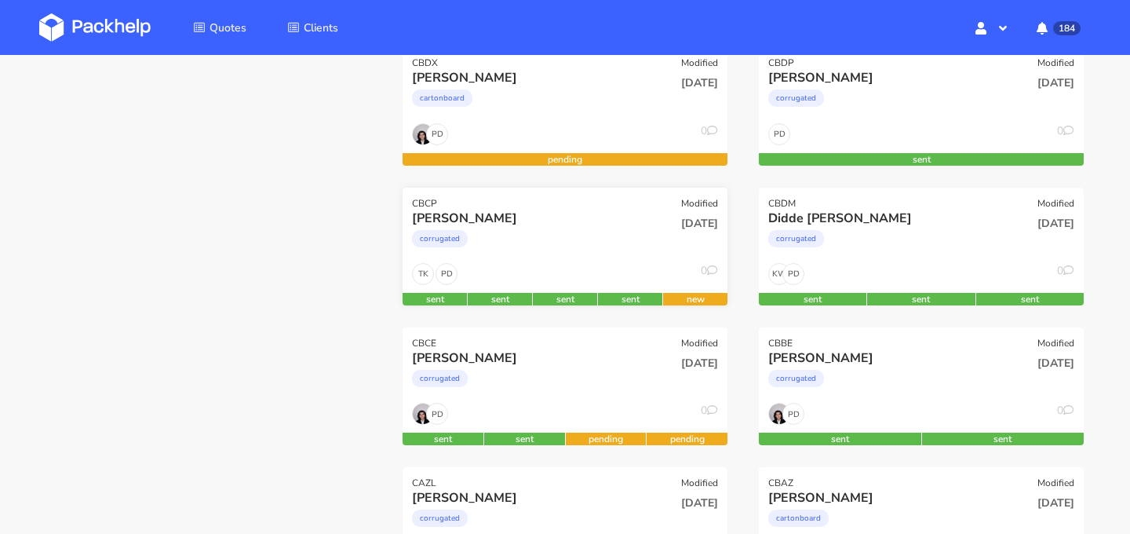
click at [606, 235] on div "corrugated" at bounding box center [516, 242] width 208 height 31
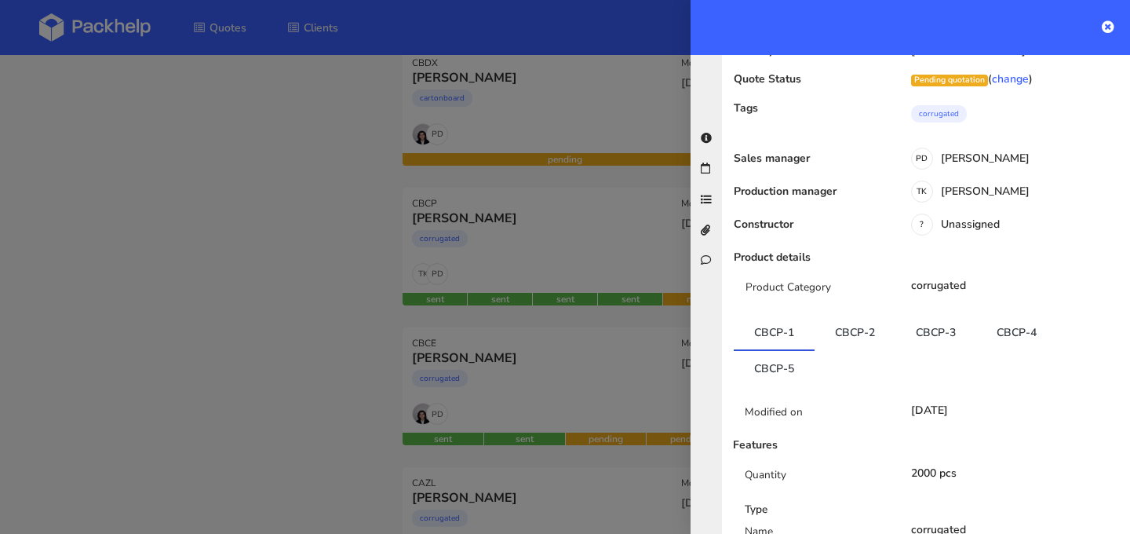
scroll to position [178, 0]
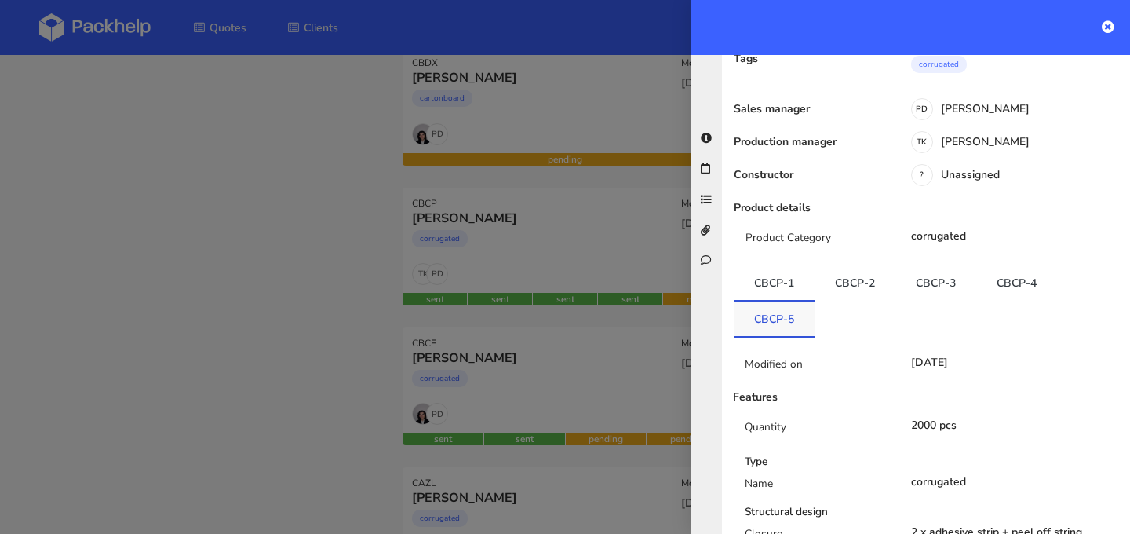
click at [777, 319] on link "CBCP-5" at bounding box center [774, 318] width 81 height 35
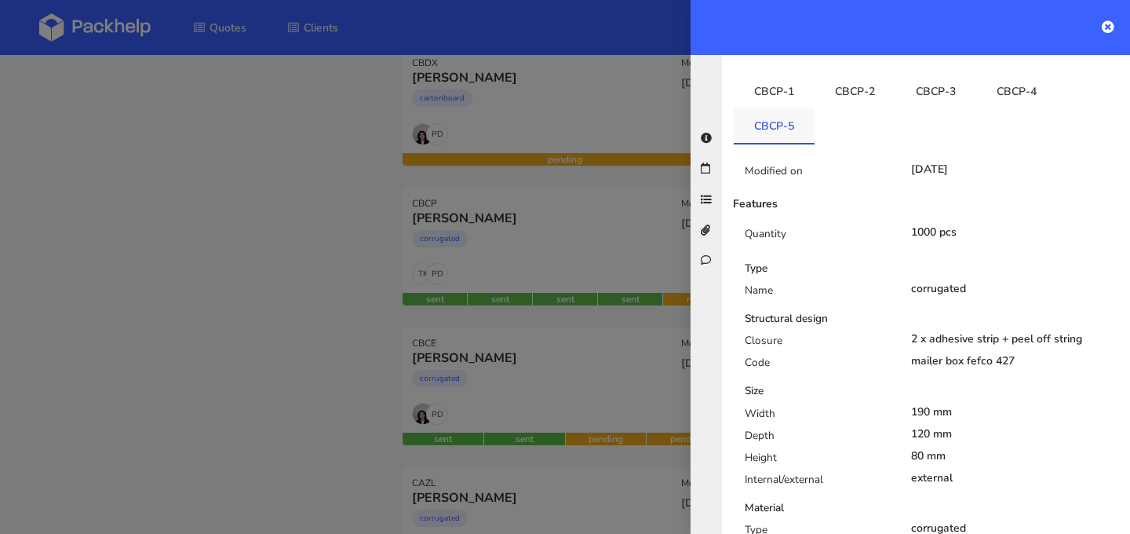
scroll to position [371, 0]
click at [1007, 93] on link "CBCP-4" at bounding box center [1016, 88] width 81 height 35
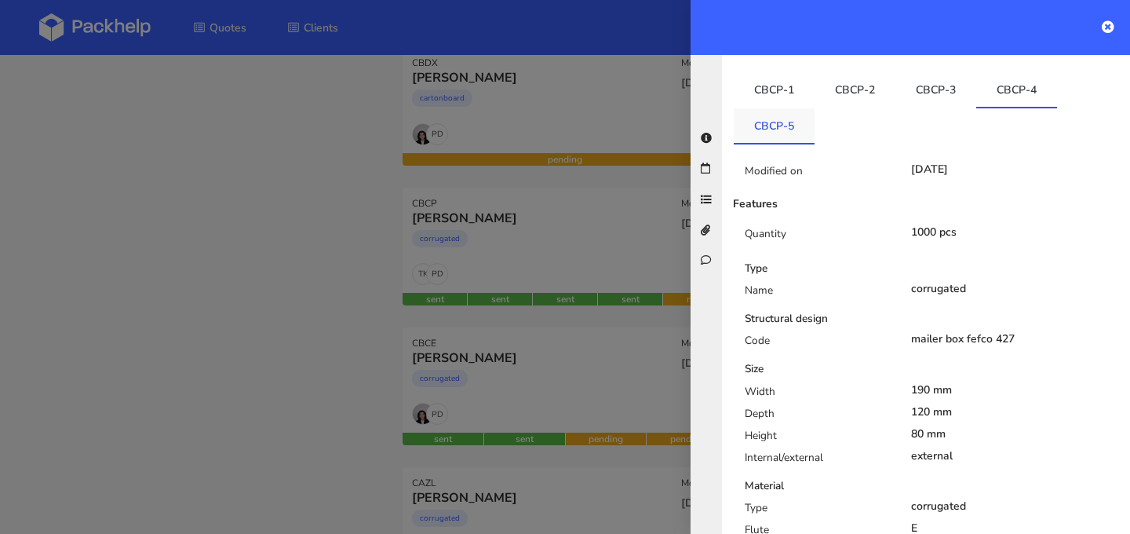
click at [784, 129] on link "CBCP-5" at bounding box center [774, 125] width 81 height 35
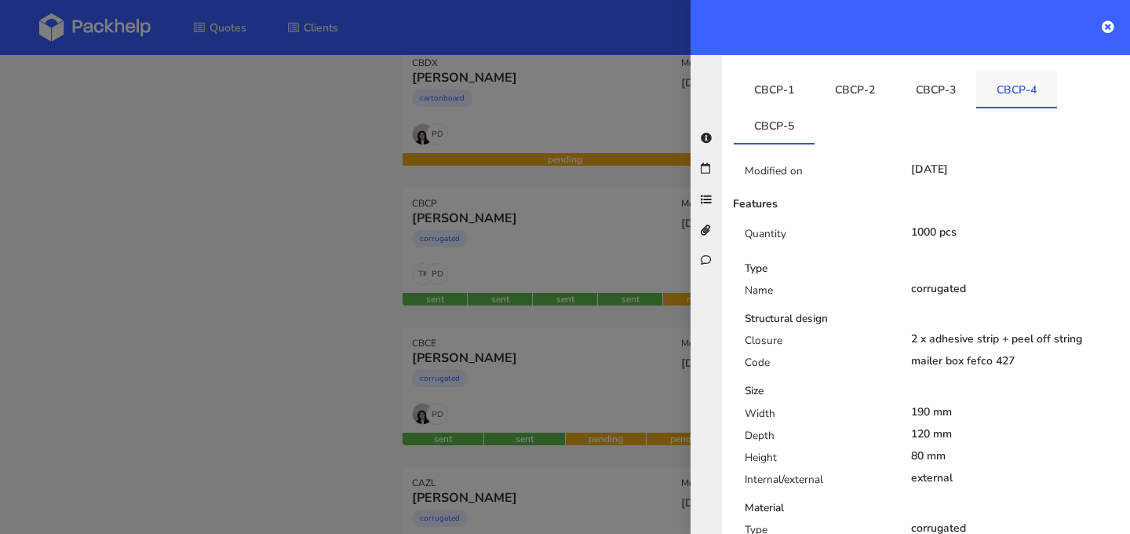
click at [995, 93] on link "CBCP-4" at bounding box center [1016, 88] width 81 height 35
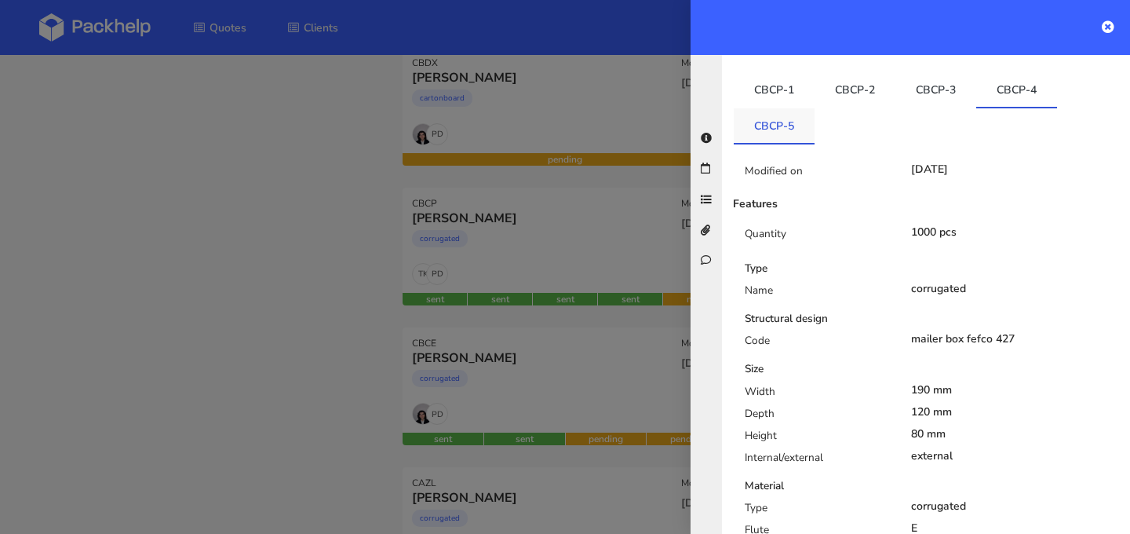
click at [789, 126] on link "CBCP-5" at bounding box center [774, 125] width 81 height 35
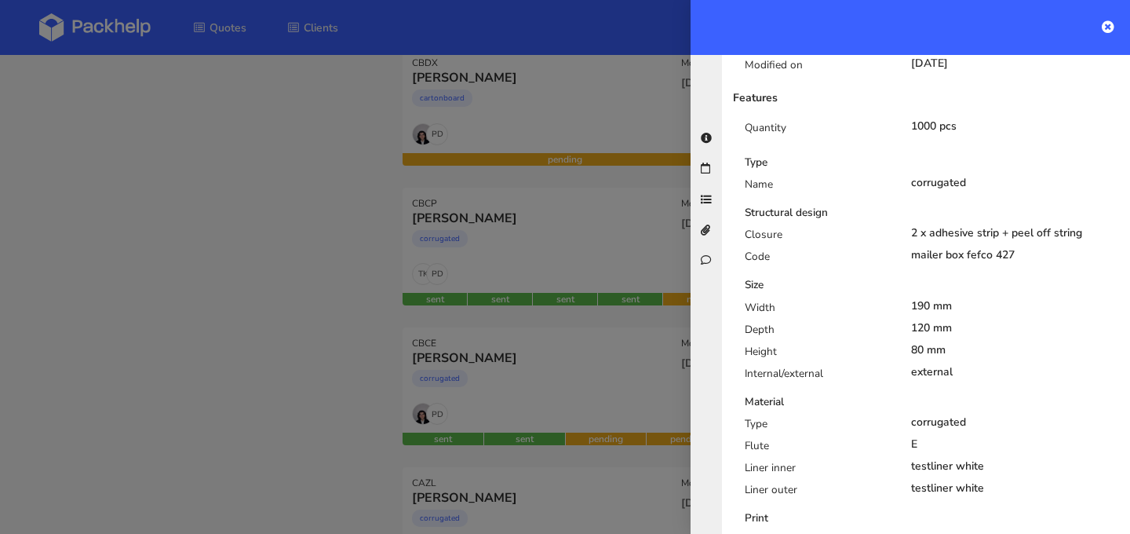
scroll to position [373, 0]
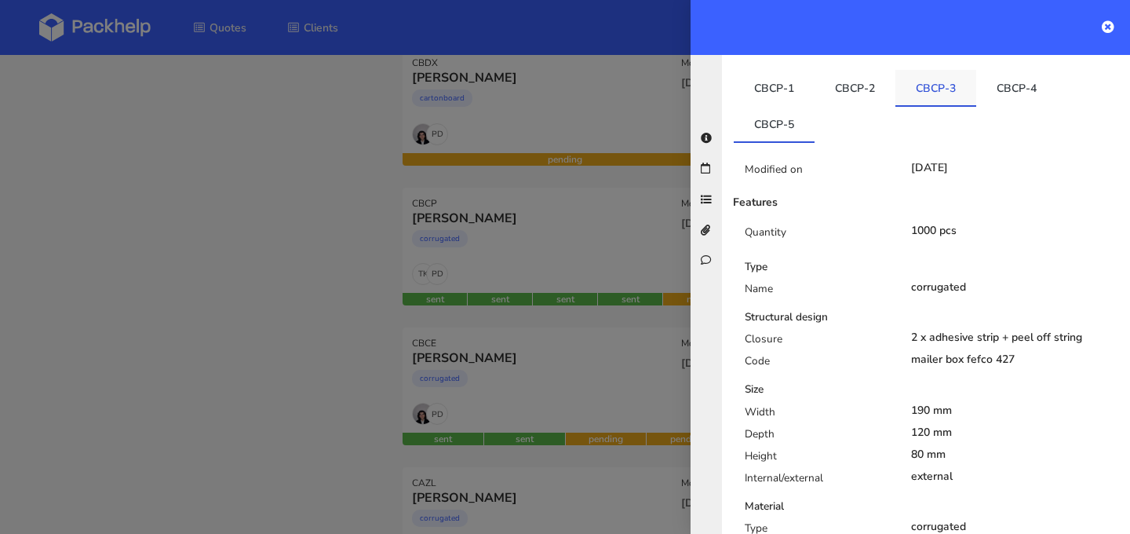
click at [945, 82] on link "CBCP-3" at bounding box center [935, 87] width 81 height 35
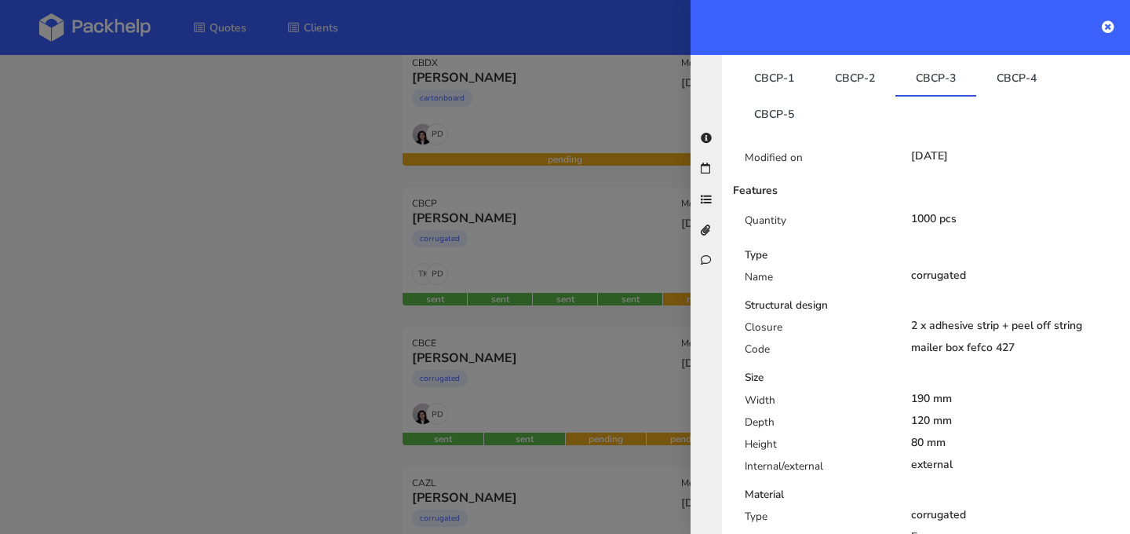
scroll to position [382, 0]
click at [1019, 81] on link "CBCP-4" at bounding box center [1016, 77] width 81 height 35
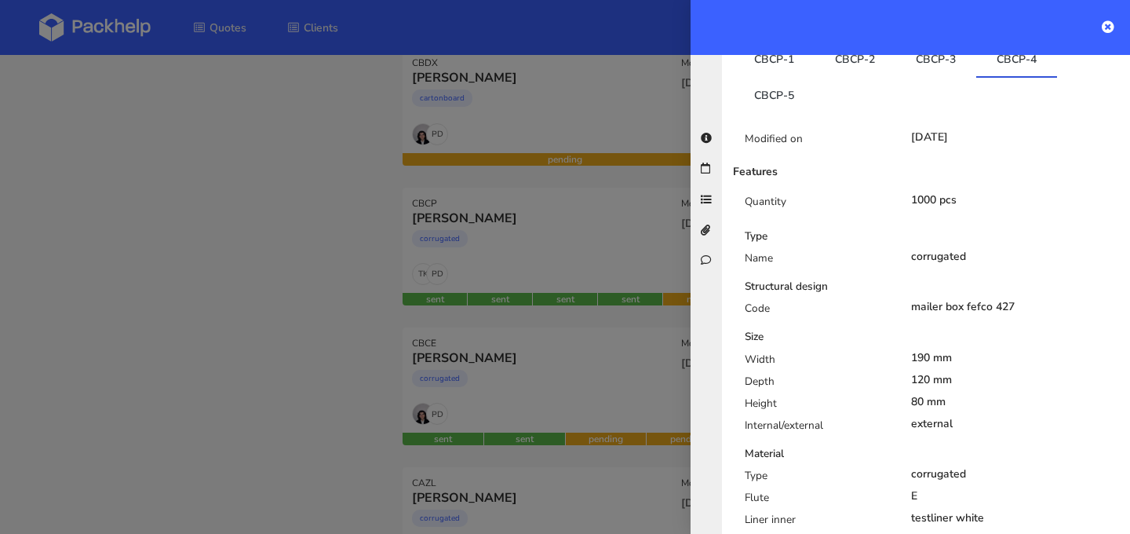
scroll to position [301, 0]
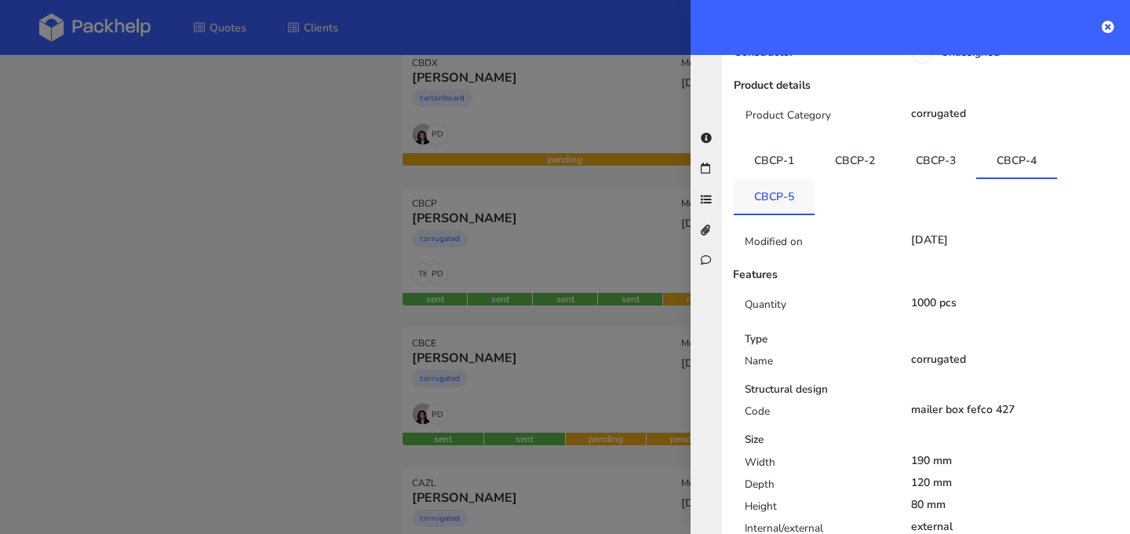
click at [792, 200] on link "CBCP-5" at bounding box center [774, 196] width 81 height 35
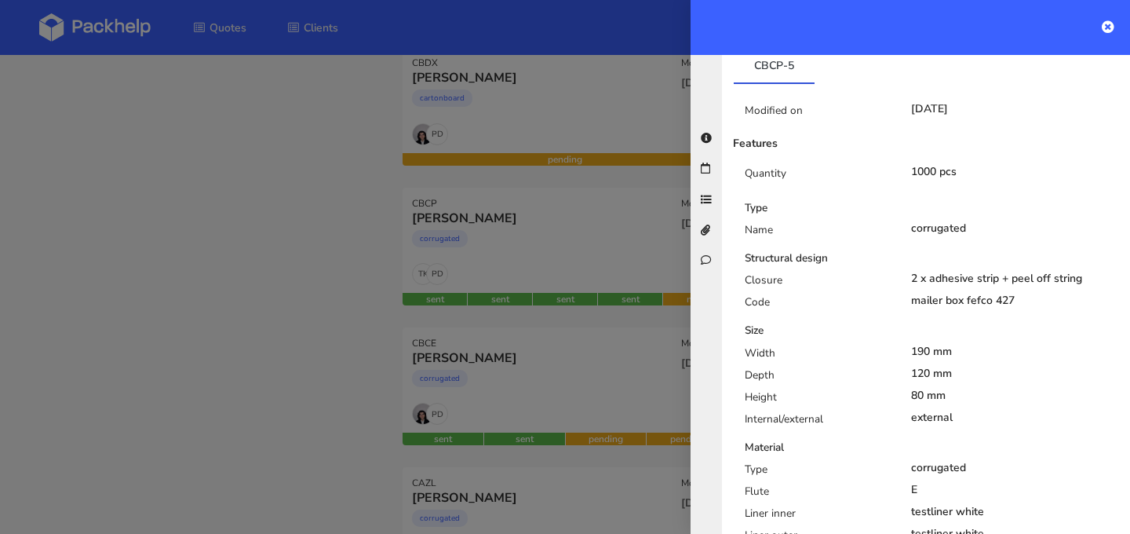
scroll to position [286, 0]
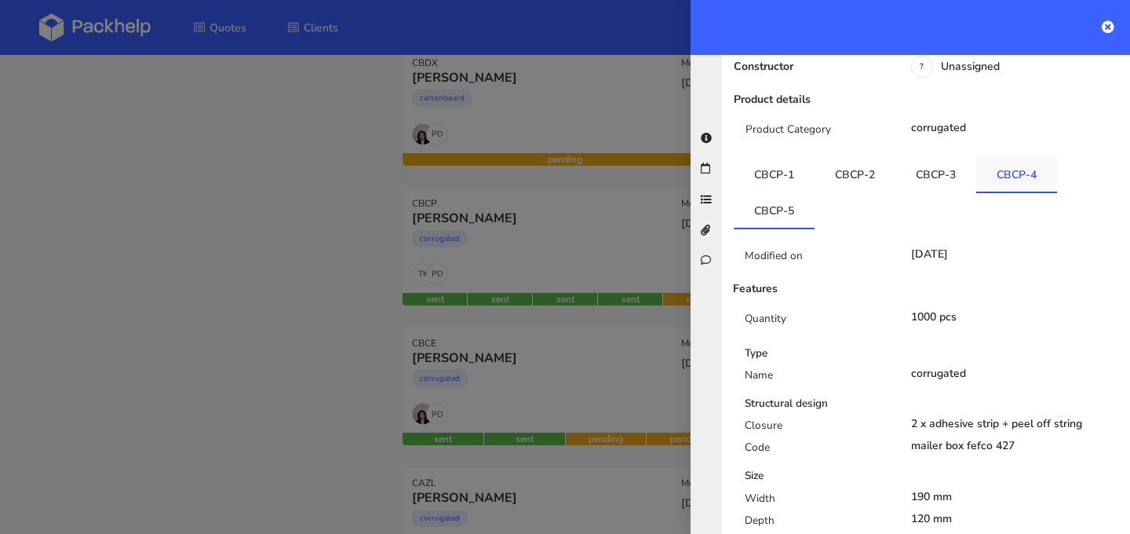
click at [1021, 186] on link "CBCP-4" at bounding box center [1016, 173] width 81 height 35
click at [749, 210] on link "CBCP-5" at bounding box center [774, 210] width 81 height 35
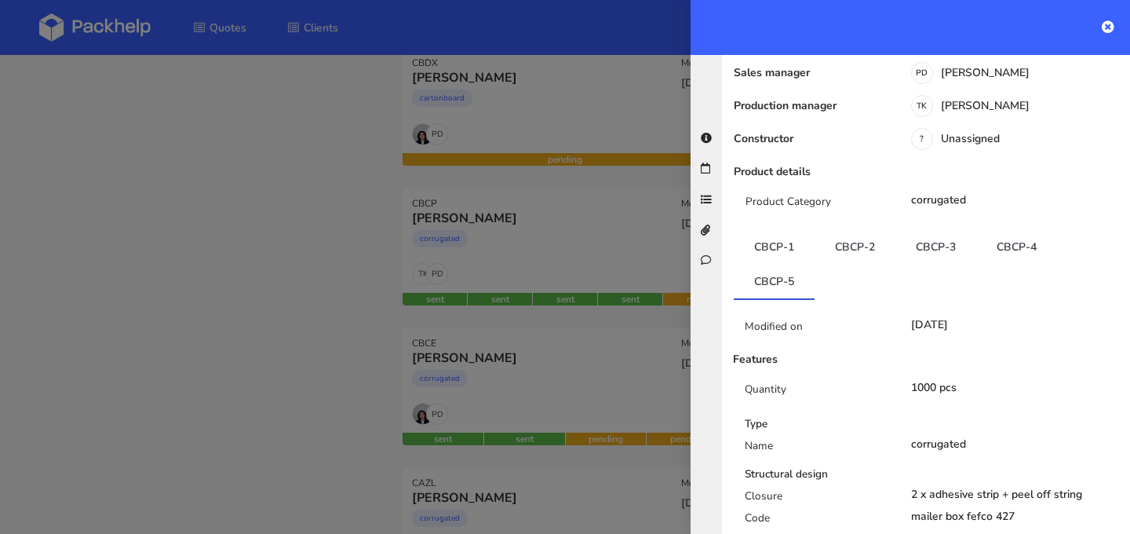
scroll to position [216, 0]
click at [1006, 251] on link "CBCP-4" at bounding box center [1016, 244] width 81 height 35
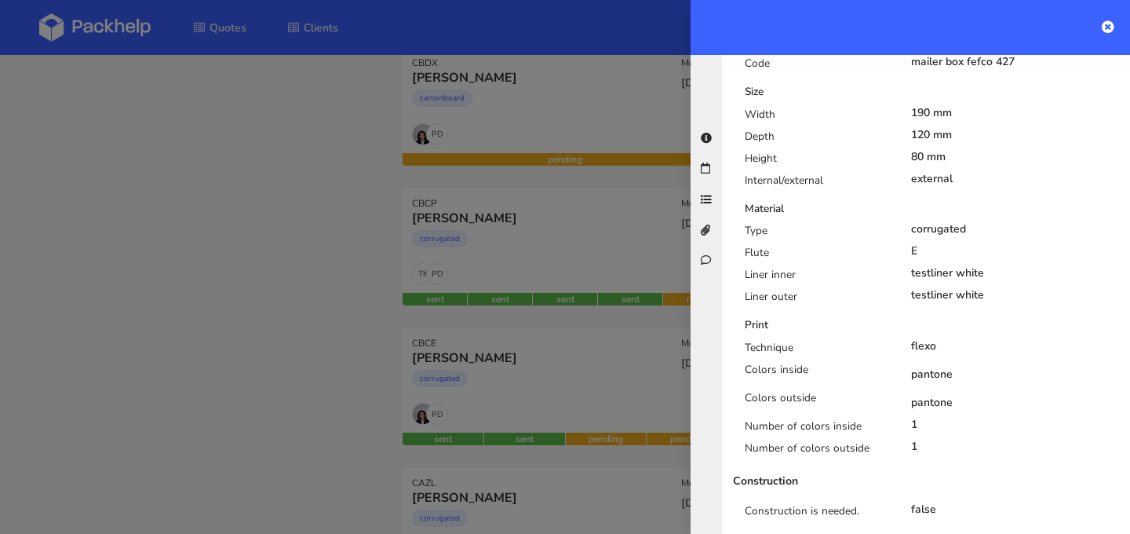
scroll to position [0, 0]
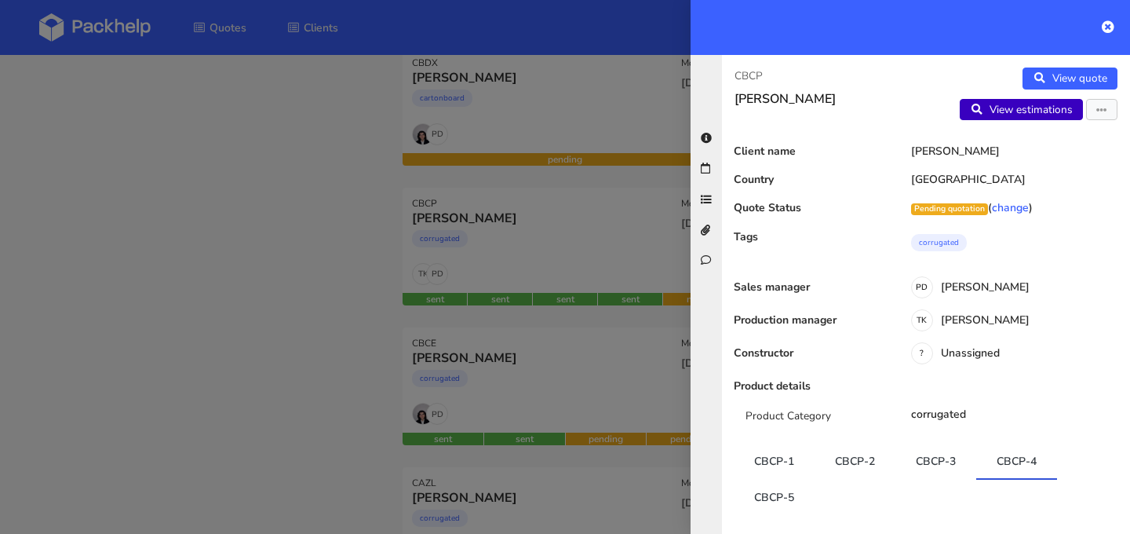
click at [1044, 111] on link "View estimations" at bounding box center [1021, 110] width 123 height 22
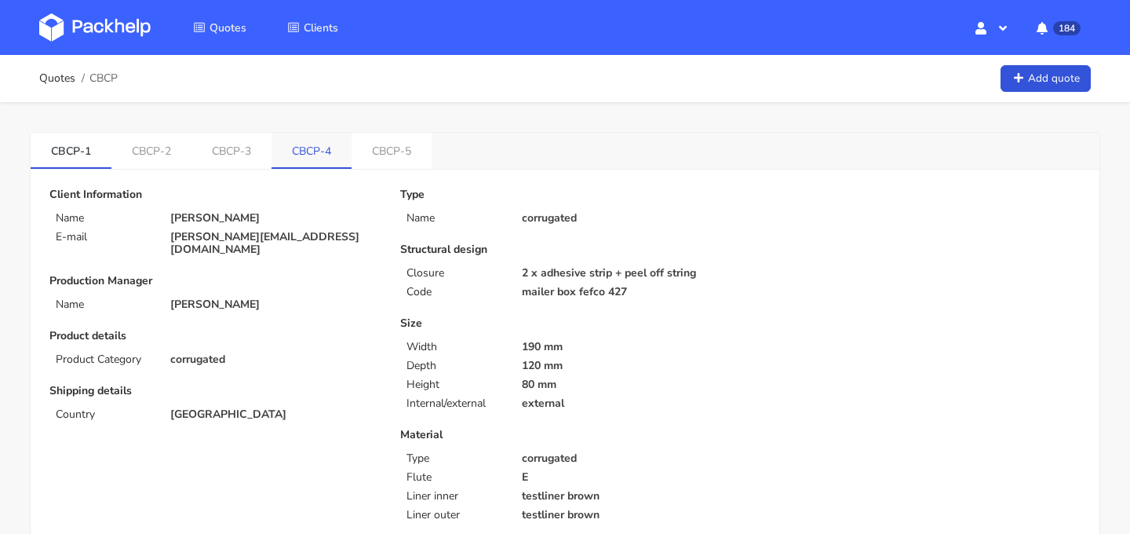
click at [304, 157] on link "CBCP-4" at bounding box center [312, 150] width 80 height 35
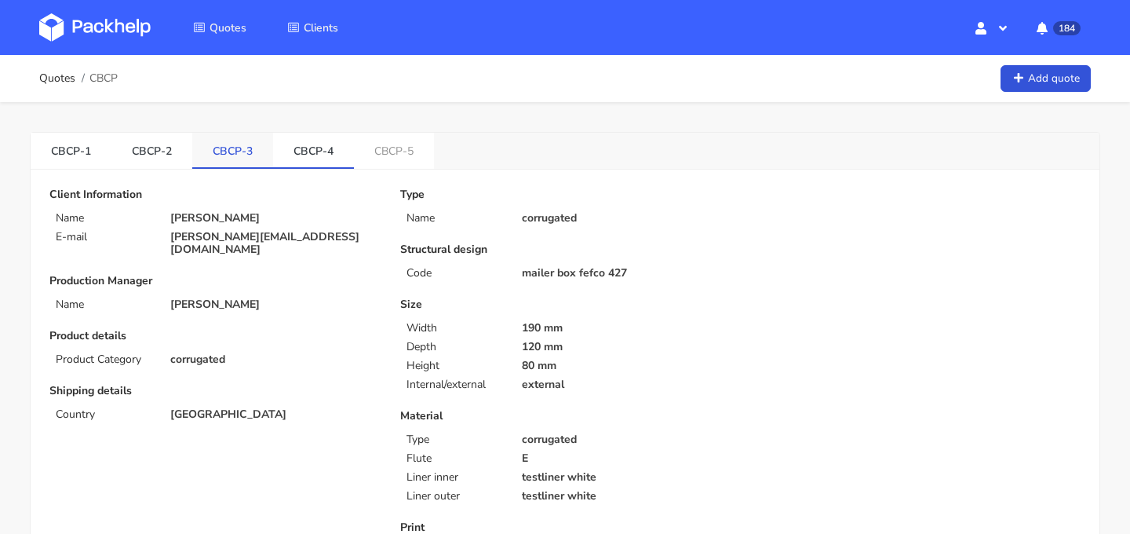
click at [232, 150] on link "CBCP-3" at bounding box center [232, 150] width 81 height 35
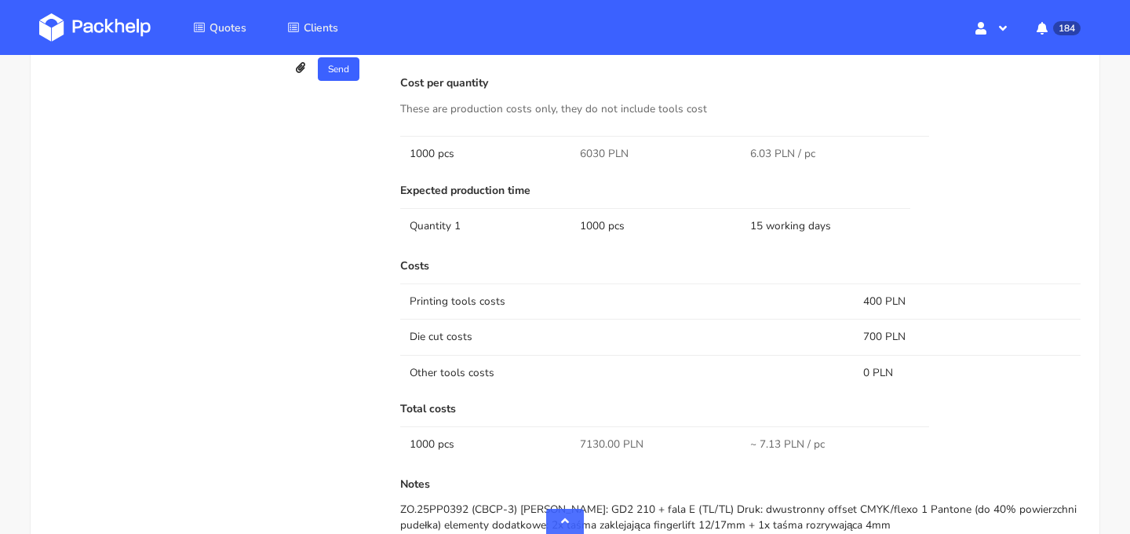
scroll to position [885, 0]
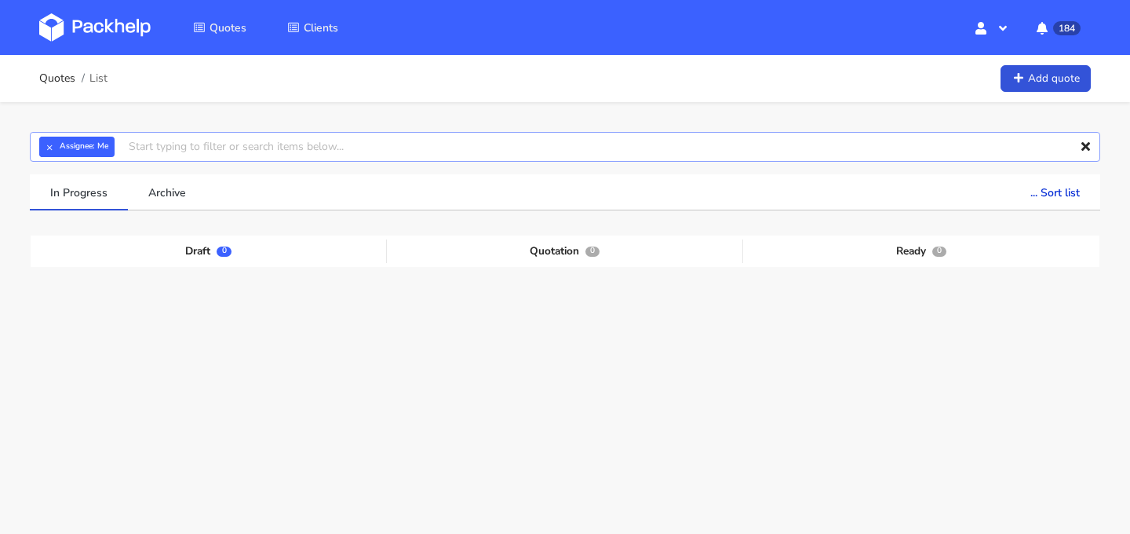
click at [220, 140] on input "text" at bounding box center [565, 147] width 1070 height 30
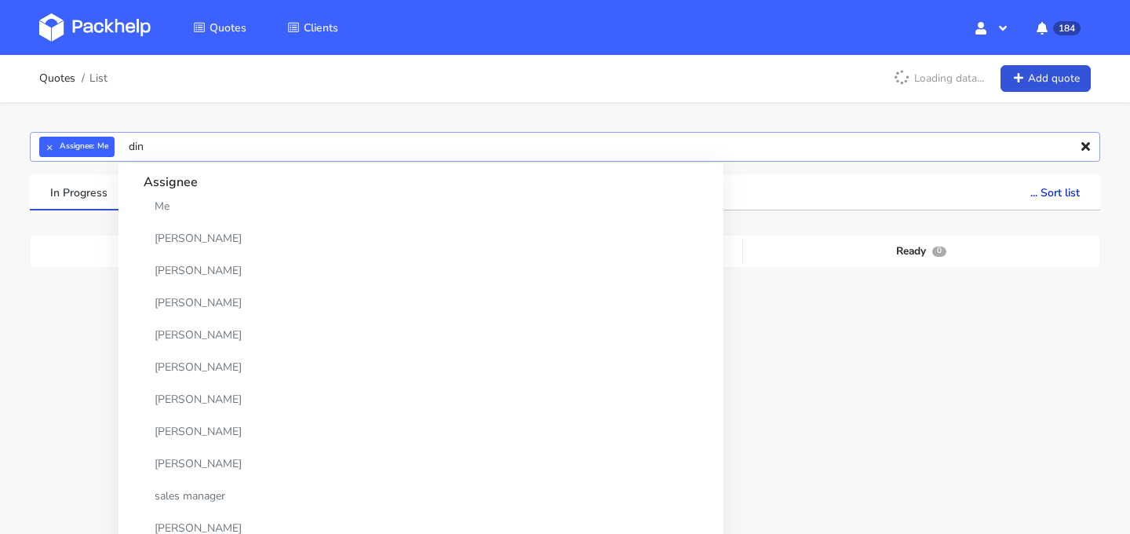
type input "dino"
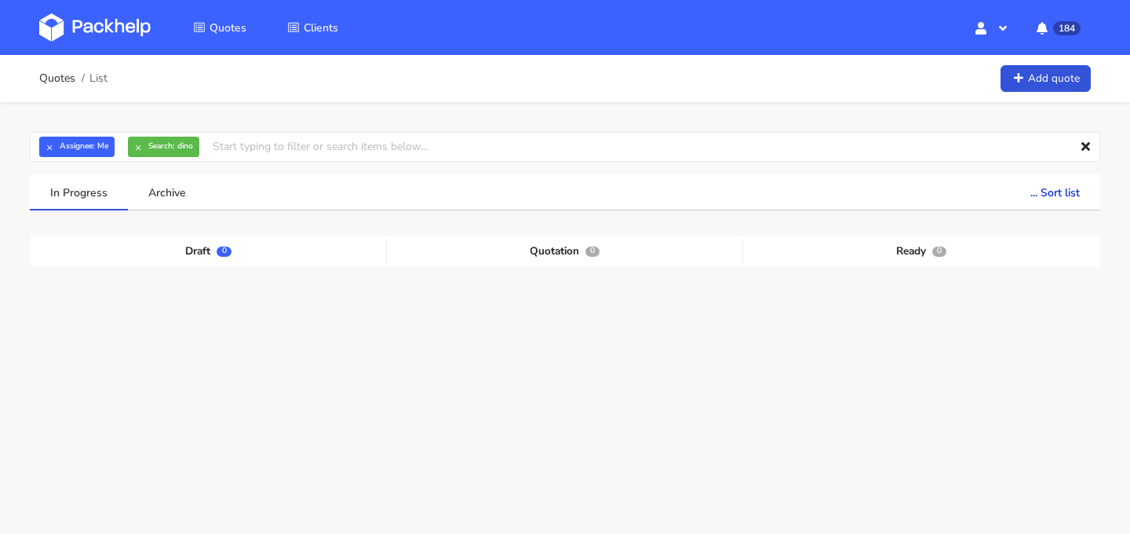
click at [126, 322] on div "Draft 0 Quotation 0 Ready 0" at bounding box center [565, 352] width 1047 height 235
click at [144, 148] on button "×" at bounding box center [138, 147] width 20 height 20
click at [152, 147] on input "text" at bounding box center [565, 147] width 1070 height 30
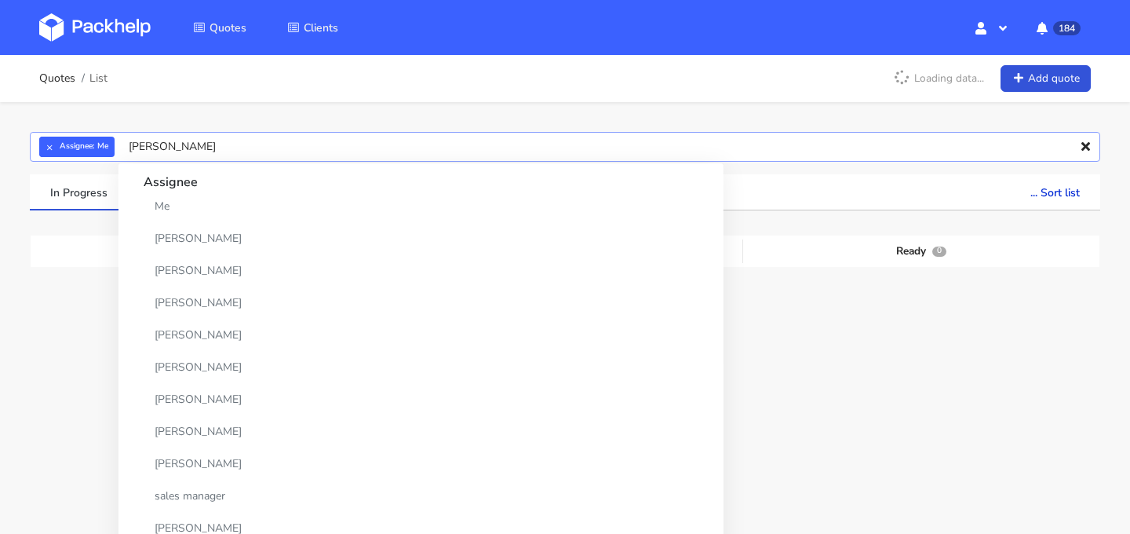
type input "pepins"
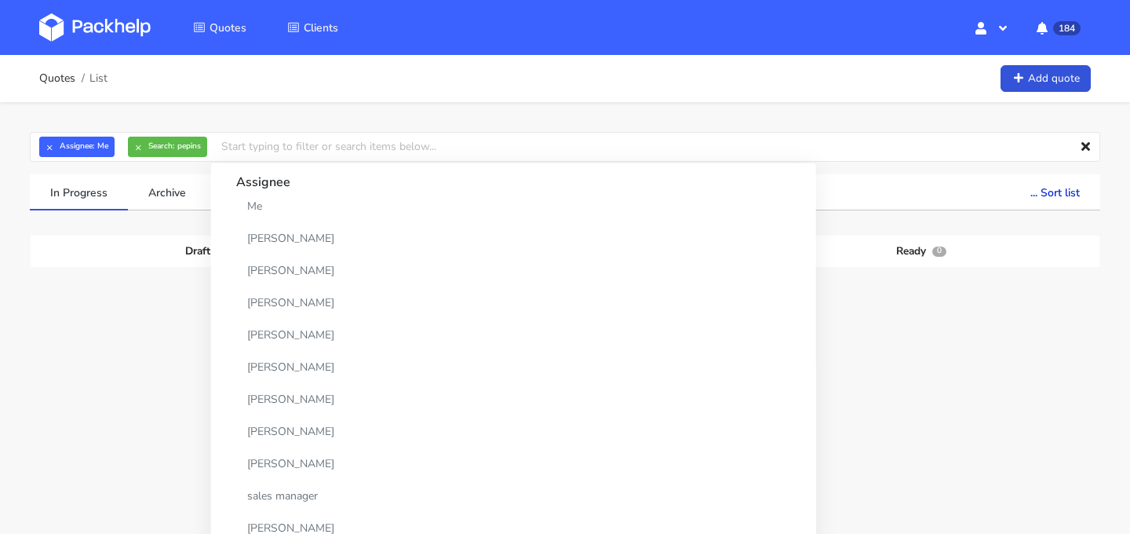
click at [148, 329] on div "Draft 0 Quotation 0 Ready 0" at bounding box center [565, 352] width 1047 height 235
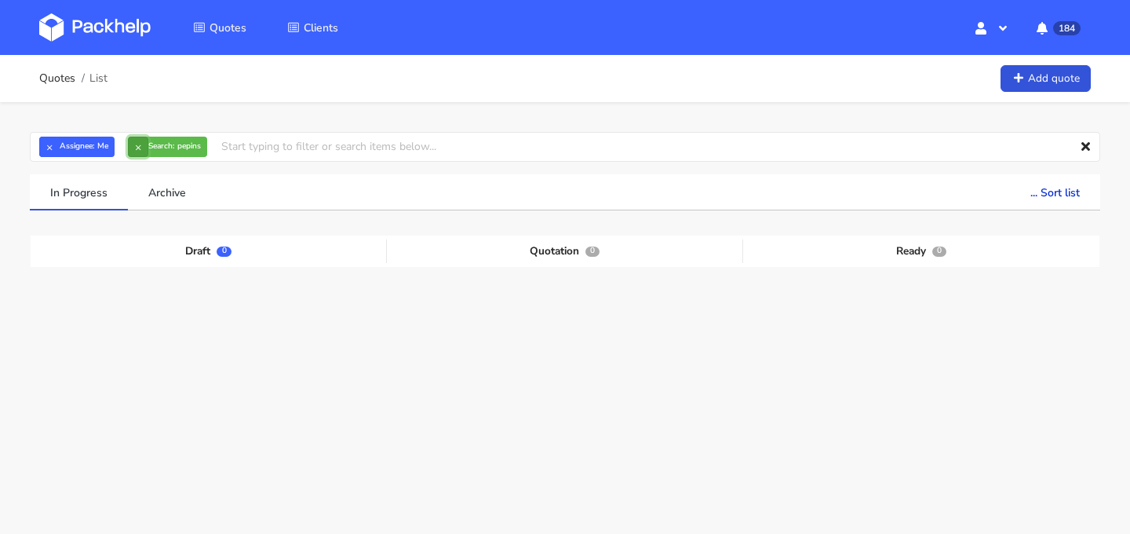
click at [135, 148] on button "×" at bounding box center [138, 147] width 20 height 20
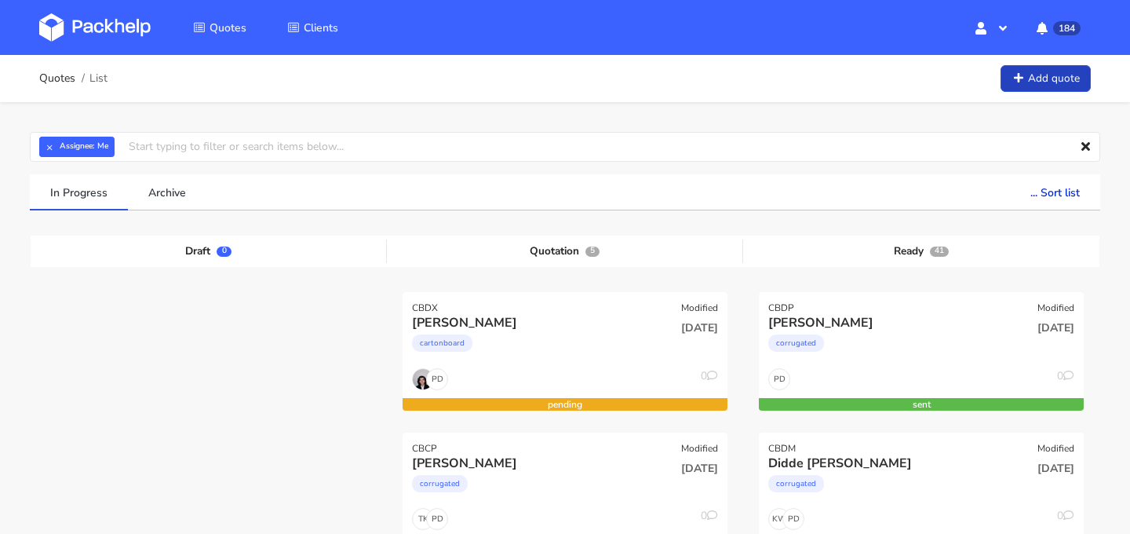
click at [1053, 82] on link "Add quote" at bounding box center [1046, 78] width 90 height 27
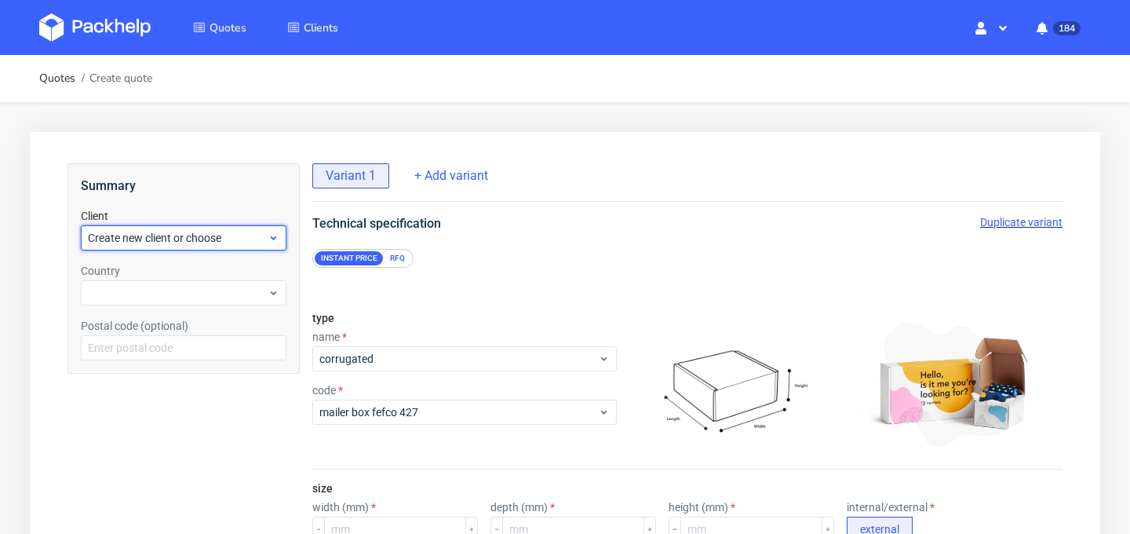
click at [224, 243] on span "Create new client or choose" at bounding box center [178, 238] width 180 height 16
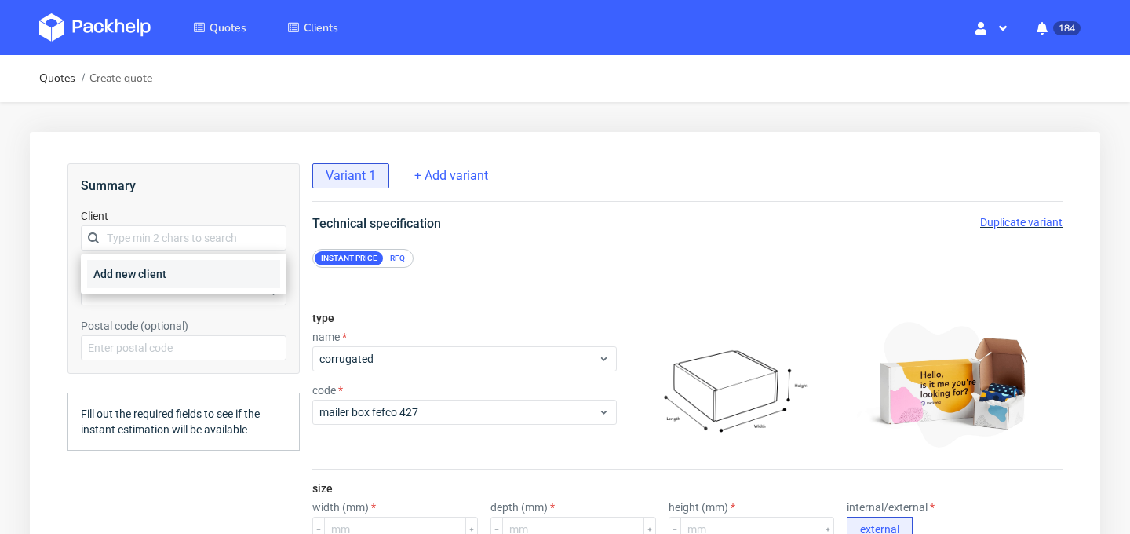
click at [210, 270] on div "Add new client" at bounding box center [183, 274] width 193 height 28
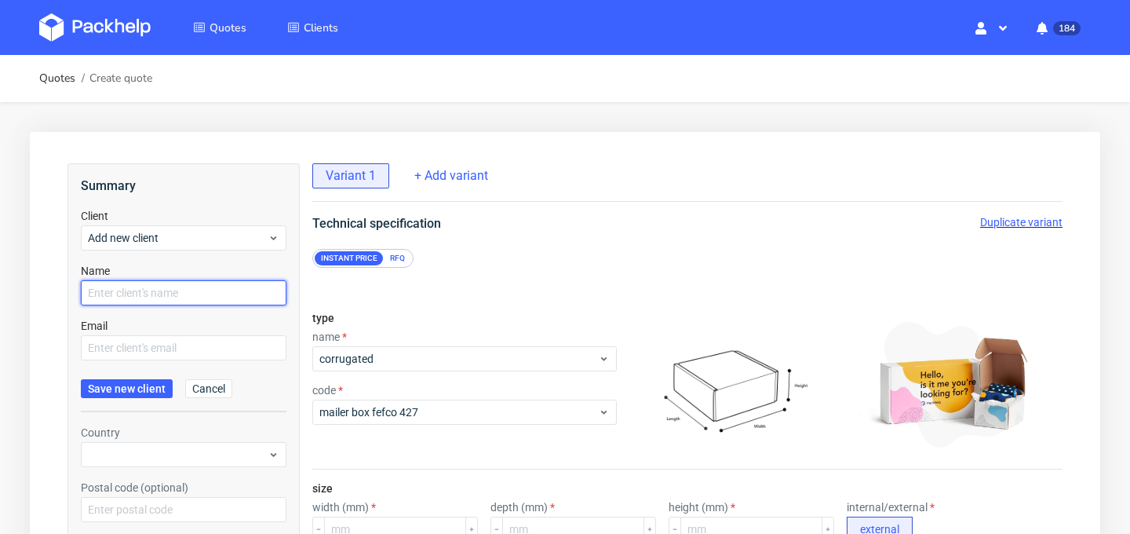
click at [191, 288] on input "text" at bounding box center [184, 292] width 206 height 25
type input "[PERSON_NAME]"
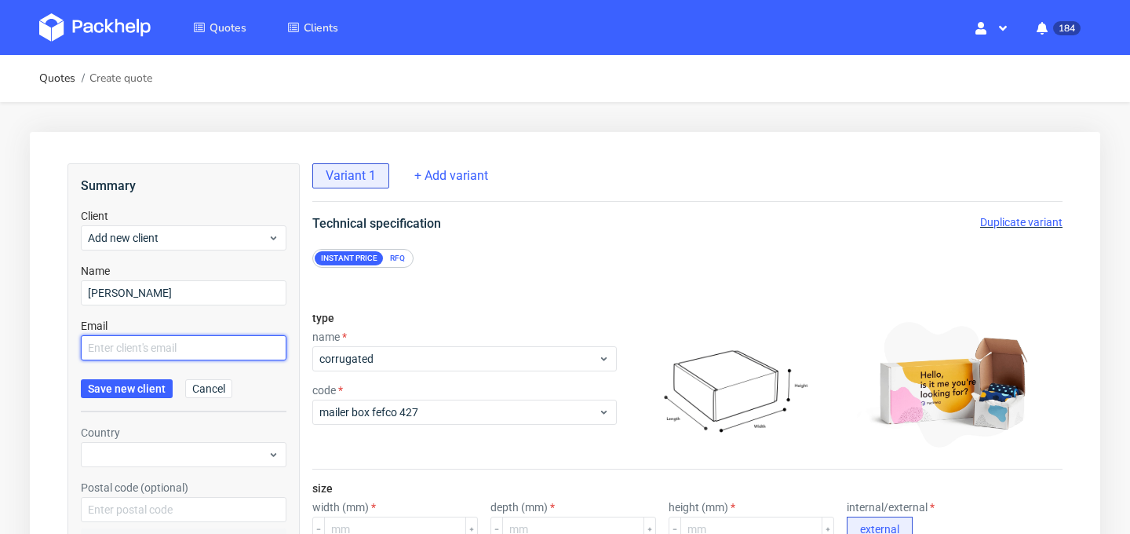
click at [228, 341] on input "text" at bounding box center [184, 347] width 206 height 25
paste input "care@pepins.fr"
type input "care@pepins.fr"
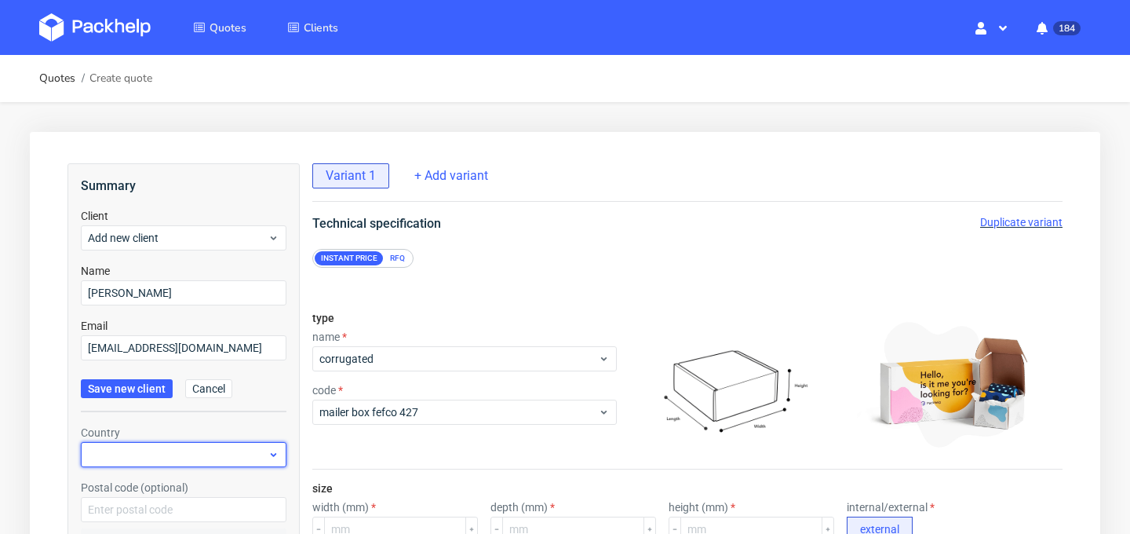
click at [167, 449] on div at bounding box center [184, 454] width 206 height 25
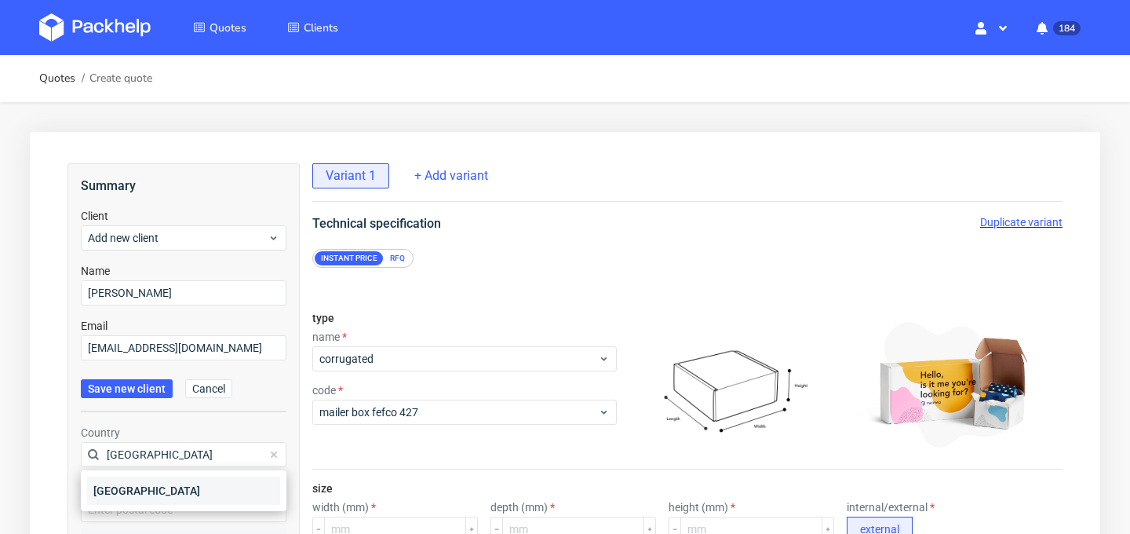
type input "france"
click at [169, 501] on div "[GEOGRAPHIC_DATA]" at bounding box center [183, 490] width 193 height 28
click at [144, 517] on input "text" at bounding box center [184, 509] width 206 height 25
type input "7"
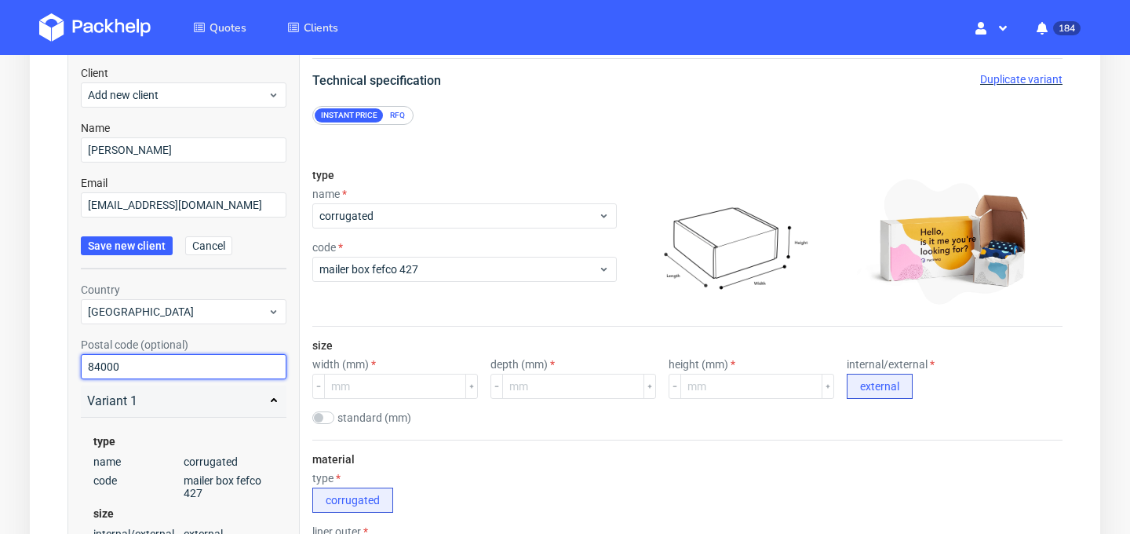
scroll to position [180, 0]
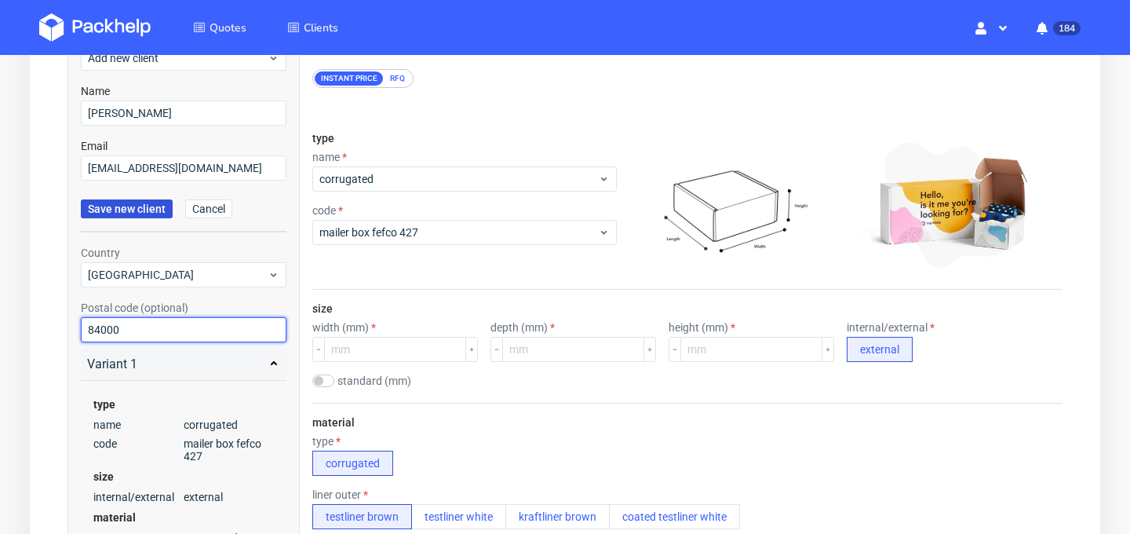
type input "84000"
click at [148, 209] on span "Save new client" at bounding box center [127, 208] width 78 height 11
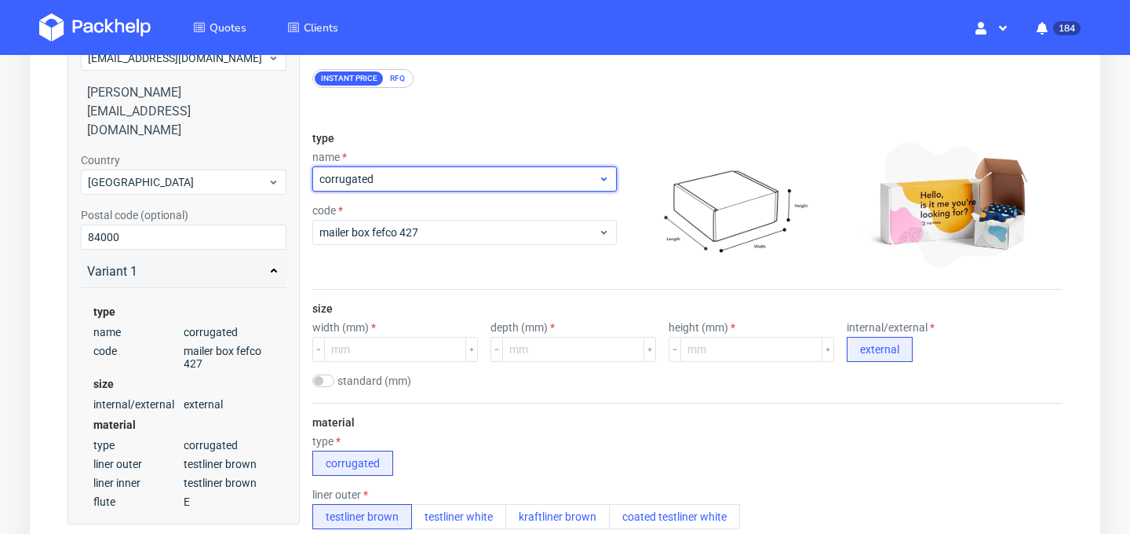
click at [417, 184] on span "corrugated" at bounding box center [458, 179] width 279 height 16
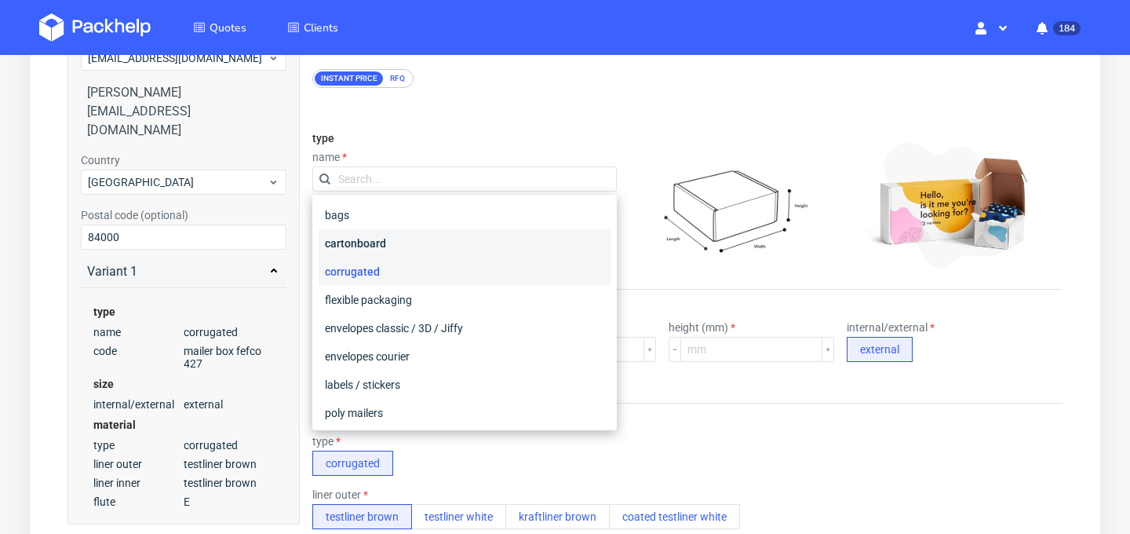
click at [411, 235] on div "cartonboard" at bounding box center [465, 243] width 292 height 28
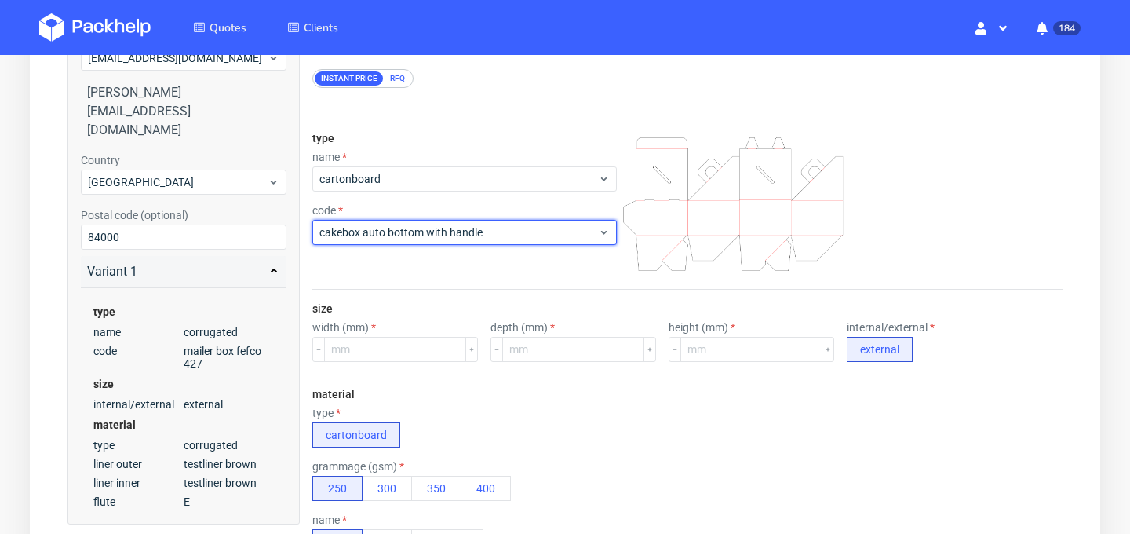
click at [411, 235] on span "cakebox auto bottom with handle" at bounding box center [458, 232] width 279 height 16
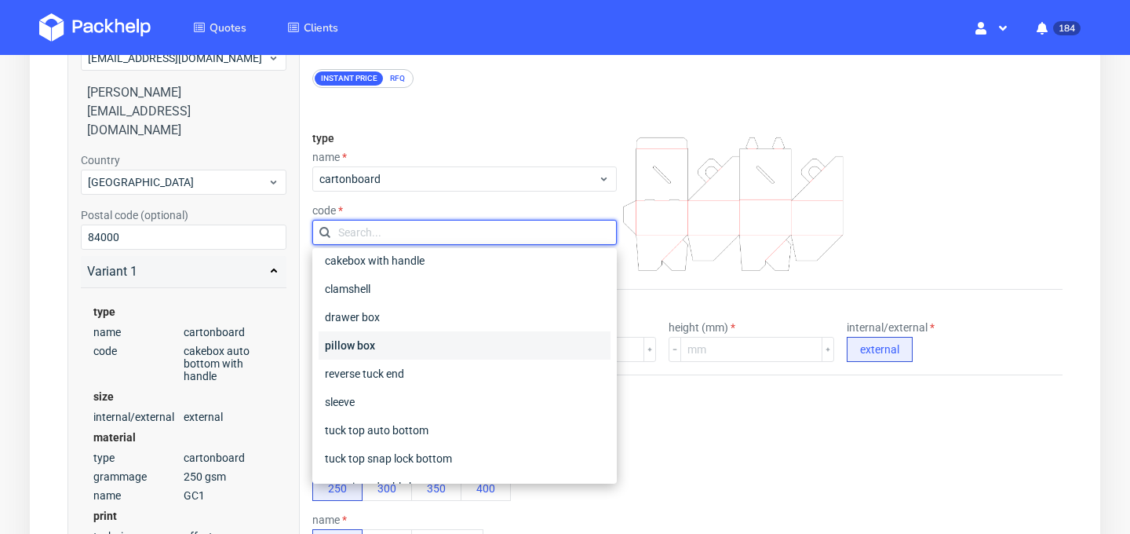
scroll to position [60, 0]
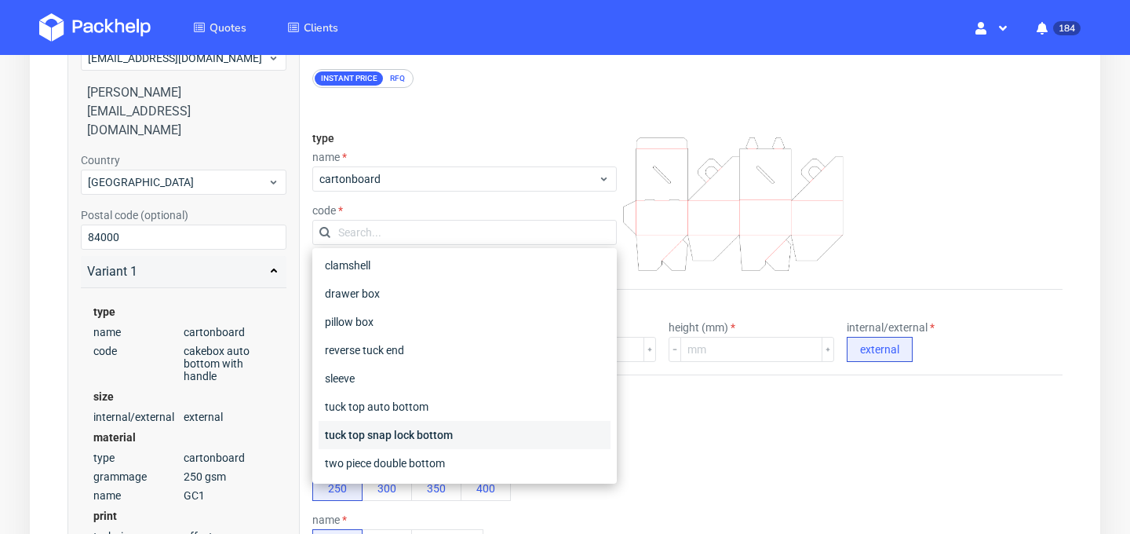
click at [436, 440] on div "tuck top snap lock bottom" at bounding box center [465, 435] width 292 height 28
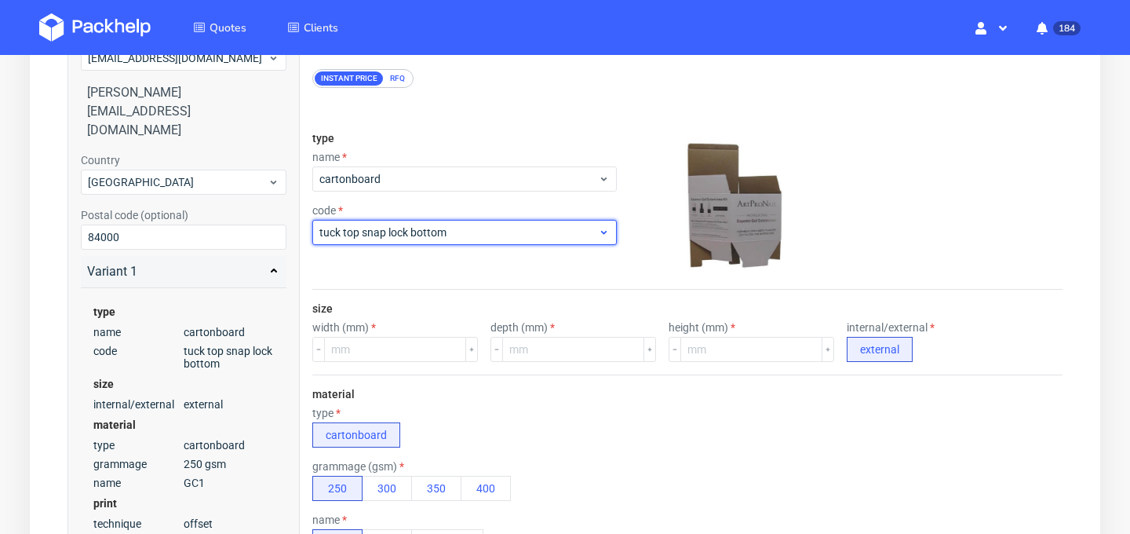
click at [522, 227] on span "tuck top snap lock bottom" at bounding box center [458, 232] width 279 height 16
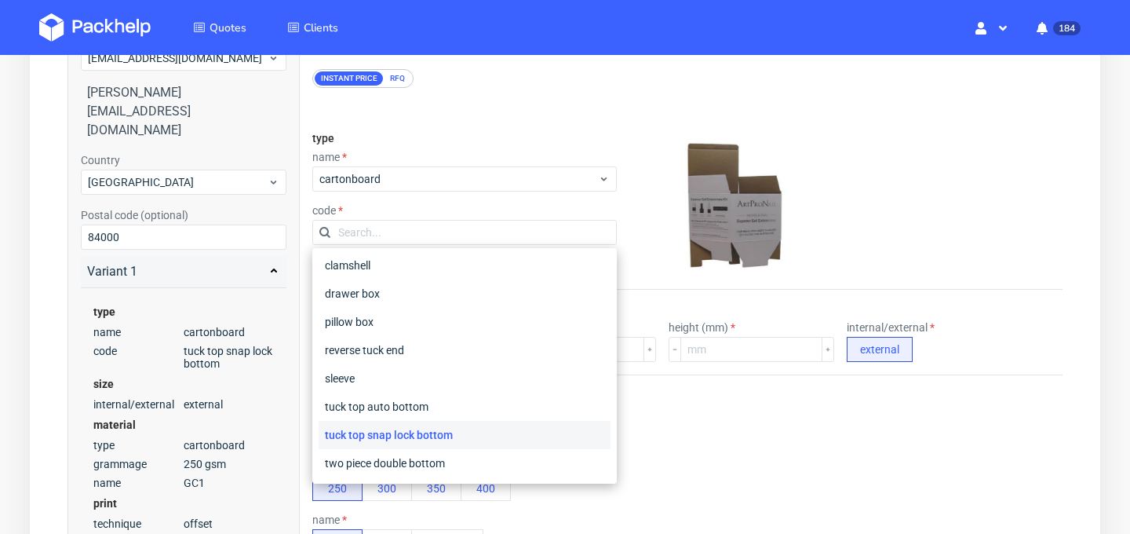
click at [557, 437] on div "tuck top snap lock bottom" at bounding box center [465, 435] width 292 height 28
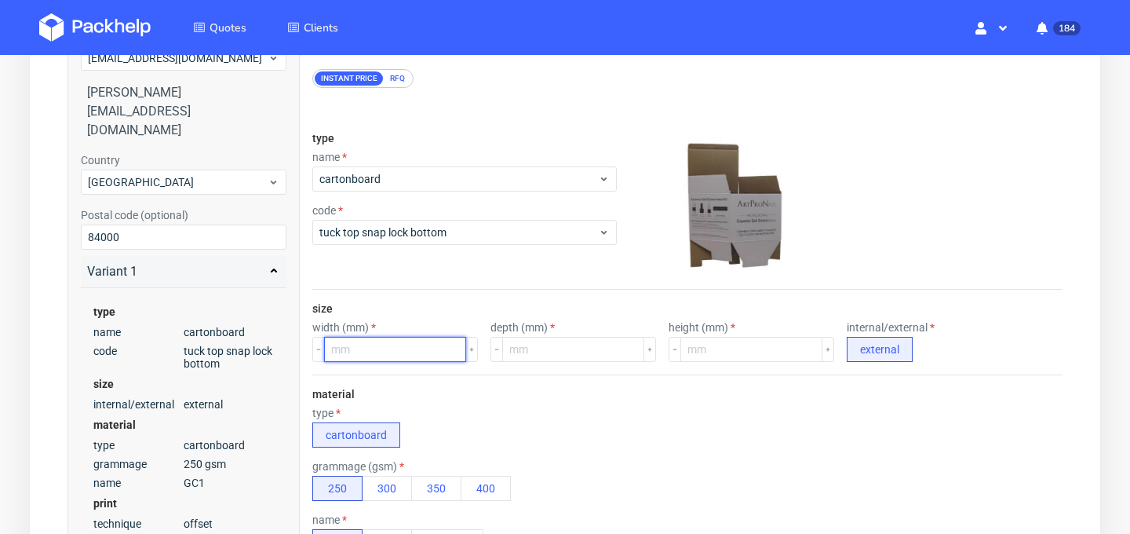
click at [378, 359] on input "number" at bounding box center [395, 349] width 142 height 25
type input "50"
click at [574, 355] on input "number" at bounding box center [573, 349] width 142 height 25
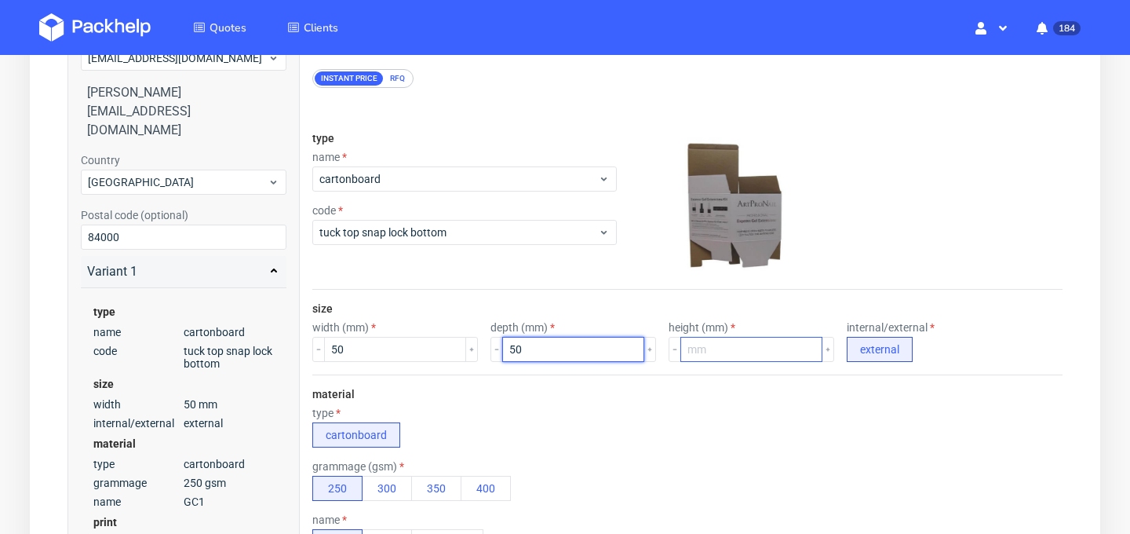
type input "50"
click at [684, 354] on input "number" at bounding box center [751, 349] width 142 height 25
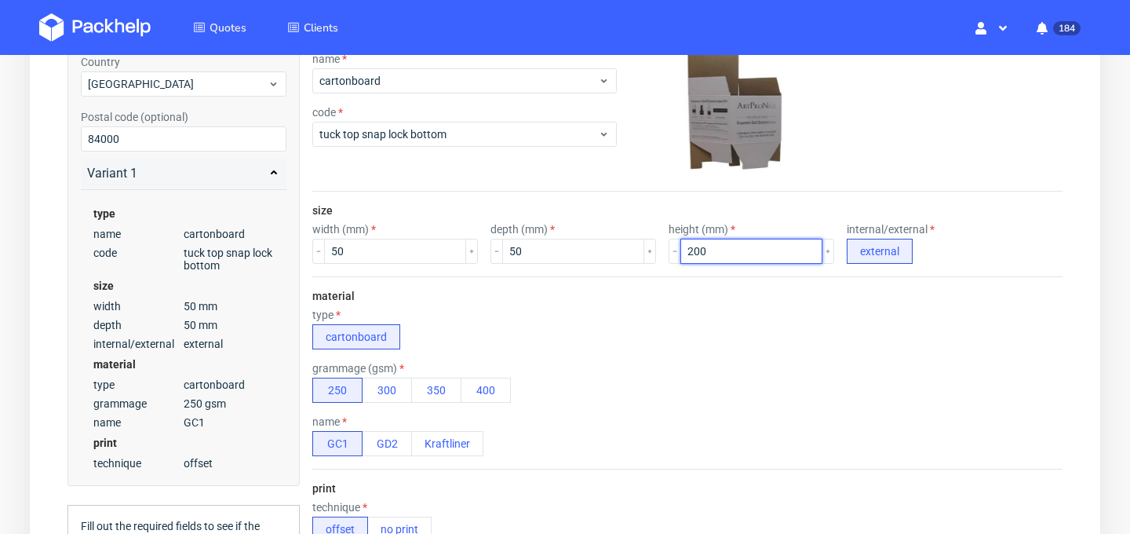
scroll to position [399, 0]
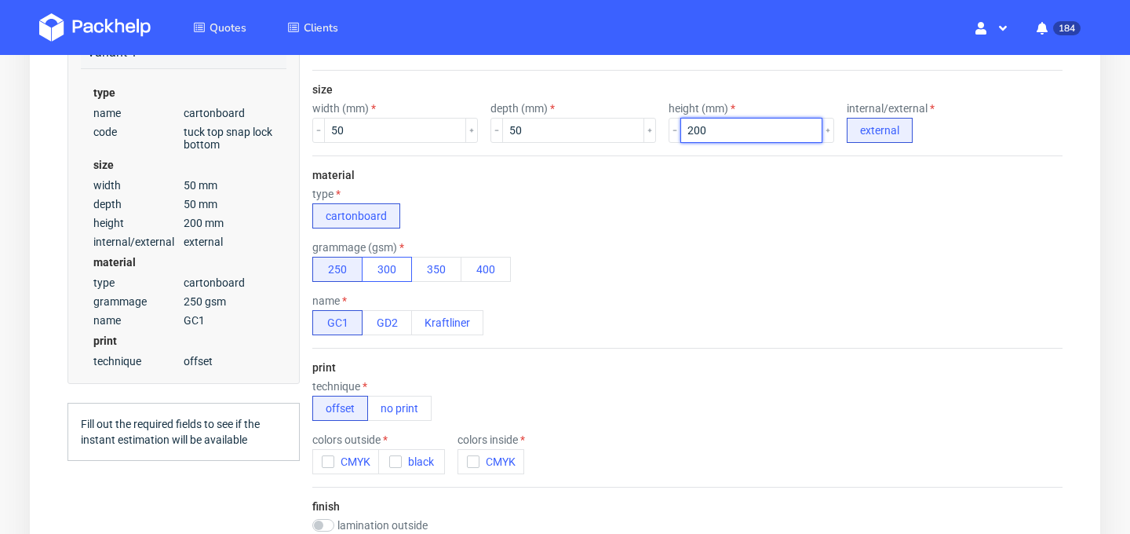
type input "200"
click at [395, 270] on button "300" at bounding box center [387, 269] width 50 height 25
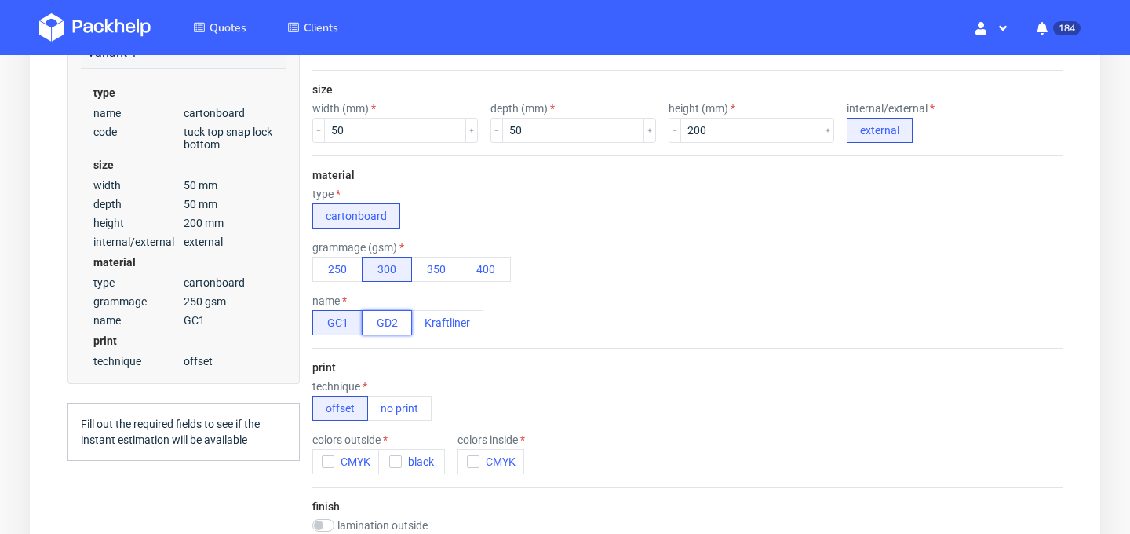
click at [392, 326] on button "GD2" at bounding box center [387, 322] width 50 height 25
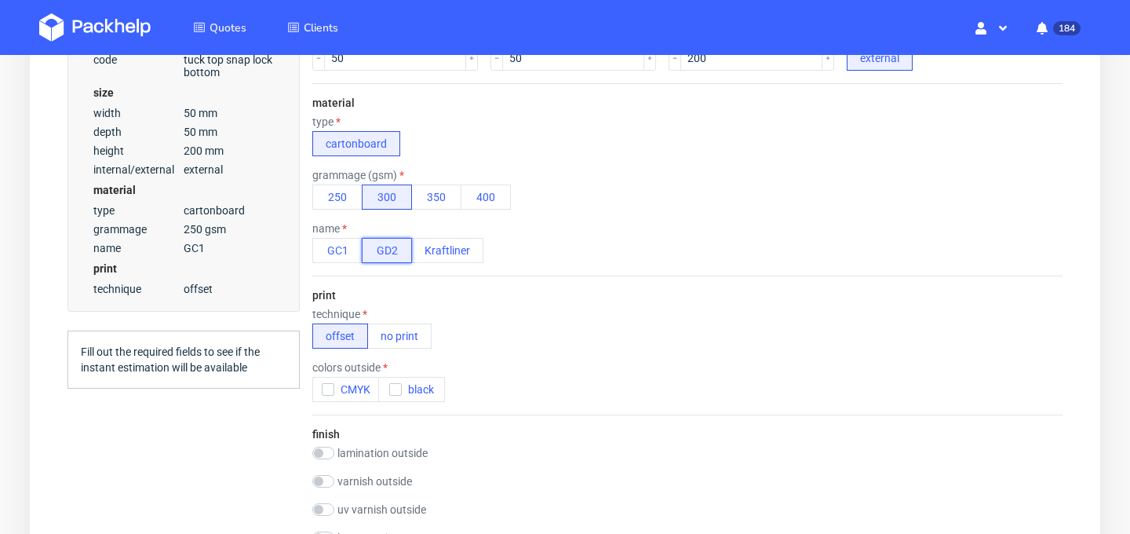
scroll to position [499, 0]
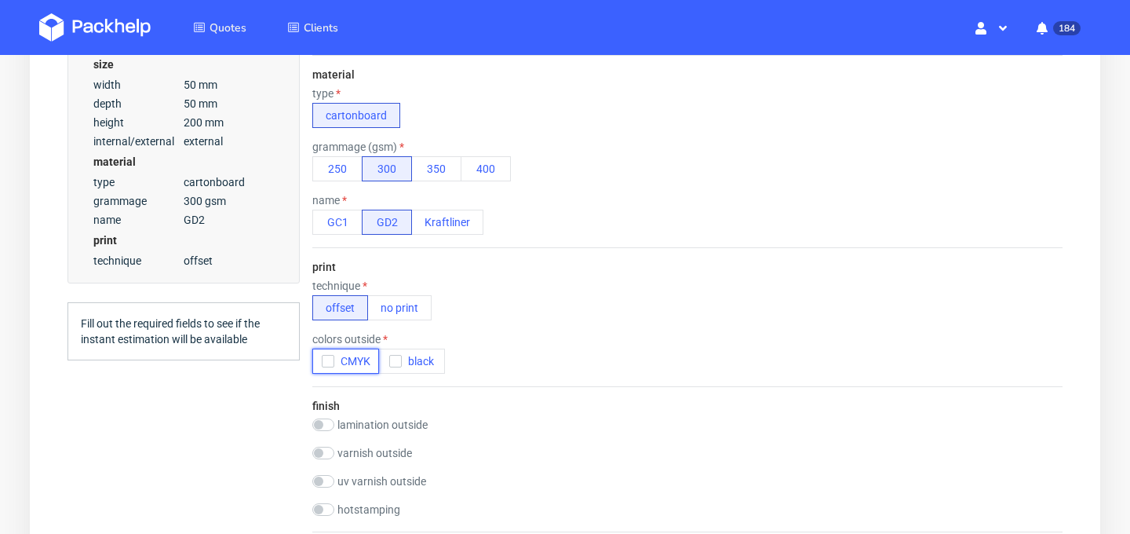
click at [326, 362] on use "button" at bounding box center [327, 361] width 7 height 5
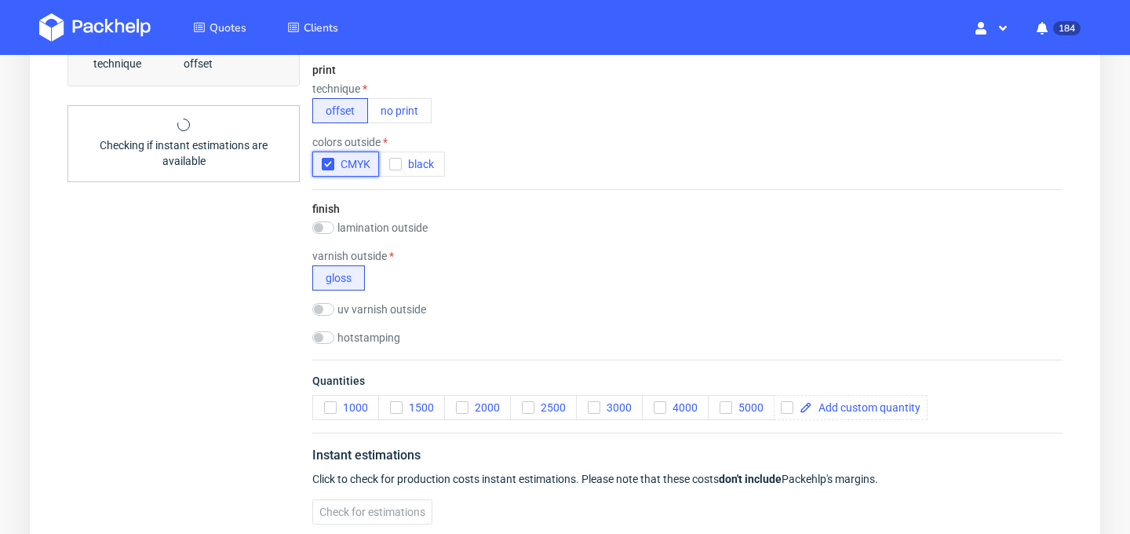
scroll to position [742, 0]
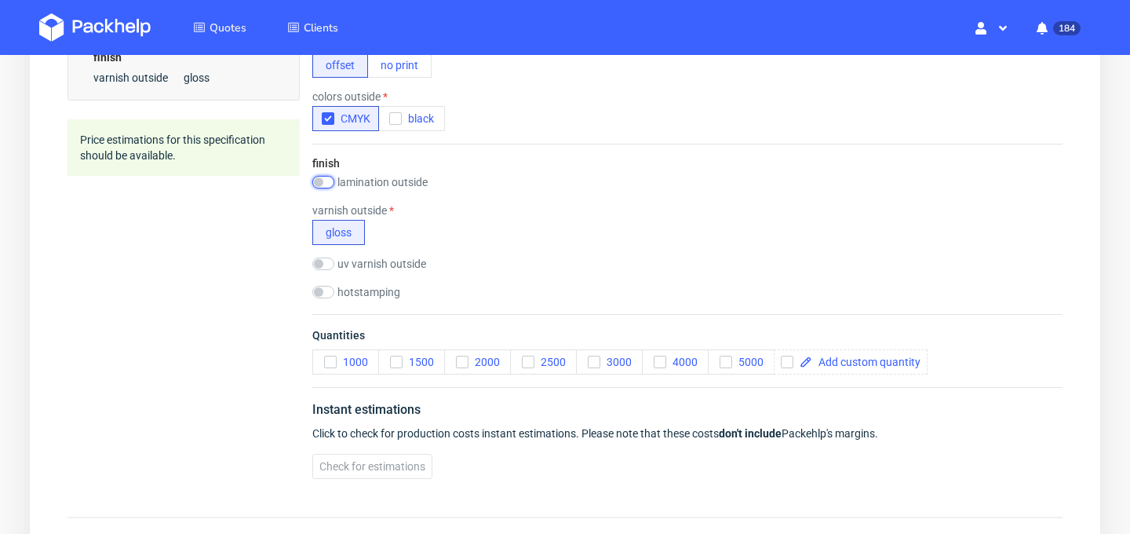
click at [320, 178] on input "checkbox" at bounding box center [323, 182] width 22 height 13
checkbox input "true"
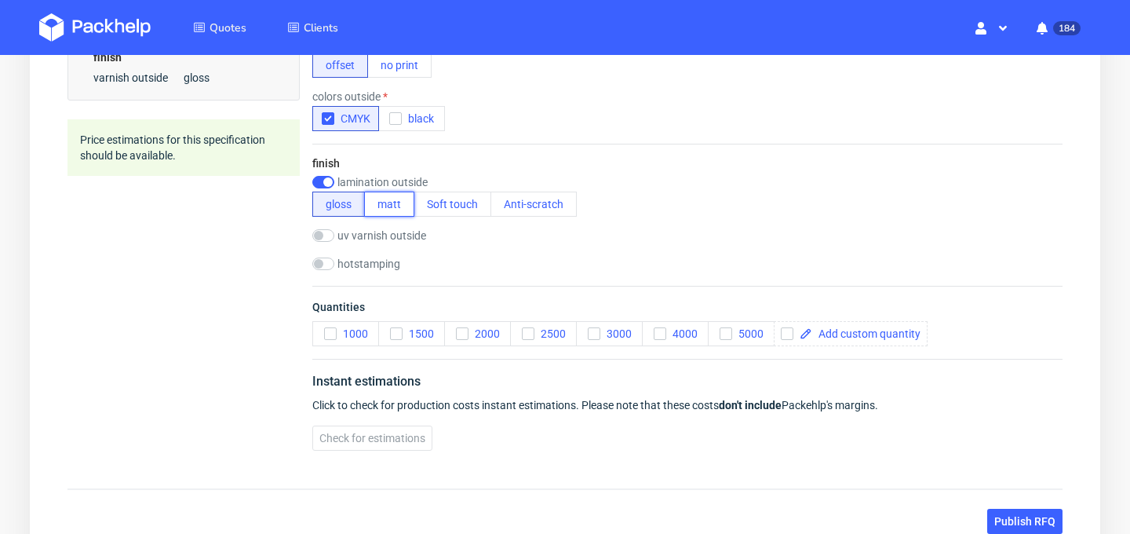
click at [394, 205] on button "matt" at bounding box center [389, 203] width 50 height 25
click at [884, 333] on span at bounding box center [866, 333] width 108 height 11
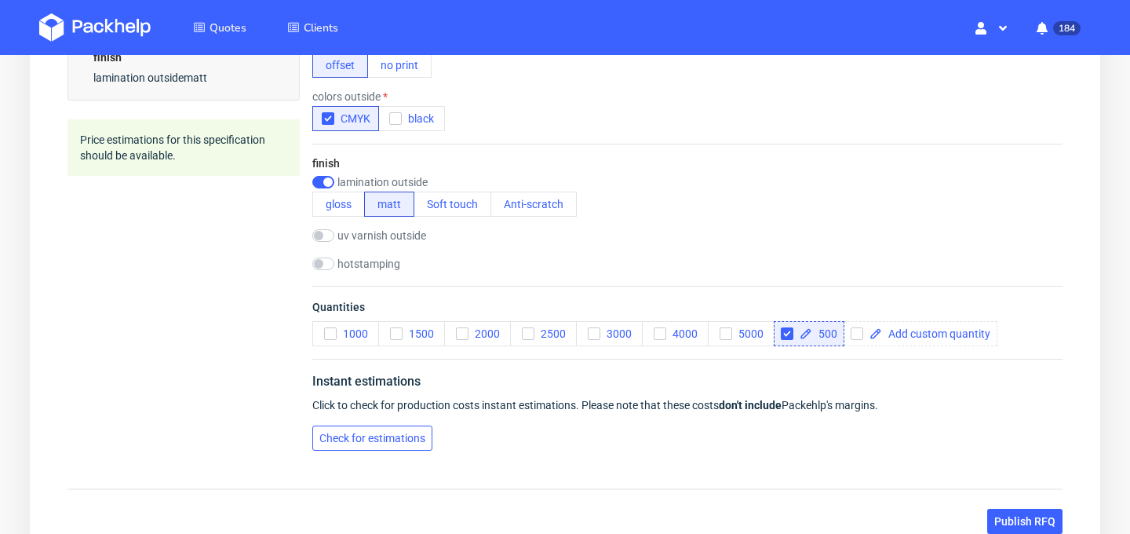
click at [388, 443] on span "Check for estimations" at bounding box center [372, 437] width 106 height 11
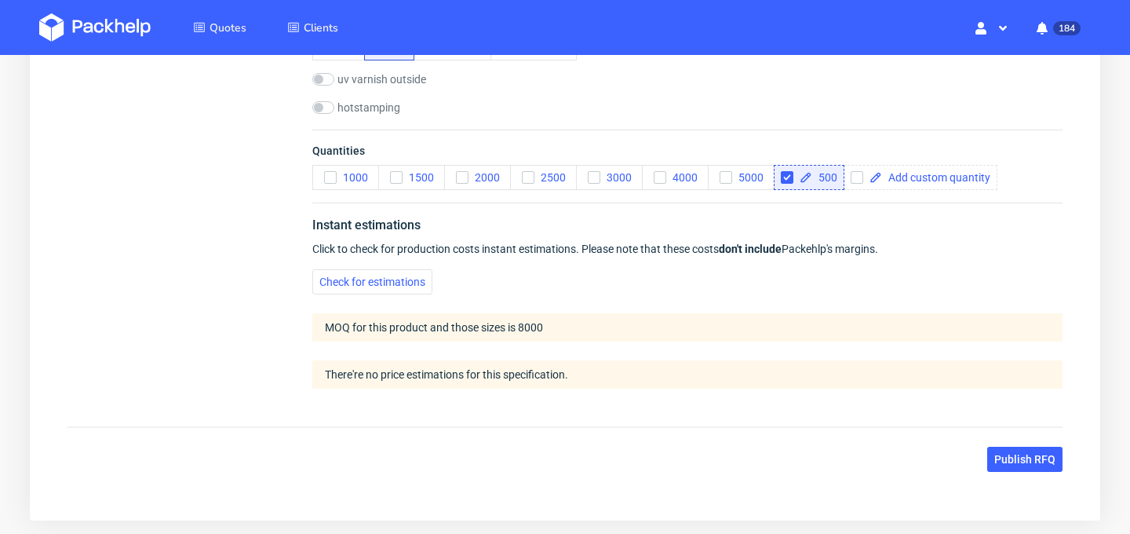
scroll to position [869, 0]
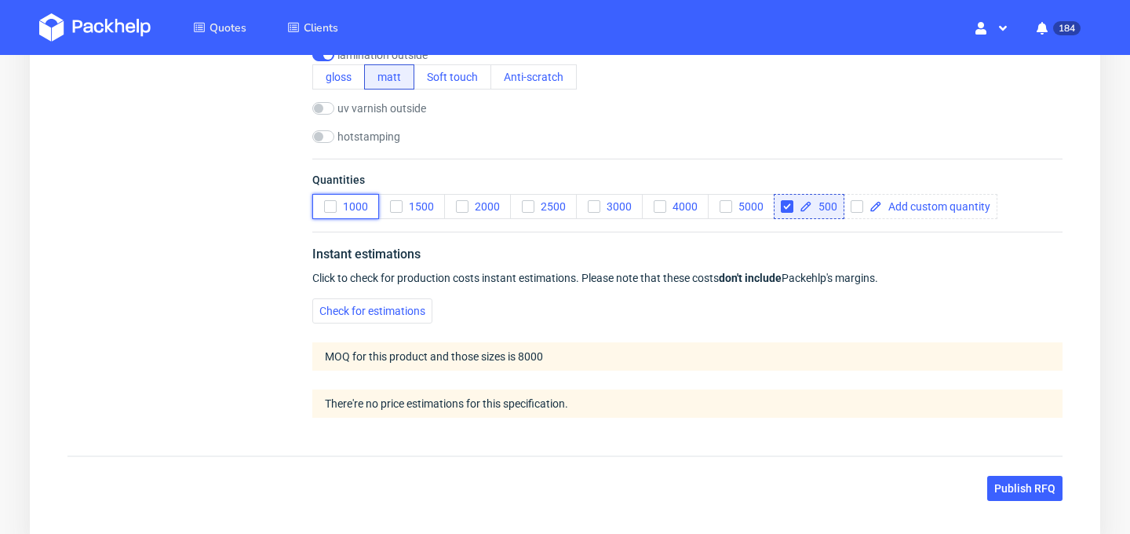
click at [326, 201] on icon "button" at bounding box center [330, 206] width 11 height 11
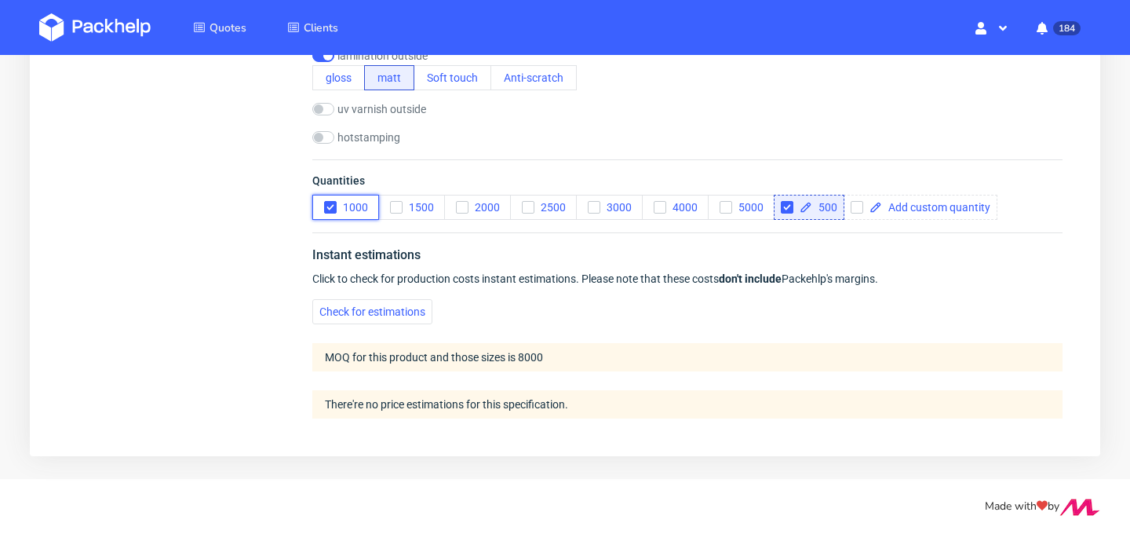
scroll to position [868, 0]
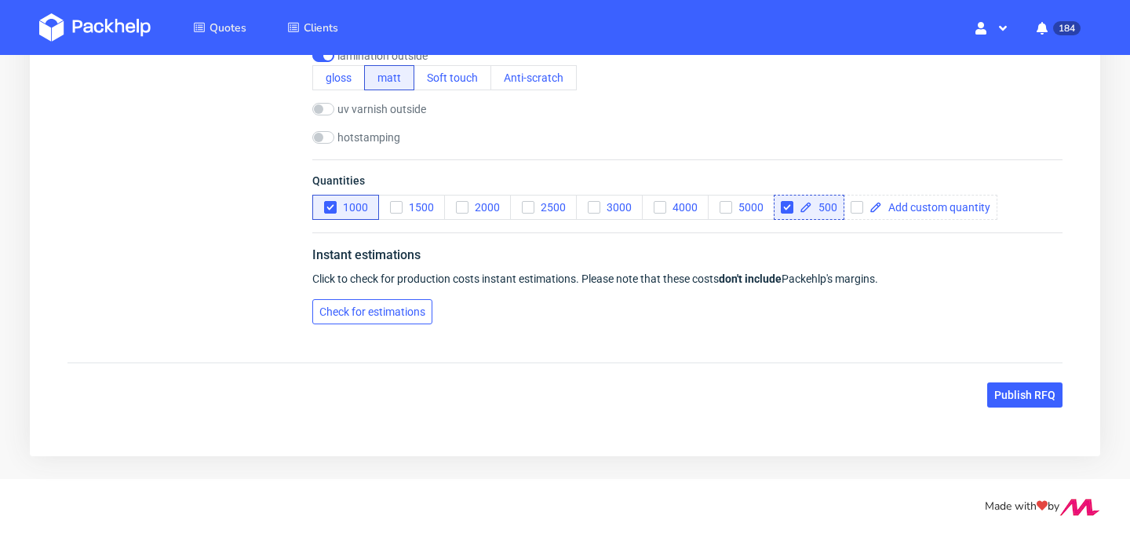
click at [378, 306] on span "Check for estimations" at bounding box center [372, 311] width 106 height 11
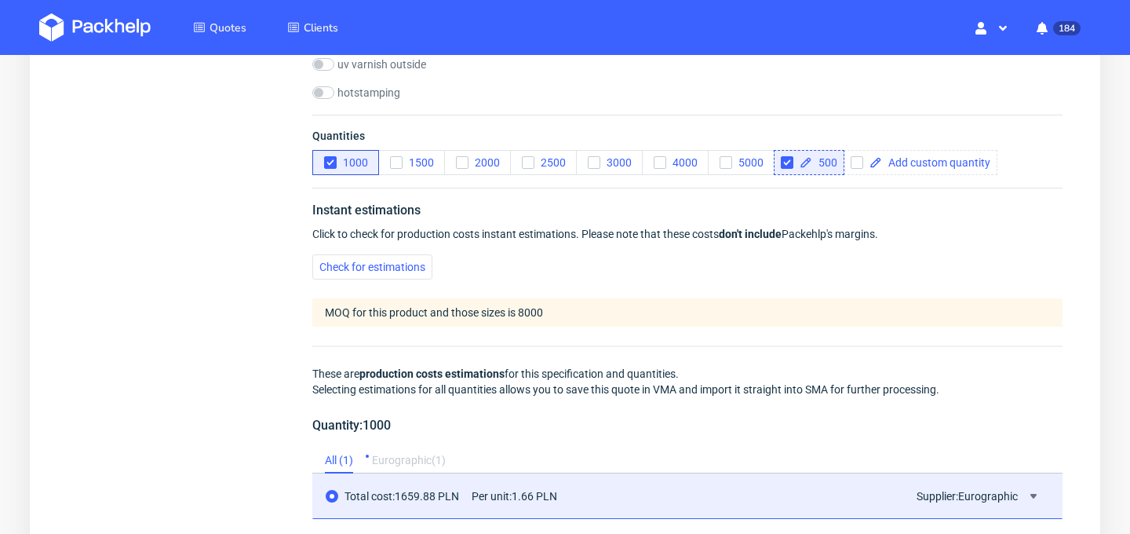
scroll to position [911, 0]
click at [789, 170] on input "checkbox" at bounding box center [787, 164] width 13 height 13
checkbox input "false"
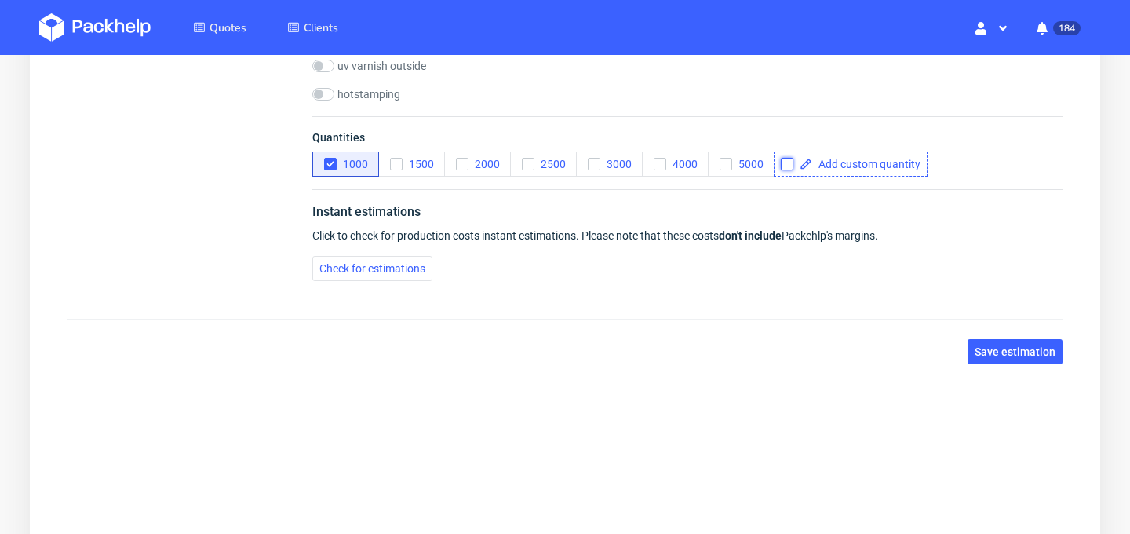
scroll to position [868, 0]
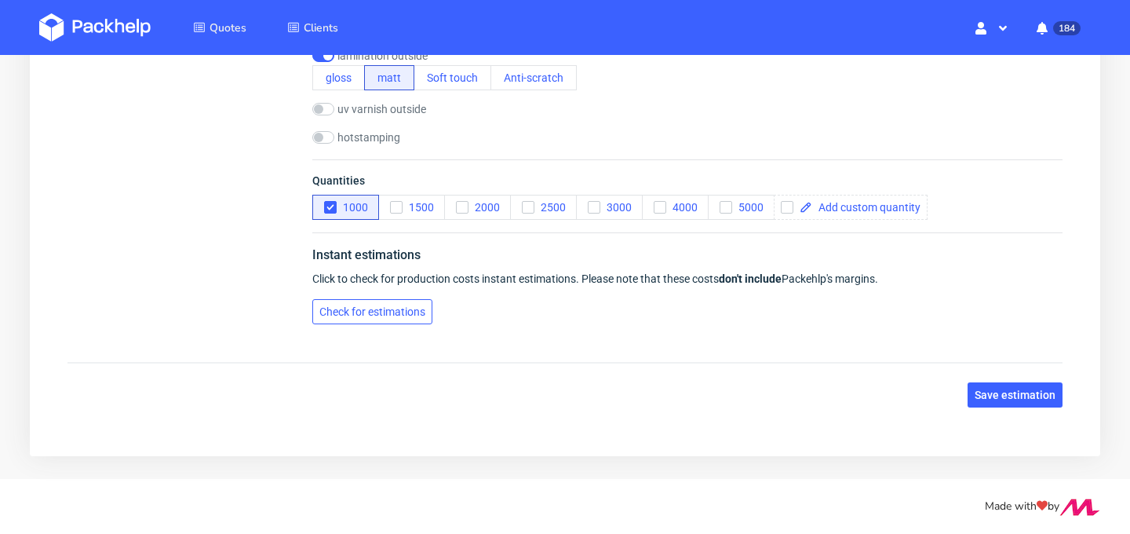
click at [390, 306] on span "Check for estimations" at bounding box center [372, 311] width 106 height 11
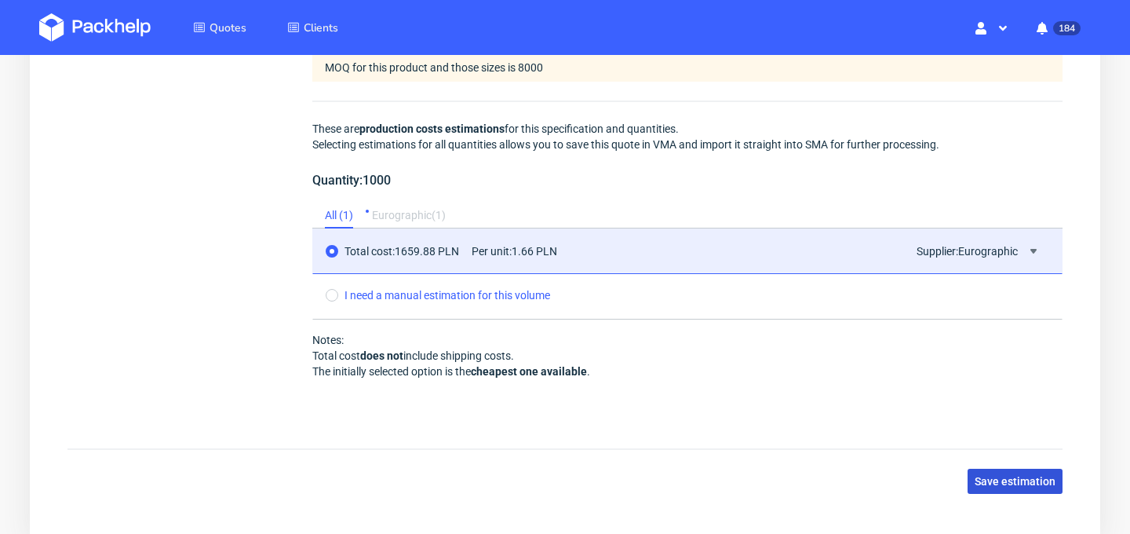
scroll to position [1244, 0]
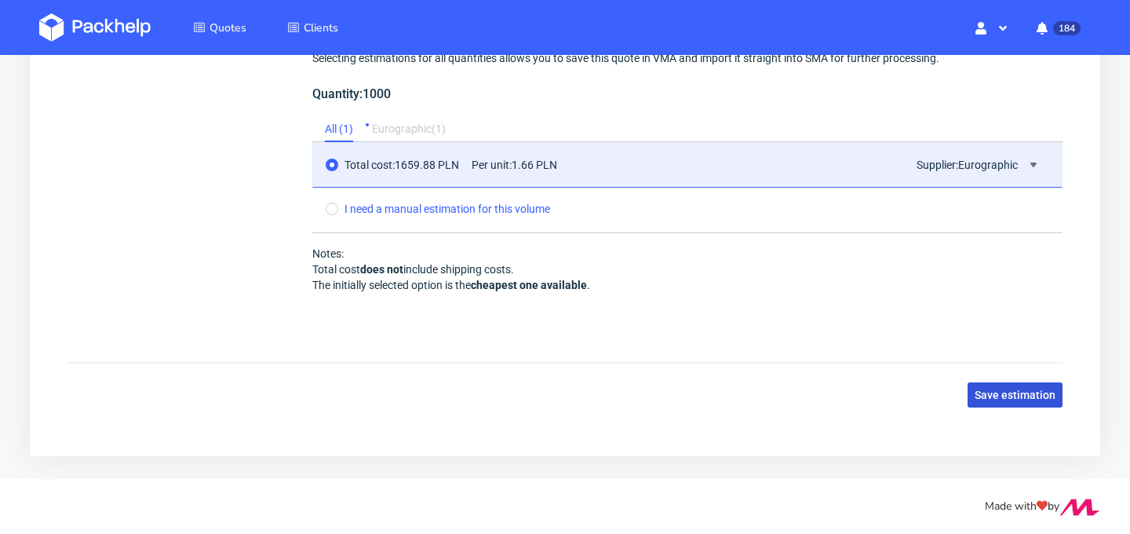
click at [1018, 394] on span "Save estimation" at bounding box center [1015, 394] width 81 height 11
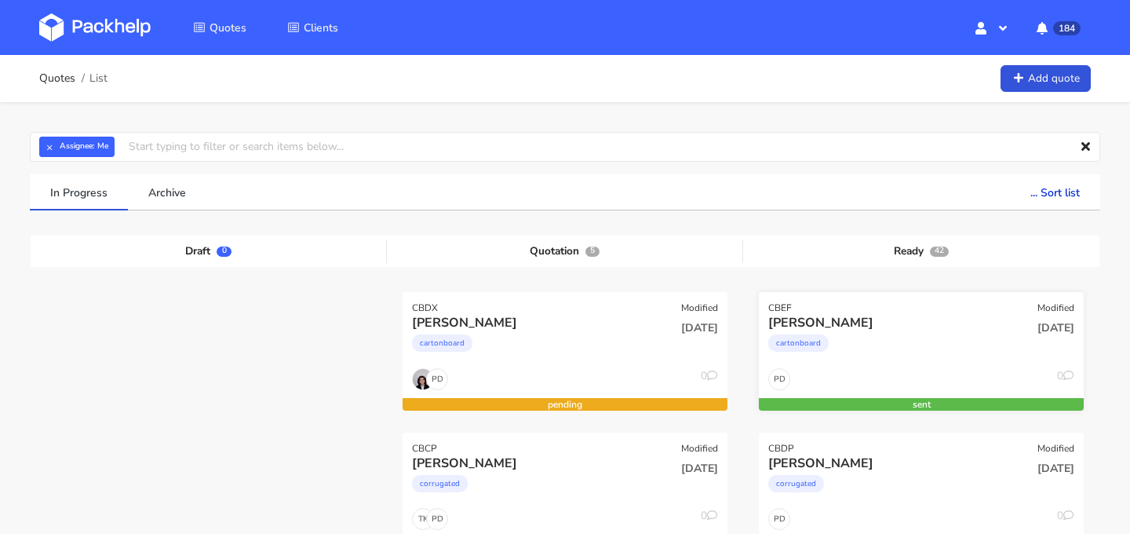
click at [864, 326] on div "[PERSON_NAME]" at bounding box center [872, 322] width 208 height 17
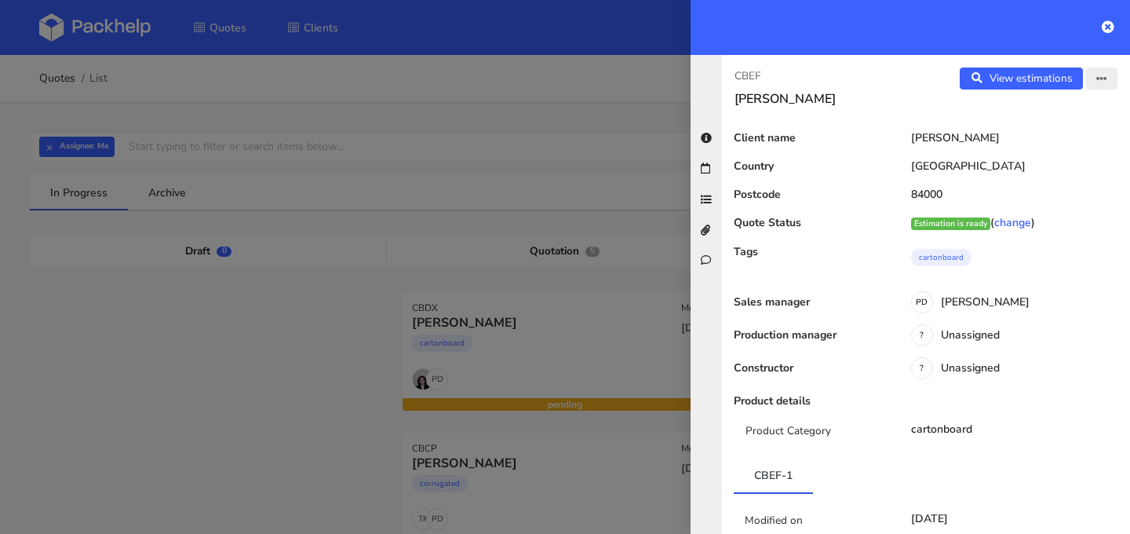
click at [1110, 78] on button "button" at bounding box center [1101, 78] width 31 height 22
click at [1065, 142] on link "Edit quote" at bounding box center [1051, 140] width 138 height 26
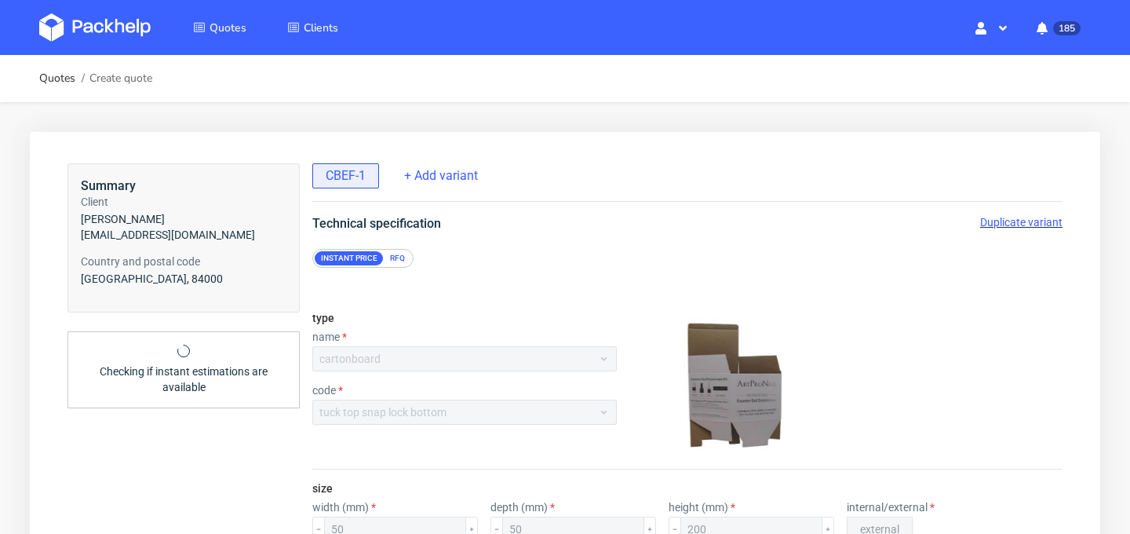
scroll to position [100, 0]
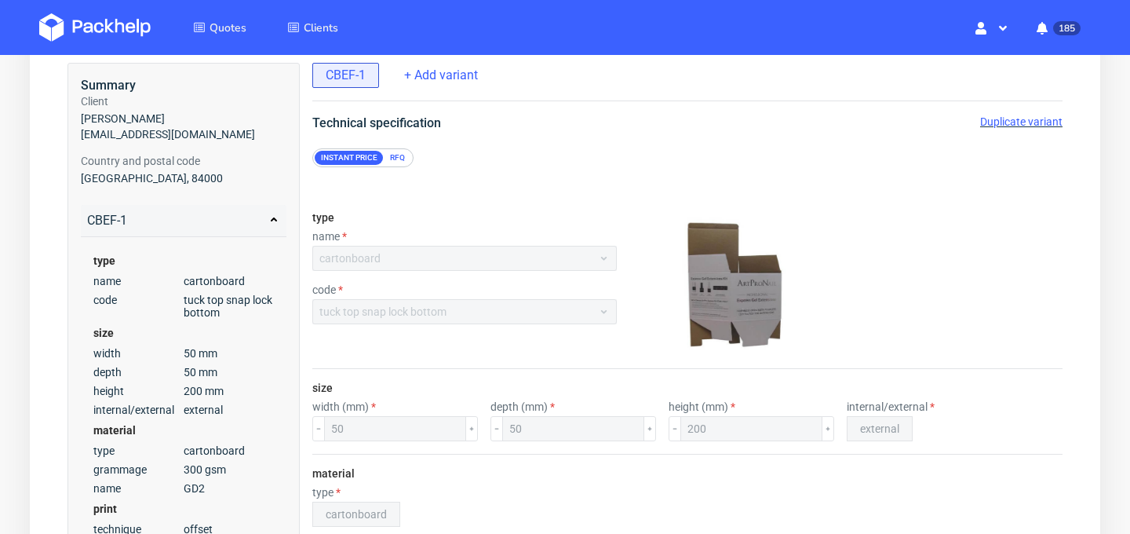
click at [1020, 125] on span "Duplicate variant" at bounding box center [1021, 121] width 82 height 13
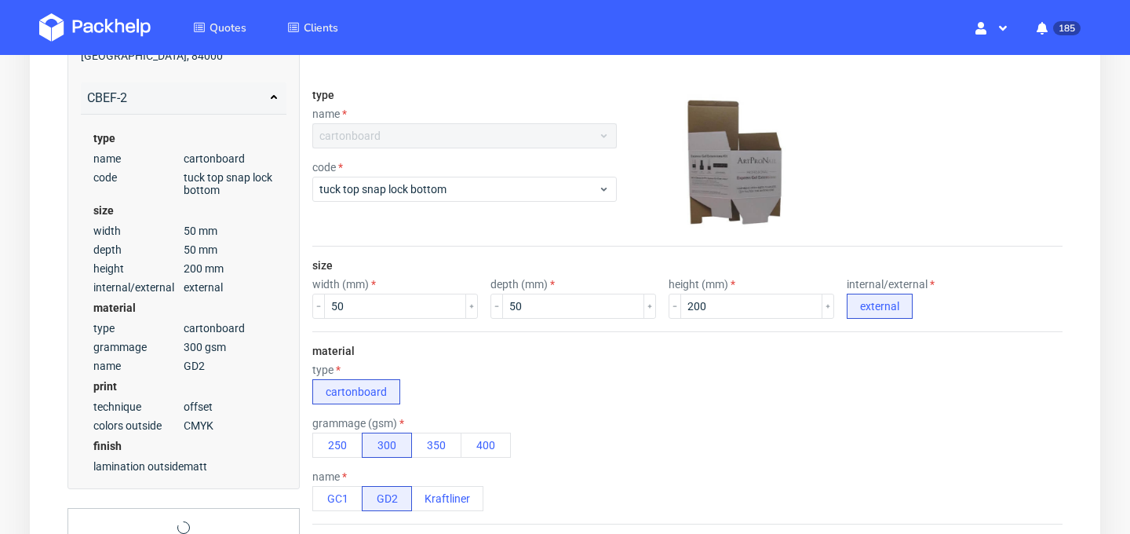
scroll to position [228, 0]
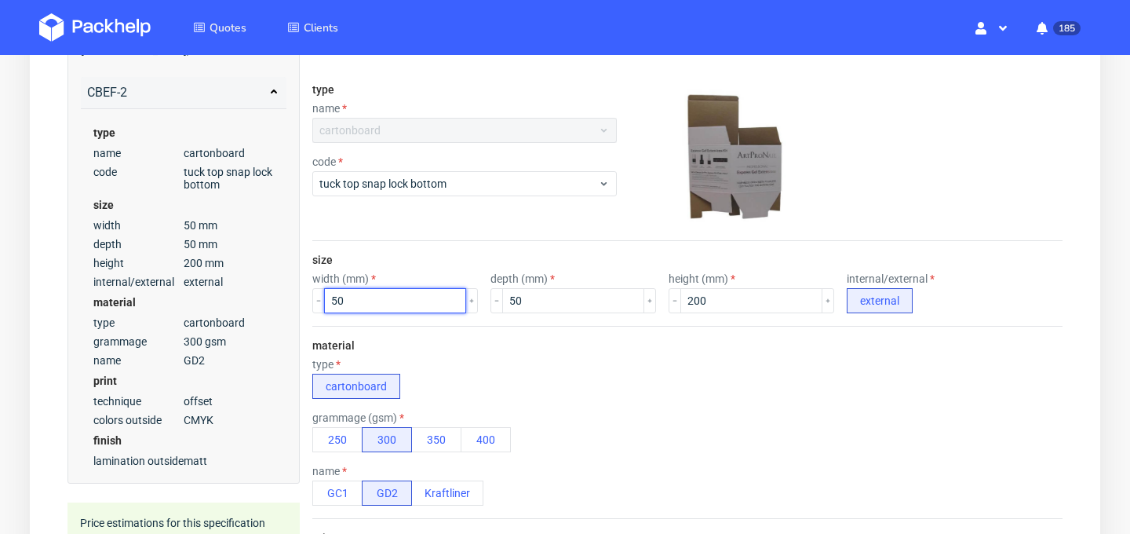
click at [337, 293] on input "50" at bounding box center [395, 300] width 142 height 25
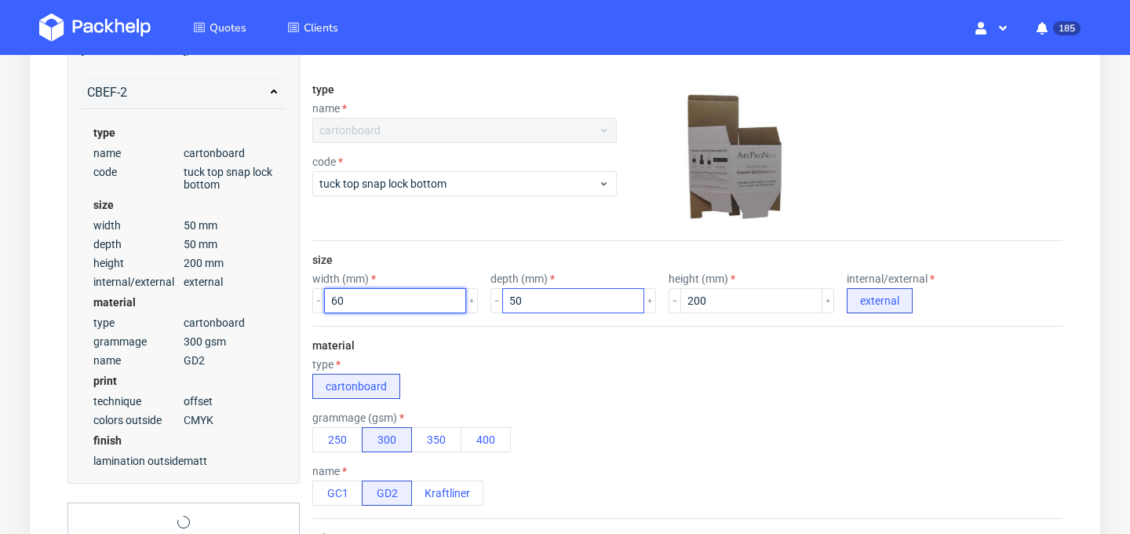
type input "60"
click at [502, 304] on input "50" at bounding box center [573, 300] width 142 height 25
type input "60"
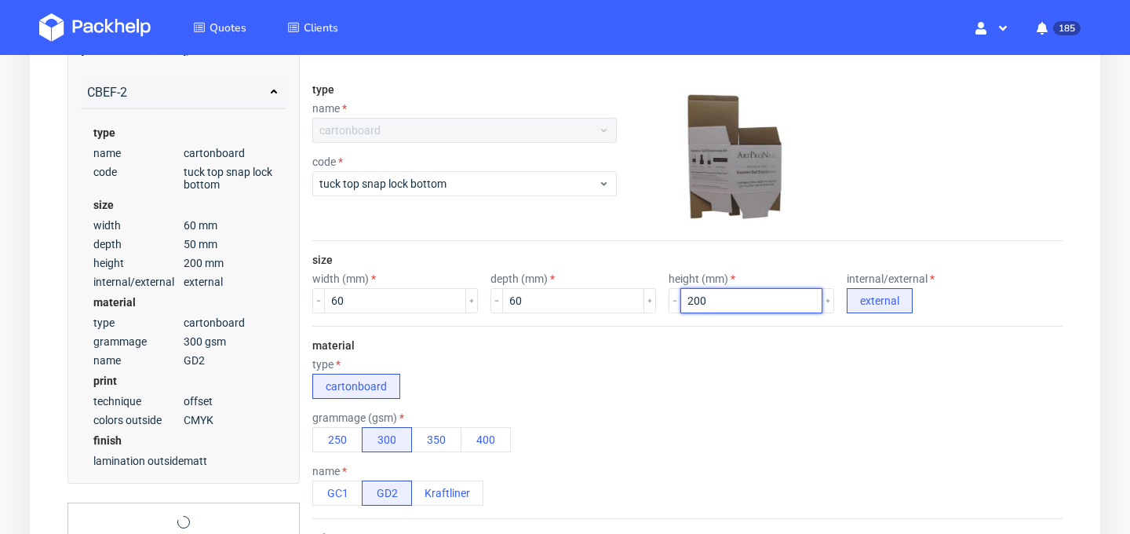
click at [687, 301] on input "200" at bounding box center [751, 300] width 142 height 25
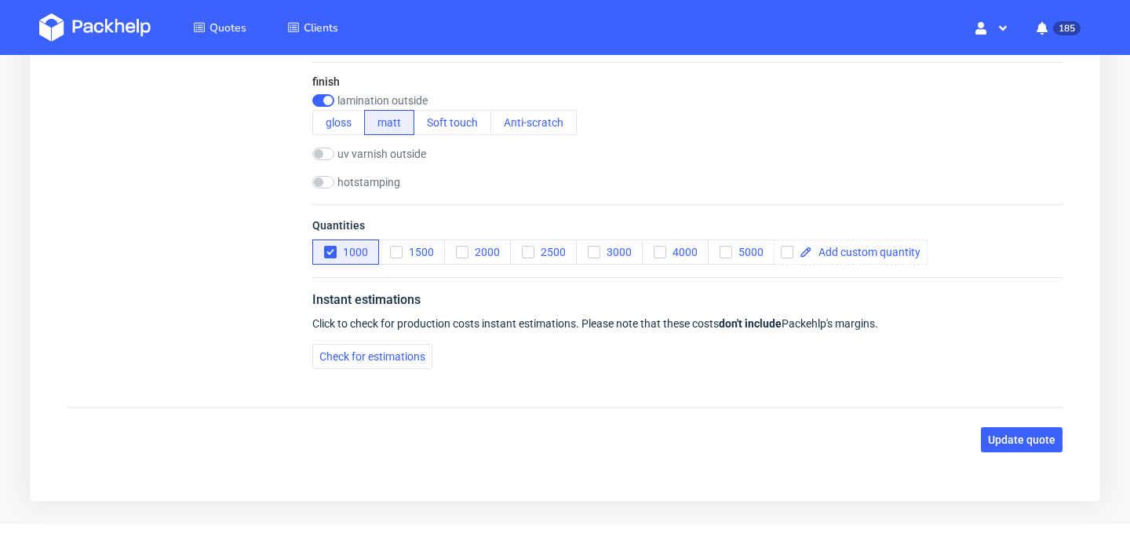
scroll to position [834, 0]
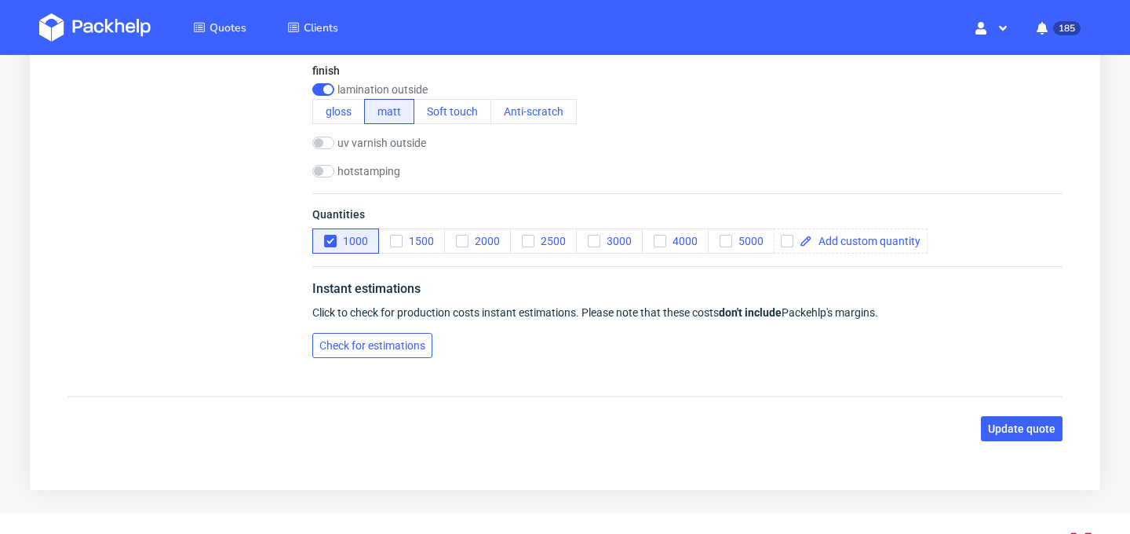
type input "210"
click at [414, 352] on button "Check for estimations" at bounding box center [372, 345] width 120 height 25
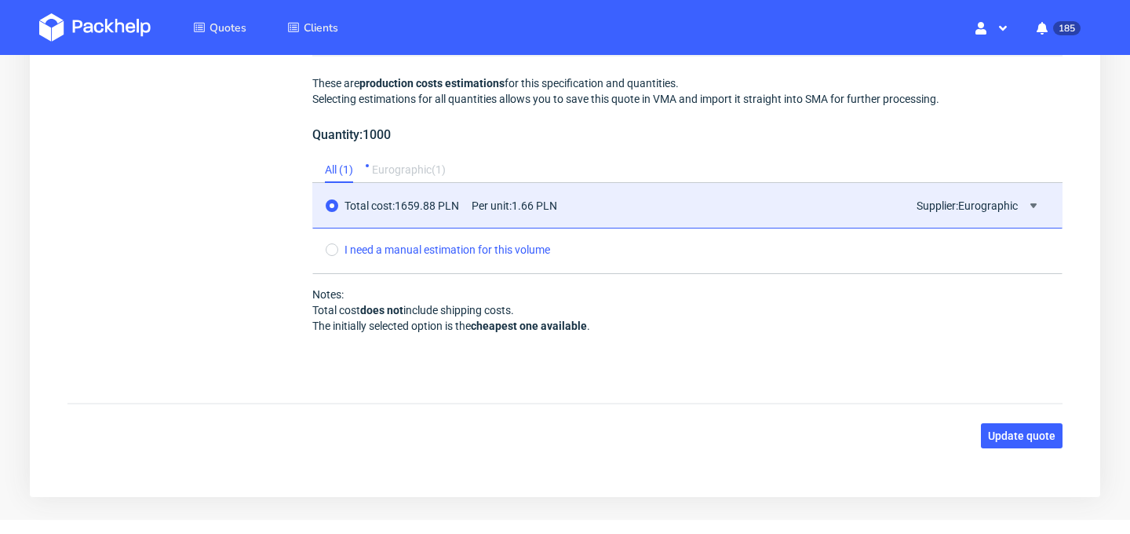
scroll to position [1208, 0]
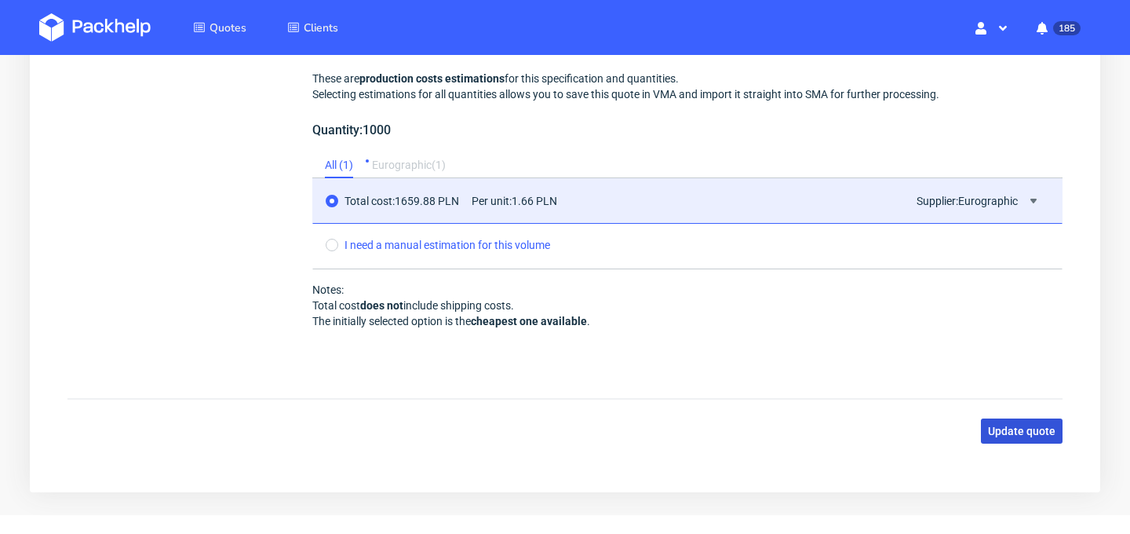
click at [1007, 433] on span "Update quote" at bounding box center [1021, 430] width 67 height 11
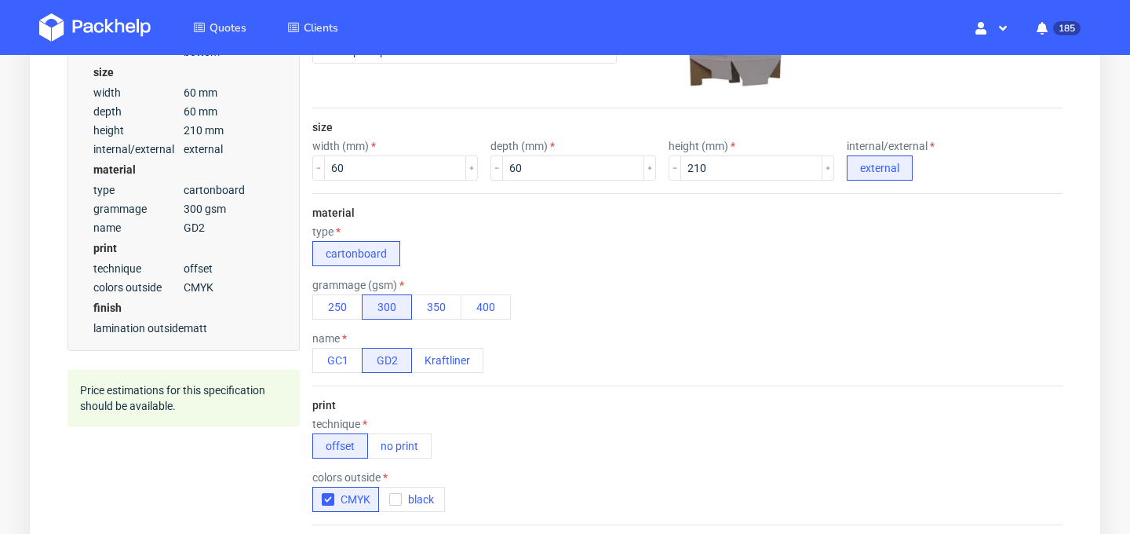
scroll to position [348, 0]
